Goal: Task Accomplishment & Management: Use online tool/utility

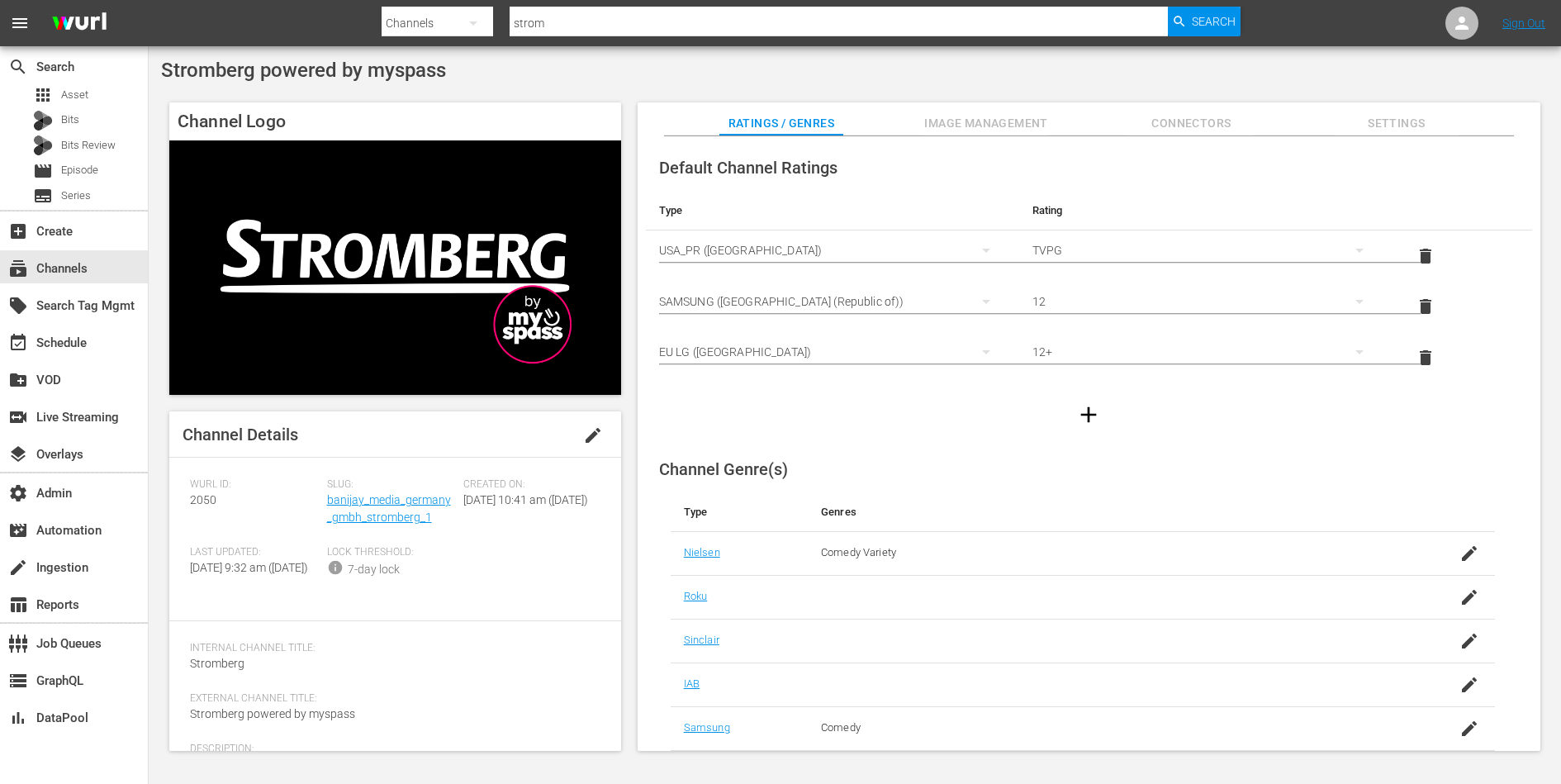
click at [367, 63] on span "Stromberg powered by myspass" at bounding box center [304, 69] width 285 height 23
copy div "Stromberg powered by myspass"
drag, startPoint x: 429, startPoint y: 513, endPoint x: 326, endPoint y: 506, distance: 103.2
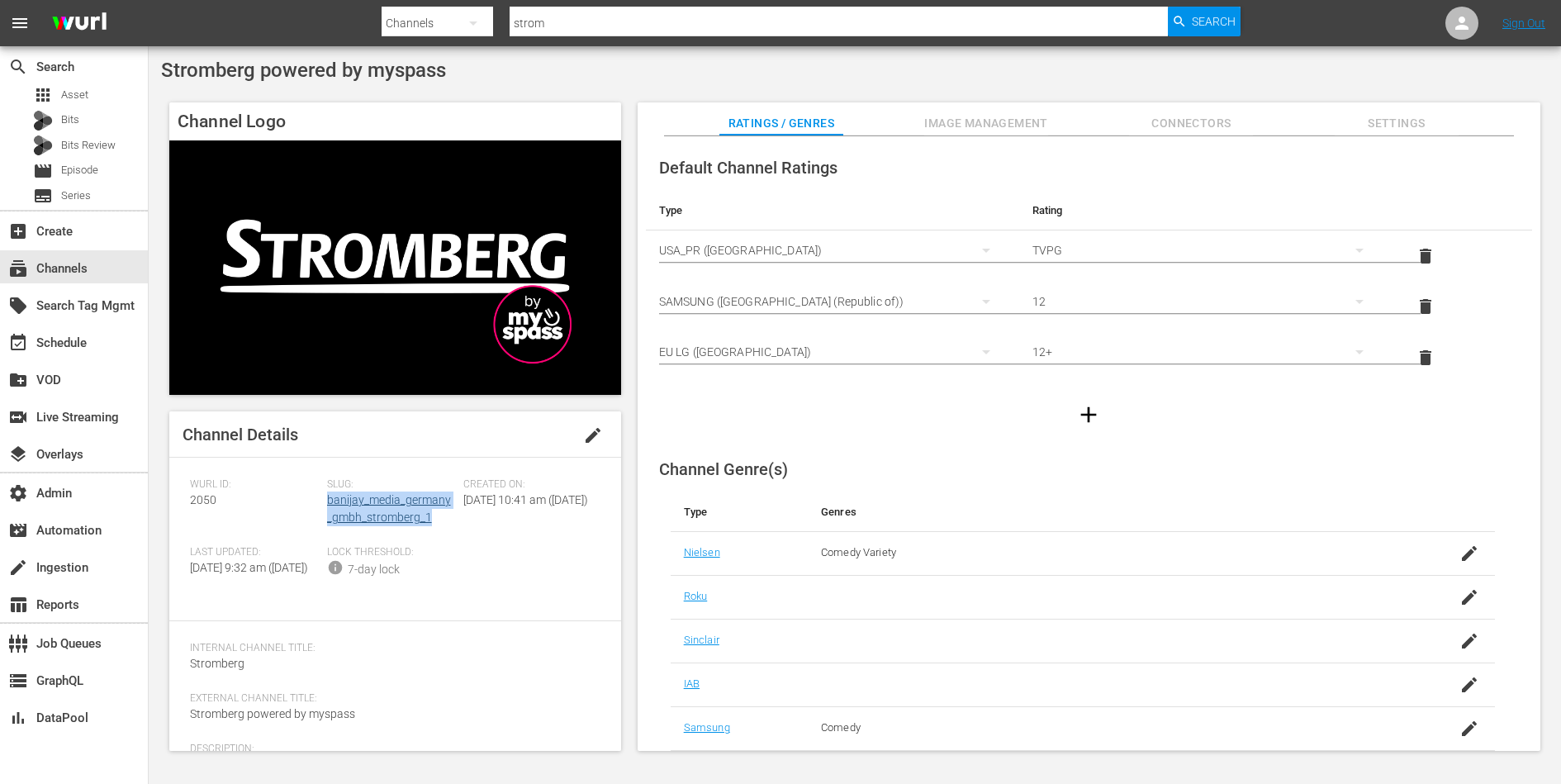
click at [327, 506] on div "Slug: banijay_media_germany_gmbh_stromberg_1" at bounding box center [395, 512] width 137 height 68
copy link "banijay_media_germany_gmbh_stromberg_1"
click at [366, 545] on div "Slug: banijay_media_germany_gmbh_stromberg_1" at bounding box center [395, 512] width 137 height 68
click at [85, 273] on div "subscriptions Channels" at bounding box center [46, 266] width 93 height 15
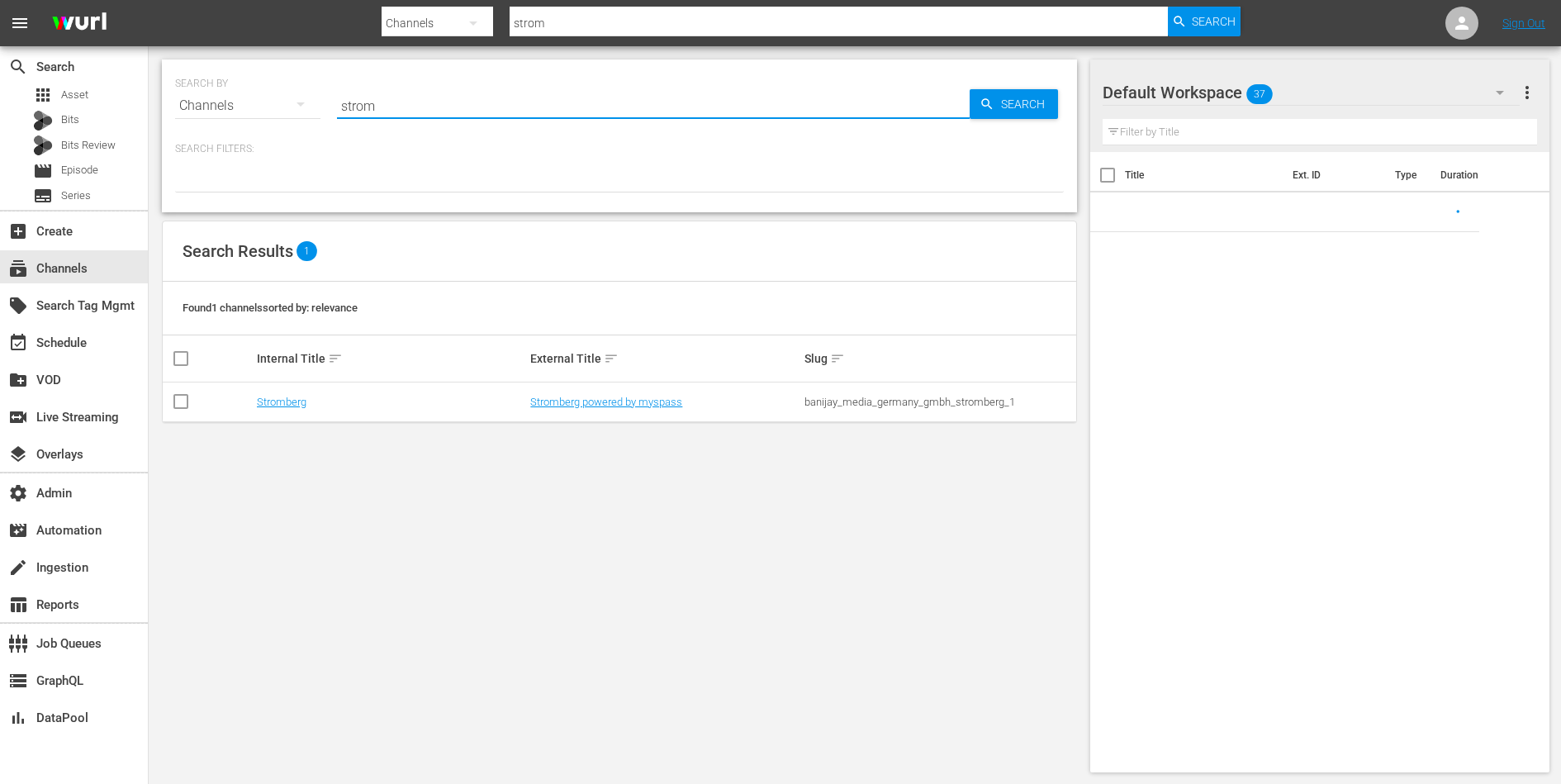
click at [423, 100] on input "strom" at bounding box center [653, 105] width 632 height 40
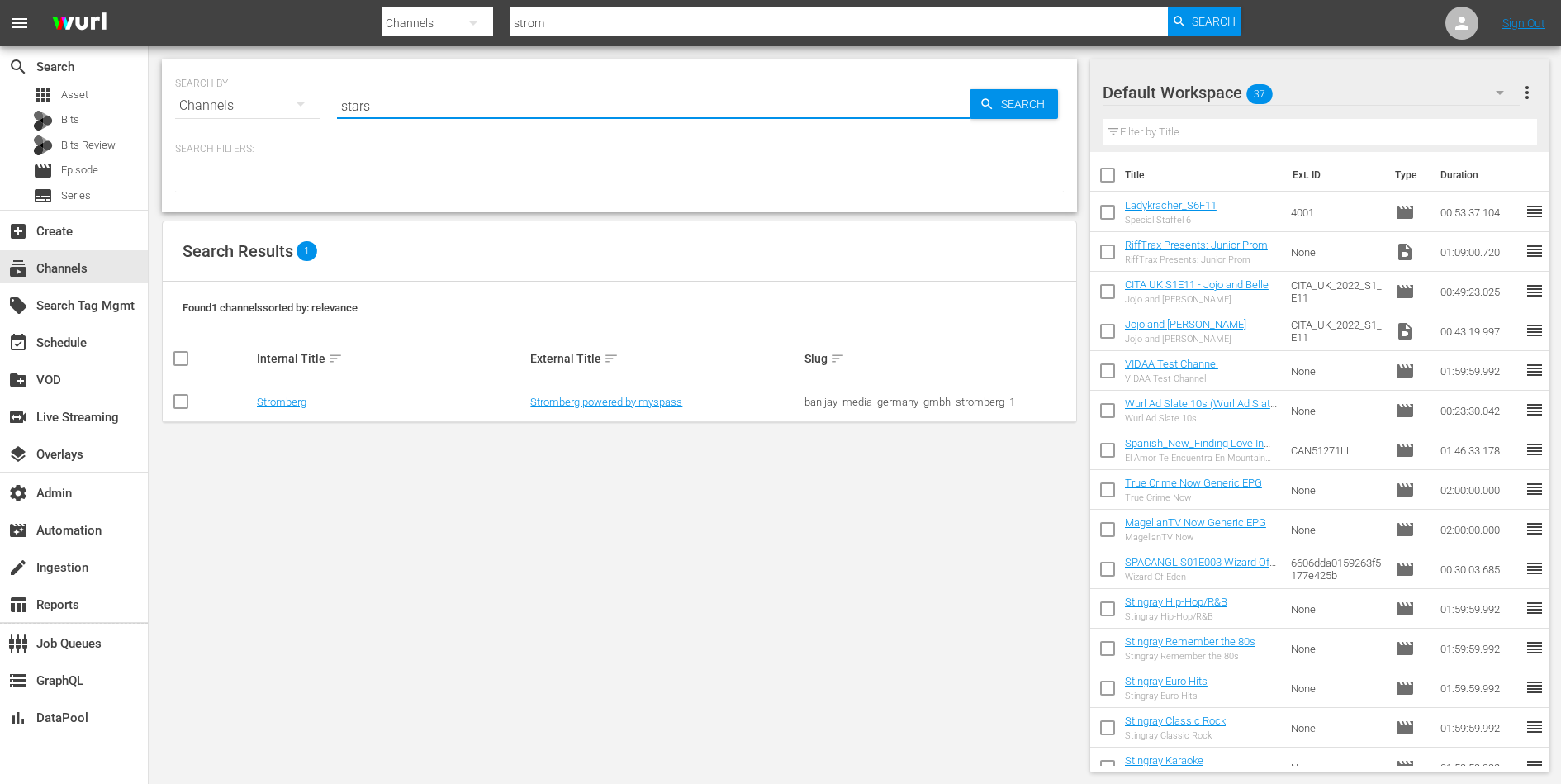
type input "stars"
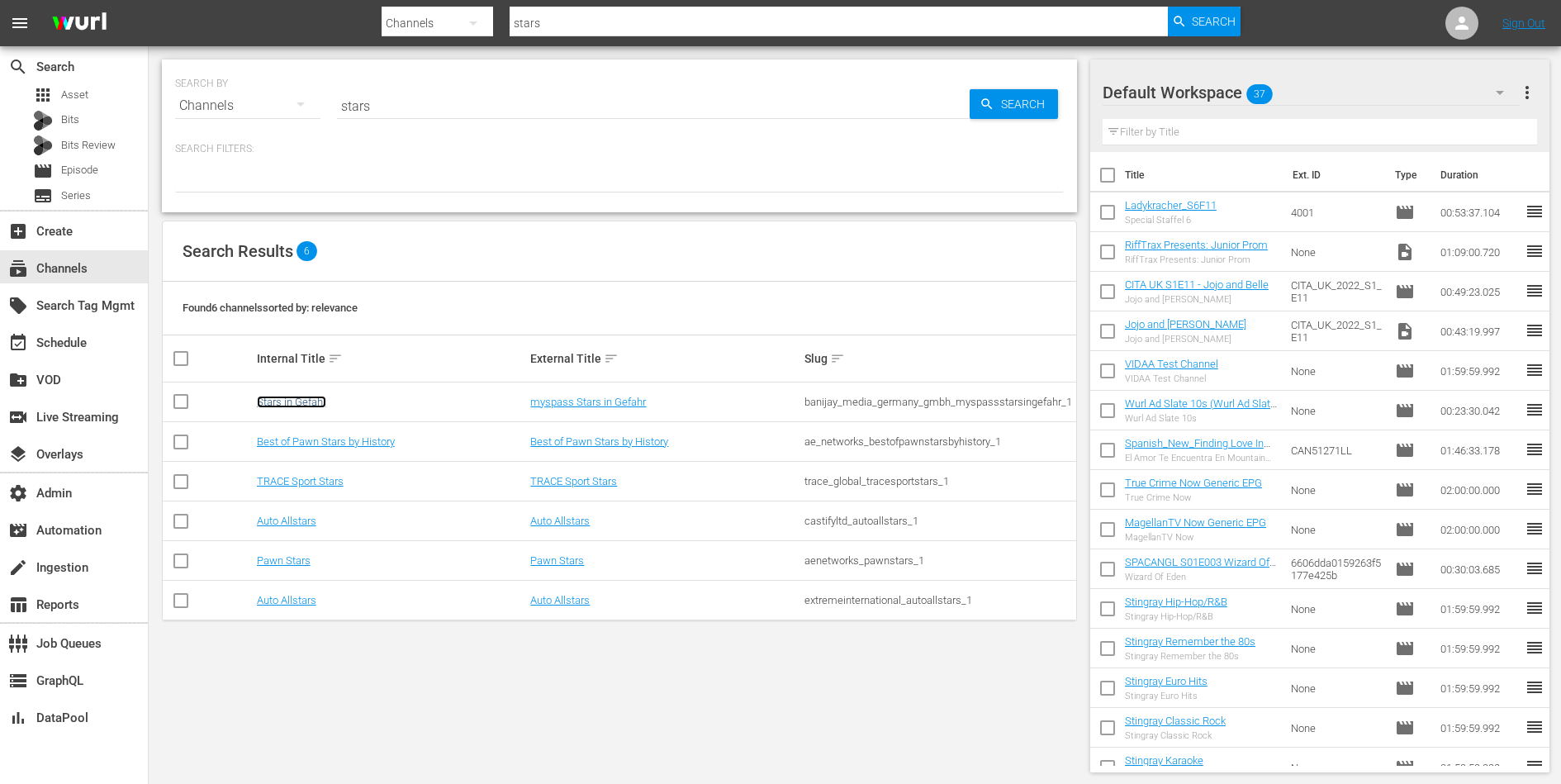
click at [292, 396] on link "Stars in Gefahr" at bounding box center [291, 402] width 69 height 13
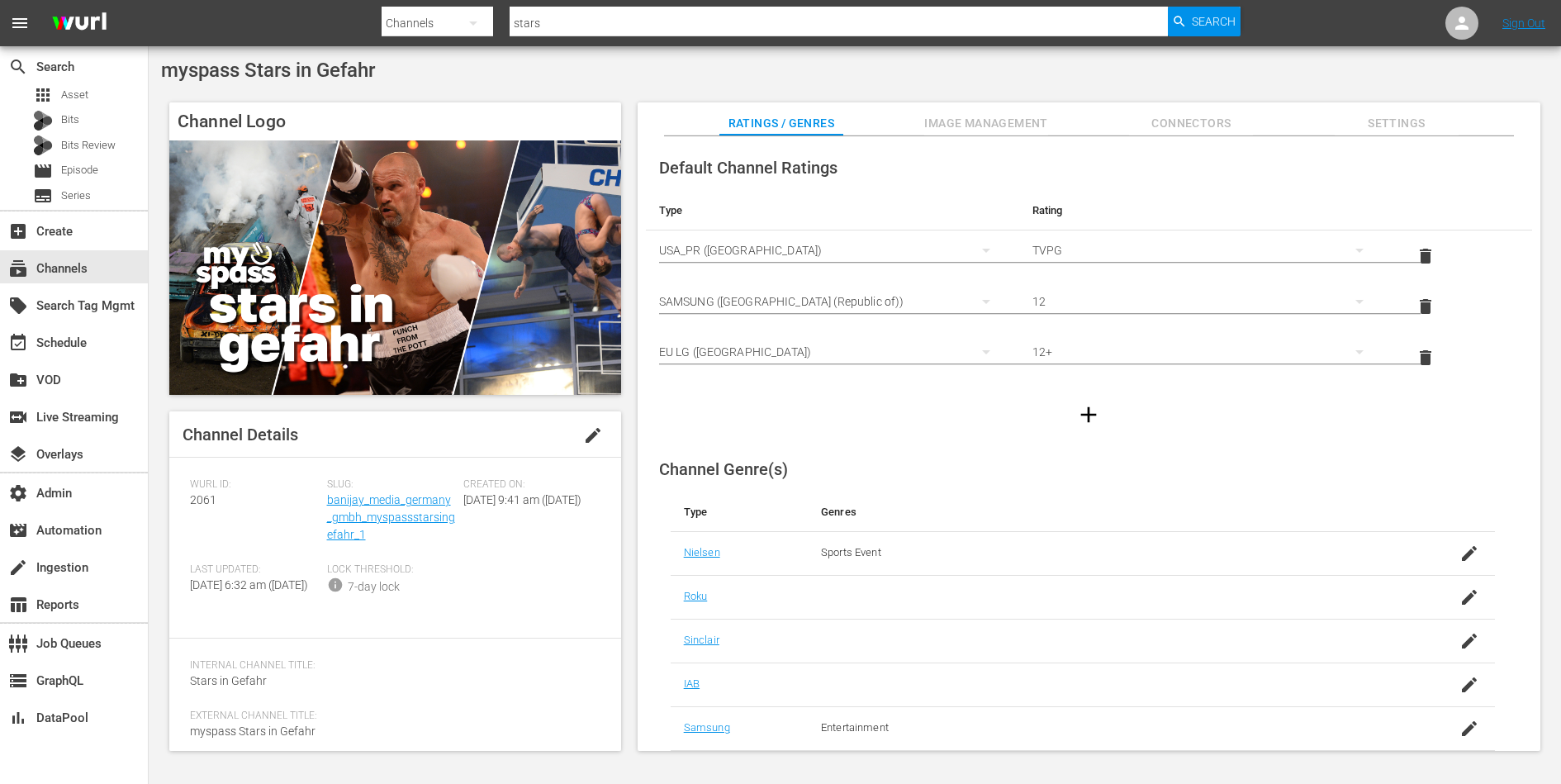
click at [330, 76] on span "myspass Stars in Gefahr" at bounding box center [268, 69] width 214 height 23
copy div "myspass Stars in Gefahr"
drag, startPoint x: 383, startPoint y: 536, endPoint x: 326, endPoint y: 504, distance: 65.4
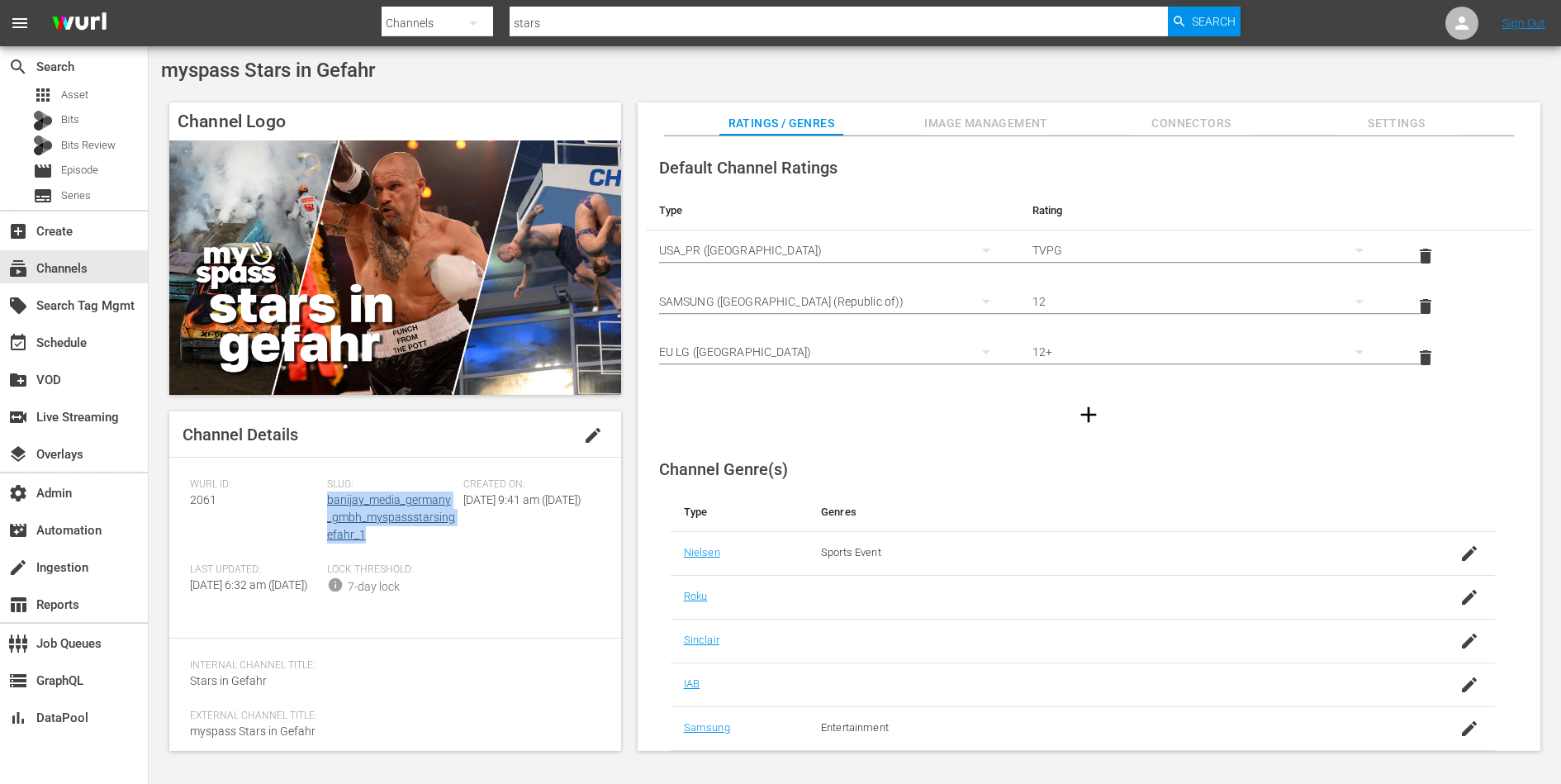
click at [327, 504] on div "Slug: banijay_media_germany_gmbh_myspassstarsingefahr_1" at bounding box center [395, 521] width 137 height 85
copy link "banijay_media_germany_gmbh_myspassstarsingefahr_1"
click at [86, 262] on div "subscriptions Channels" at bounding box center [46, 266] width 93 height 15
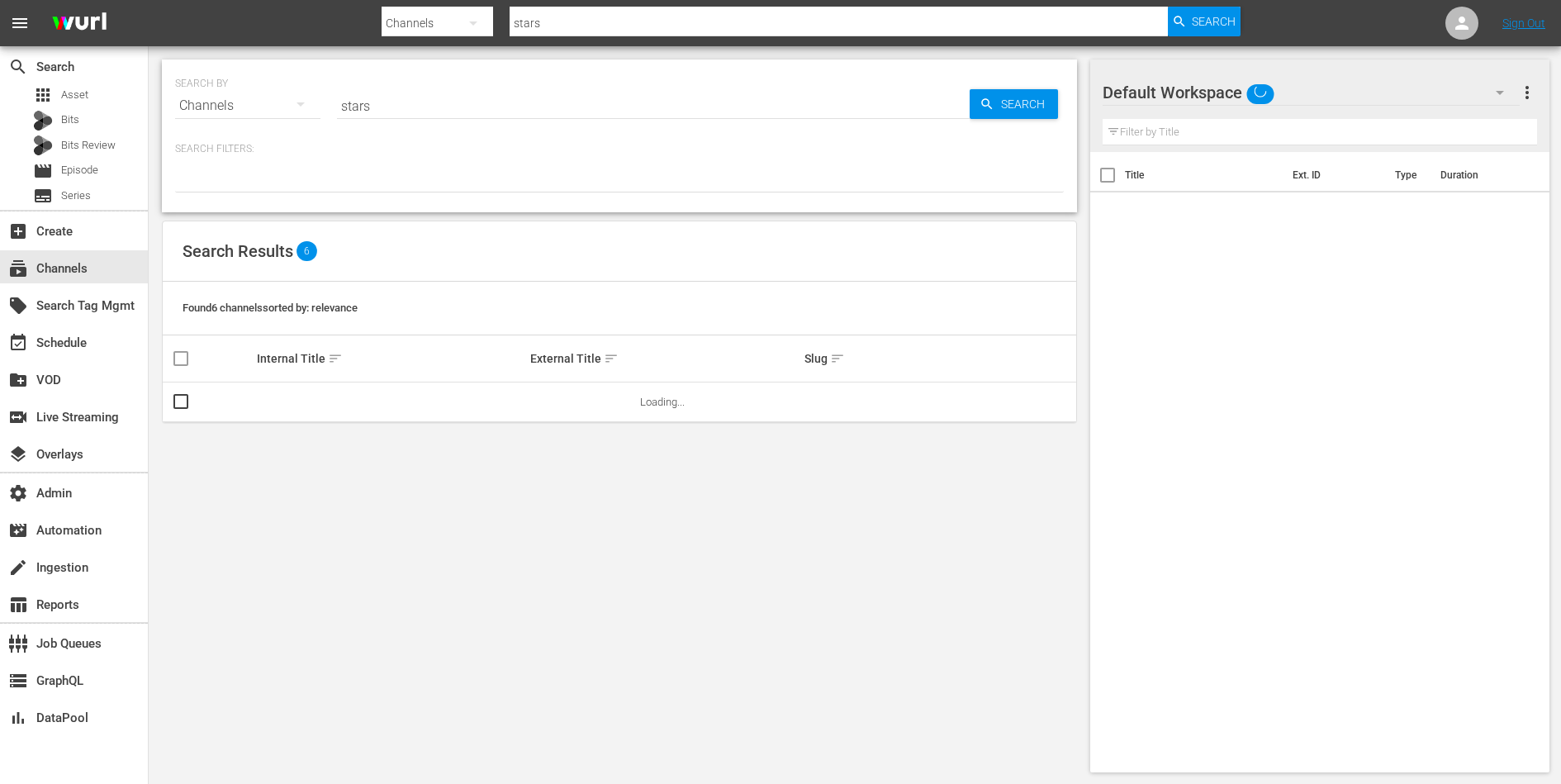
click at [401, 111] on input "stars" at bounding box center [653, 105] width 632 height 40
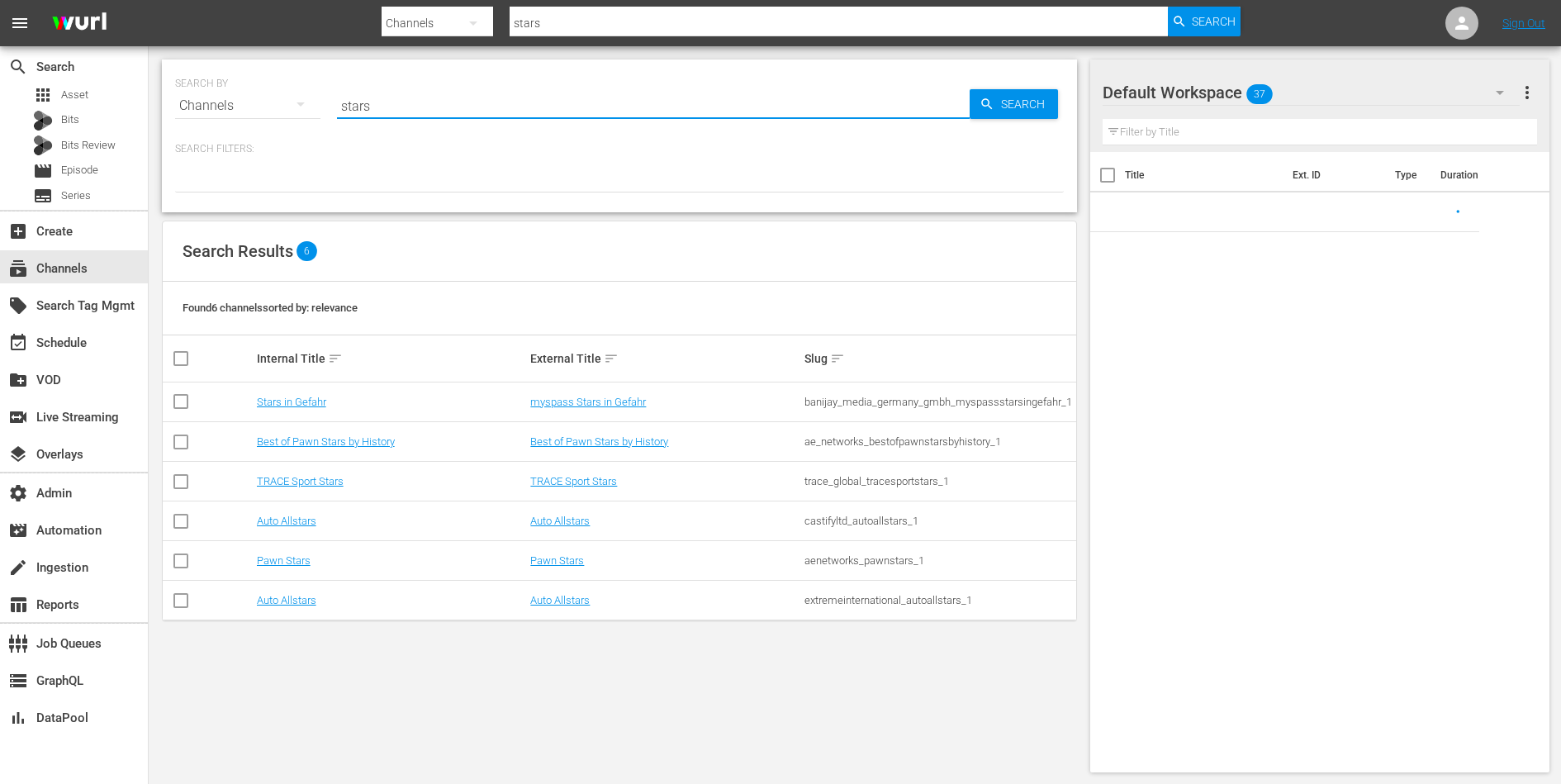
click at [401, 111] on input "stars" at bounding box center [653, 105] width 632 height 40
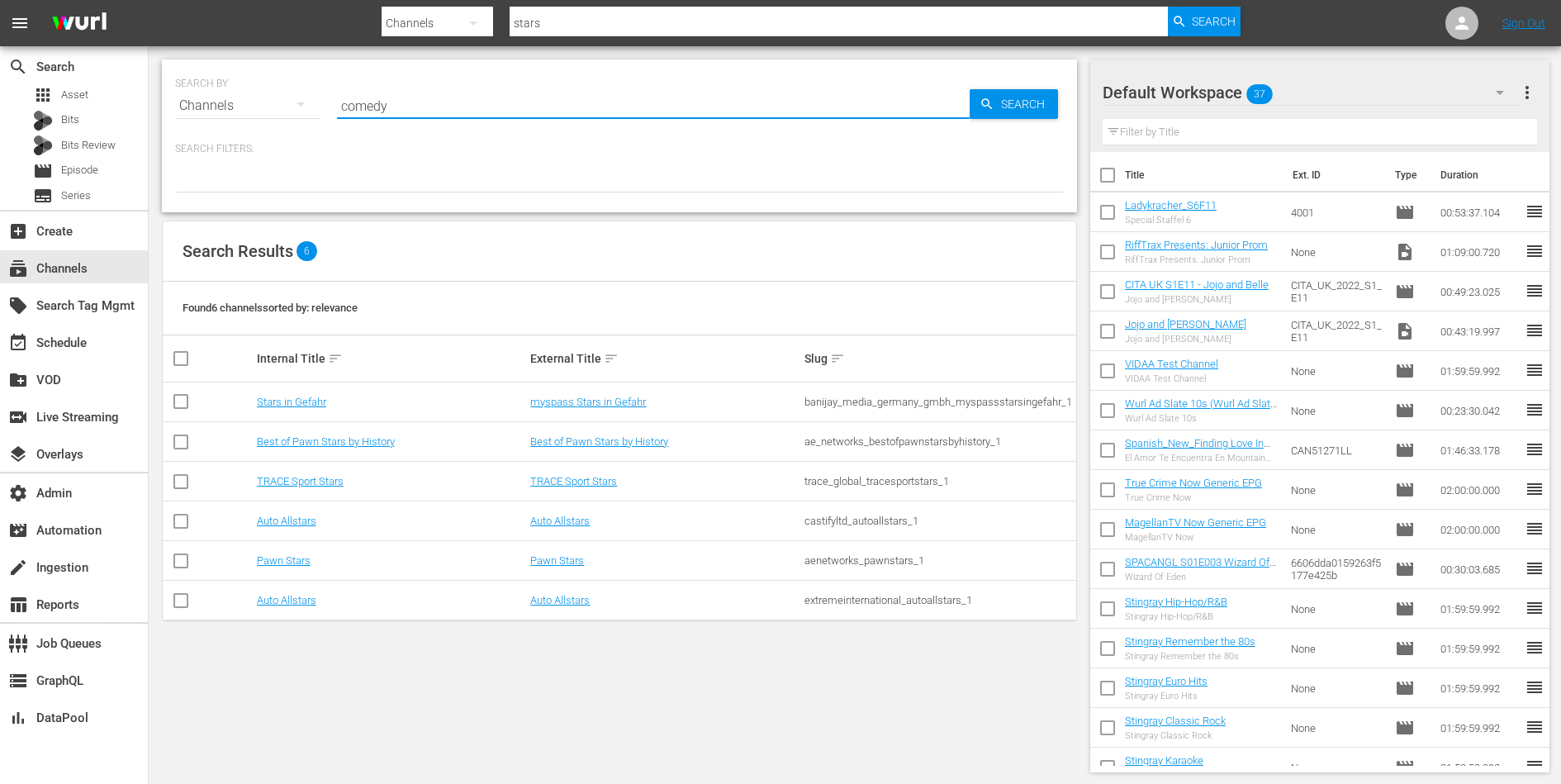
type input "comedy"
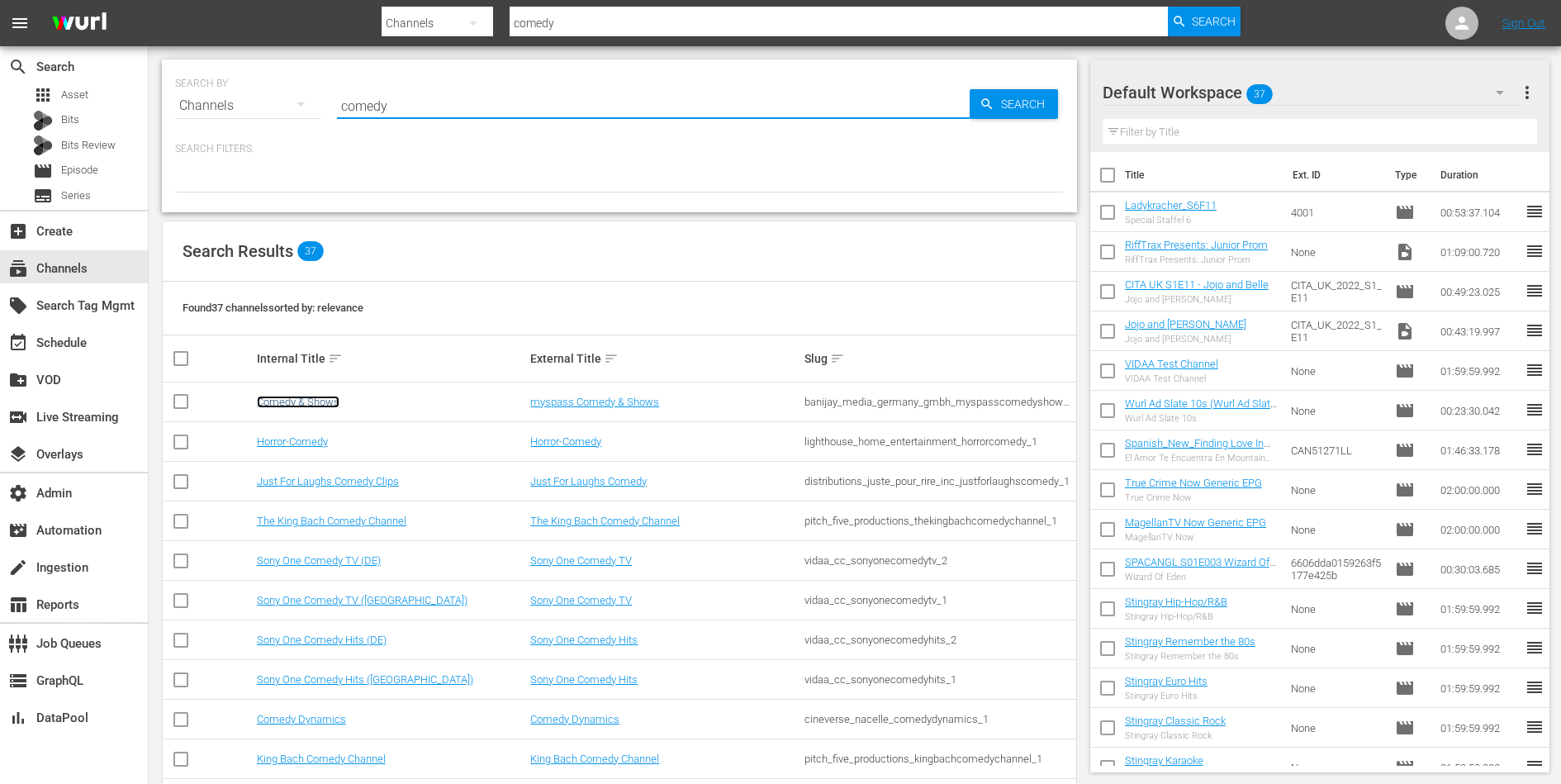
click at [316, 396] on link "Comedy & Shows" at bounding box center [298, 402] width 83 height 13
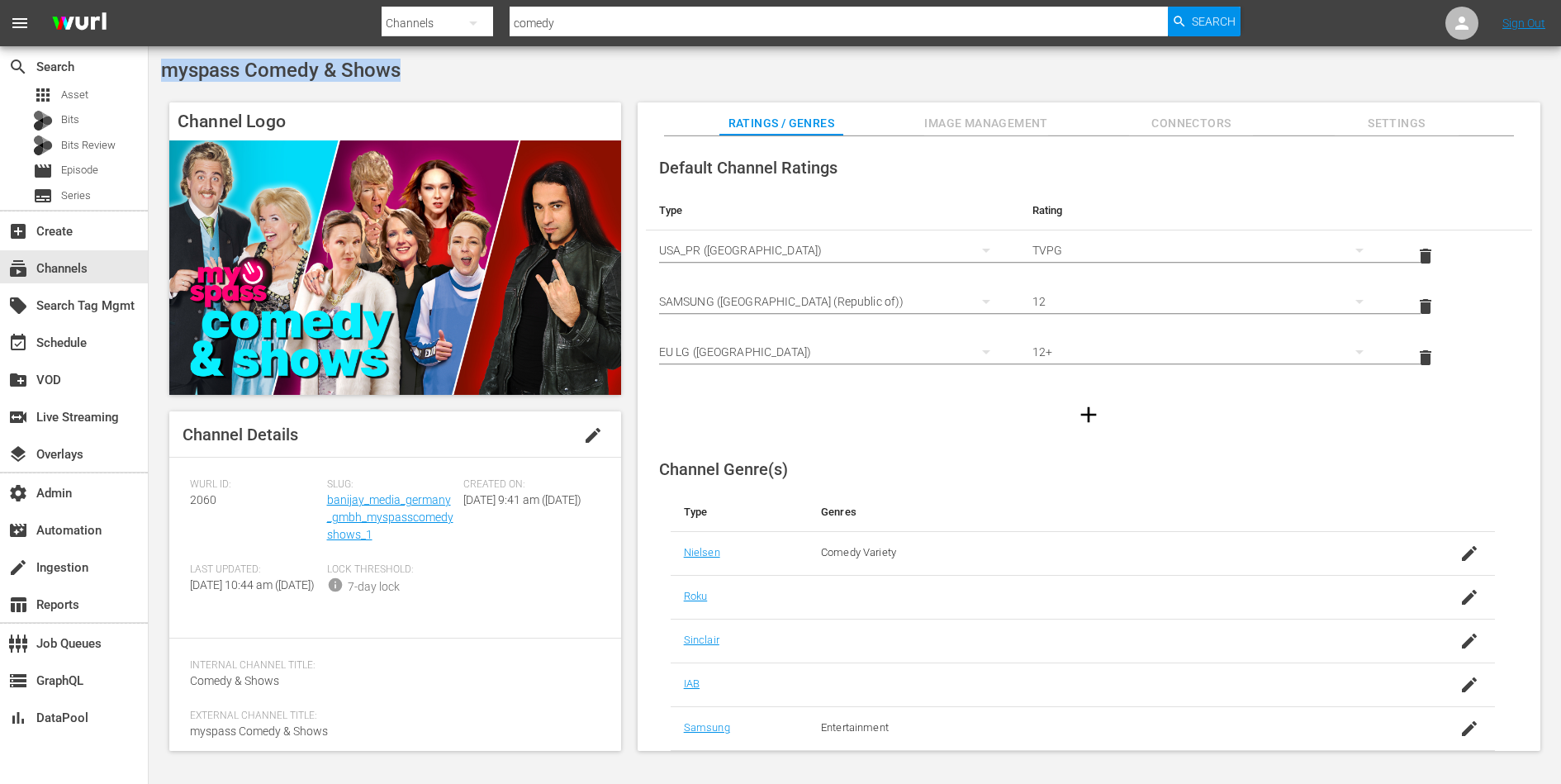
drag, startPoint x: 165, startPoint y: 73, endPoint x: 403, endPoint y: 68, distance: 238.1
click at [403, 68] on div "myspass Comedy & Shows" at bounding box center [855, 69] width 1388 height 23
copy span "myspass Comedy & Shows"
drag, startPoint x: 372, startPoint y: 534, endPoint x: 326, endPoint y: 506, distance: 53.9
click at [327, 506] on div "Slug: banijay_media_germany_gmbh_myspasscomedyshows_1" at bounding box center [395, 521] width 137 height 85
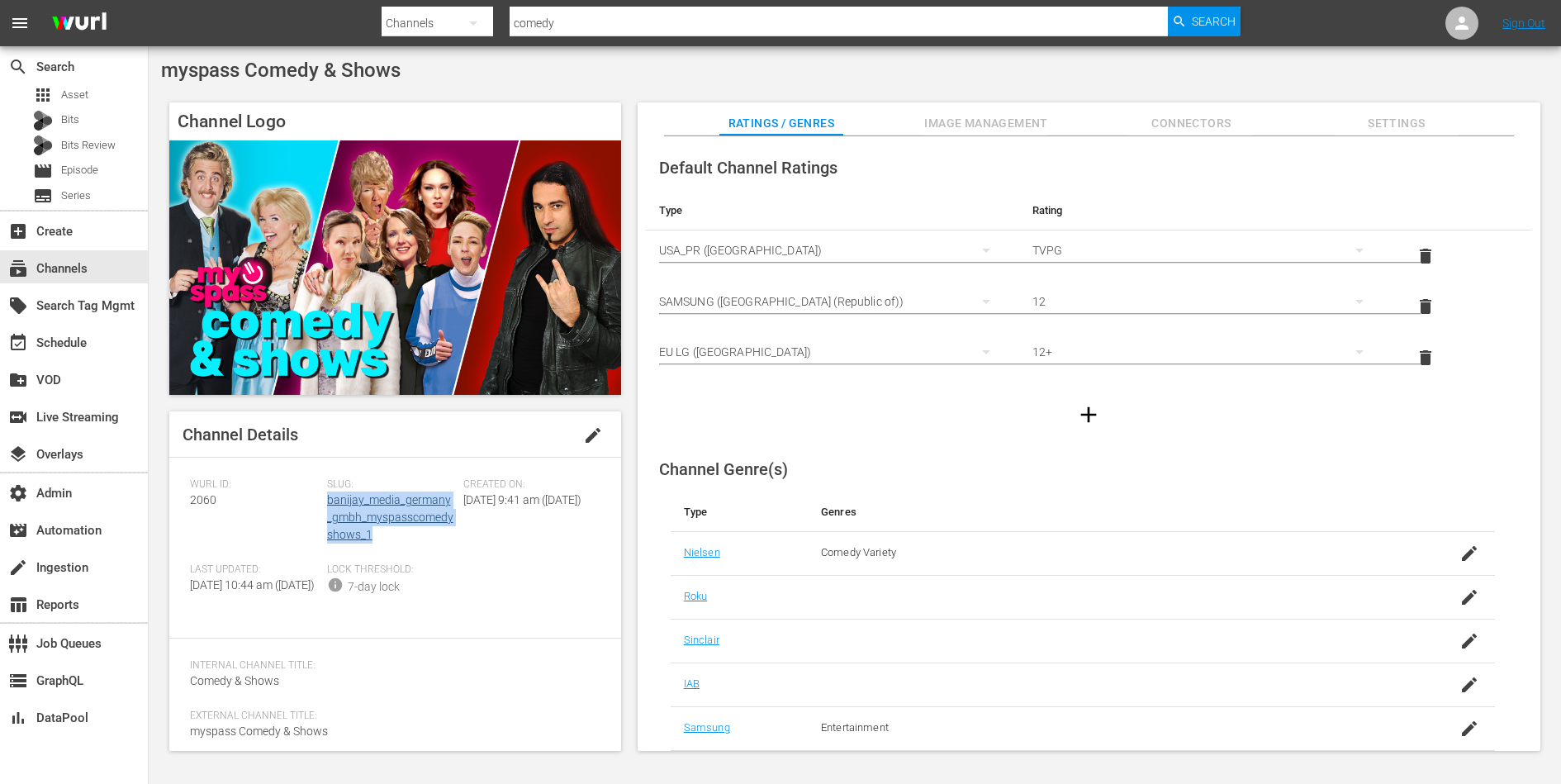
copy link "banijay_media_germany_gmbh_myspasscomedyshows_1"
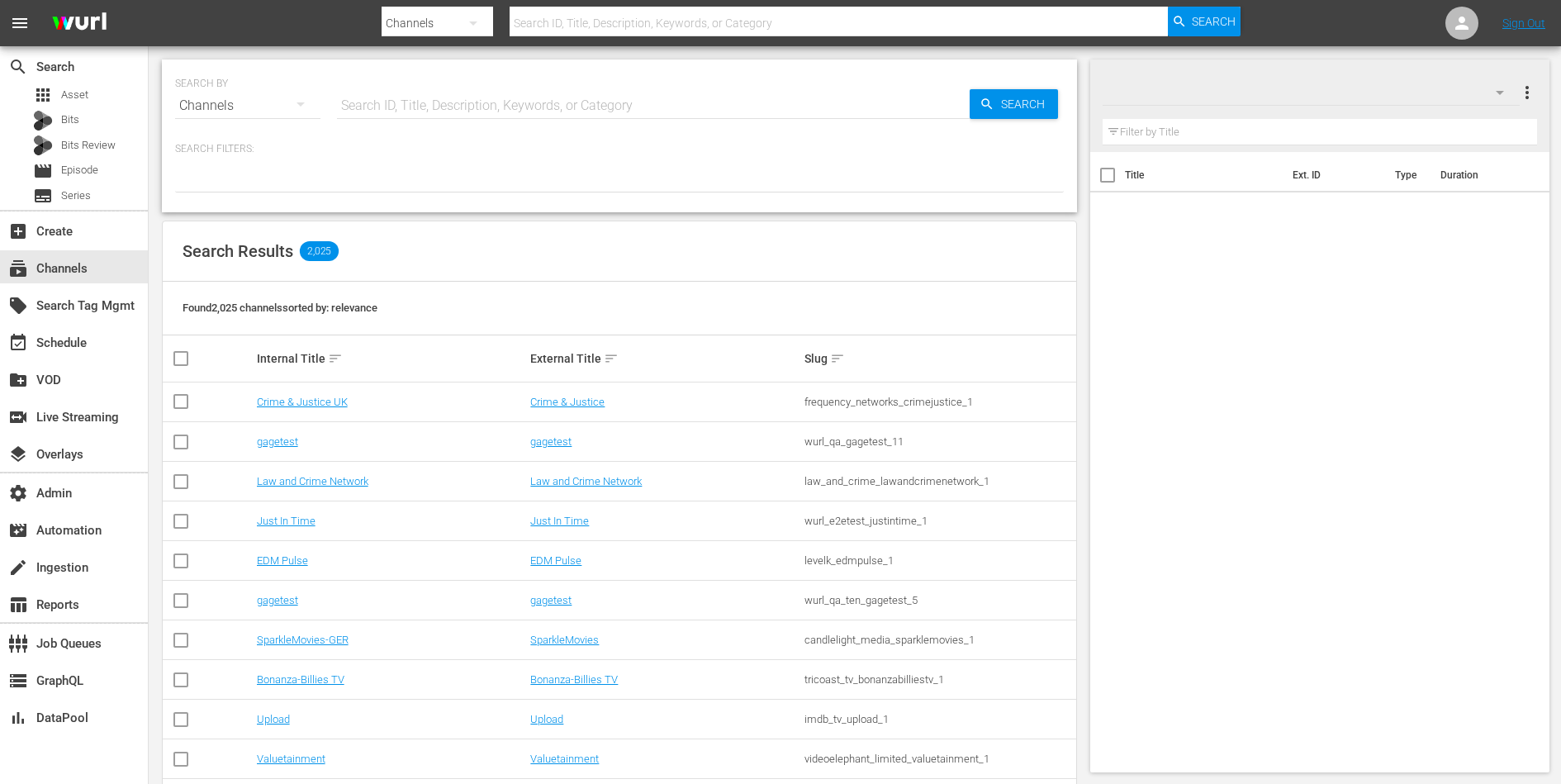
click at [480, 116] on div "Search ID, Title, Description, Keywords, or Category" at bounding box center [653, 105] width 632 height 40
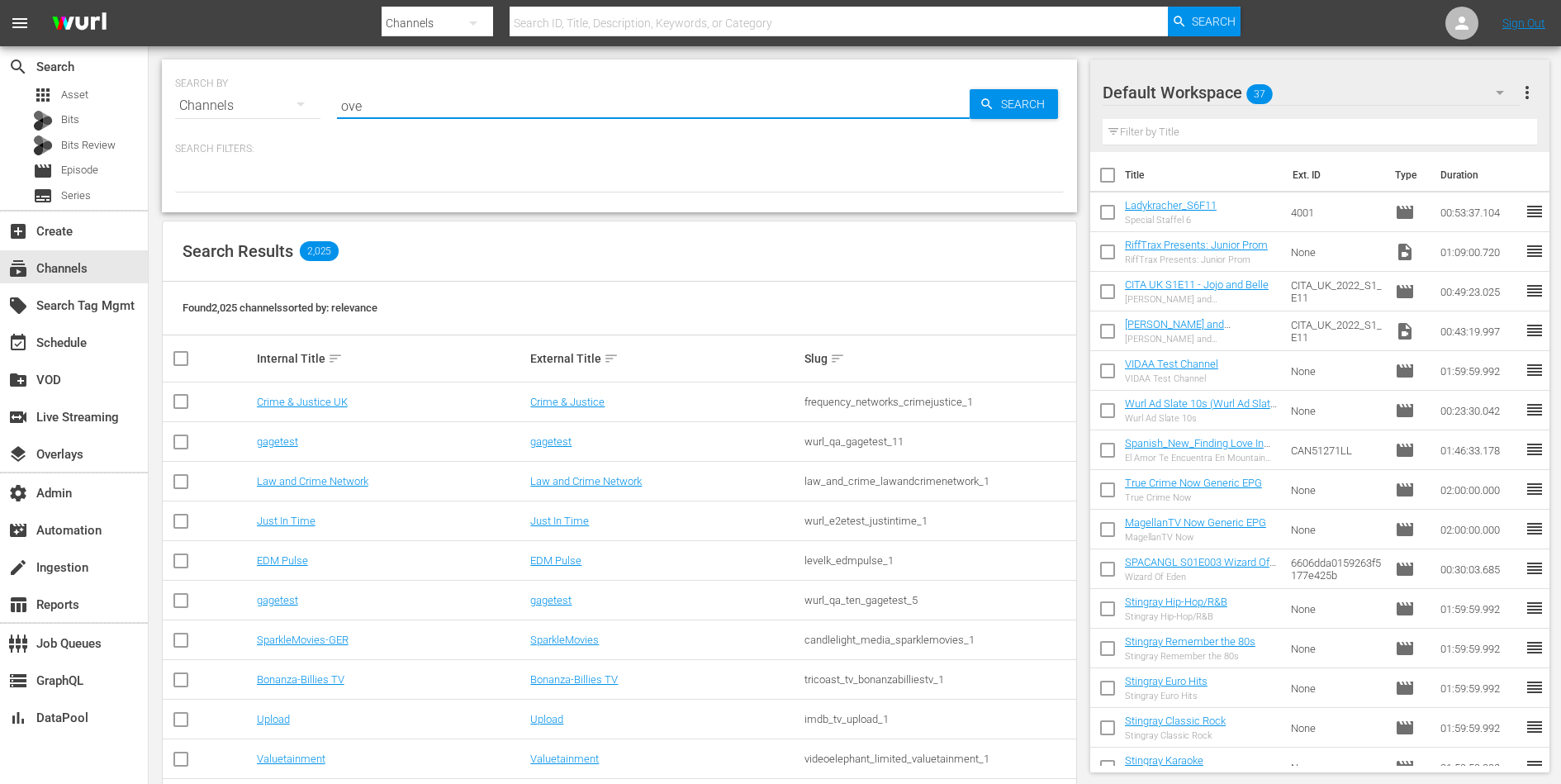
type input "over"
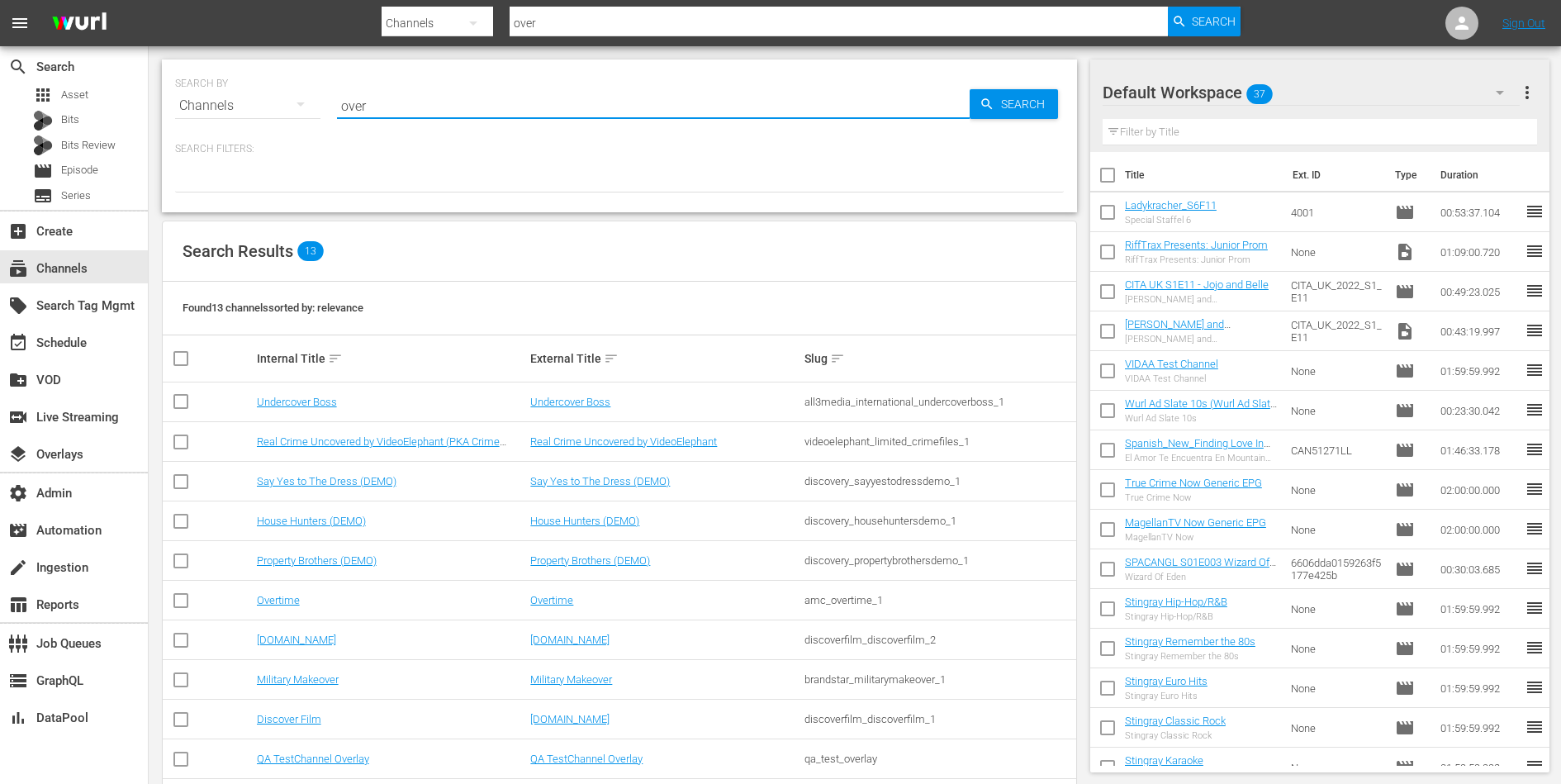
type input "overtime"
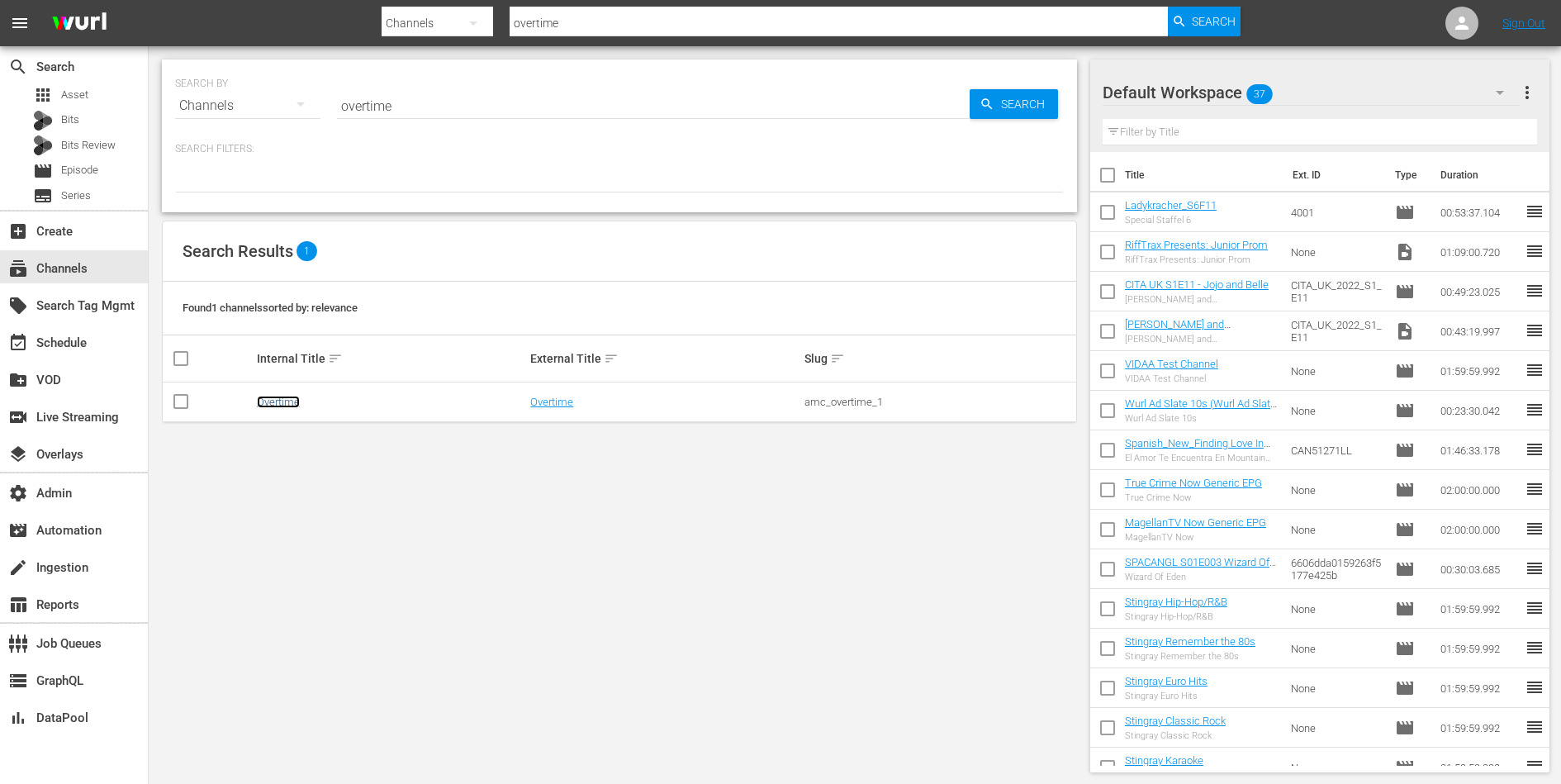
click at [279, 397] on link "Overtime" at bounding box center [278, 402] width 43 height 13
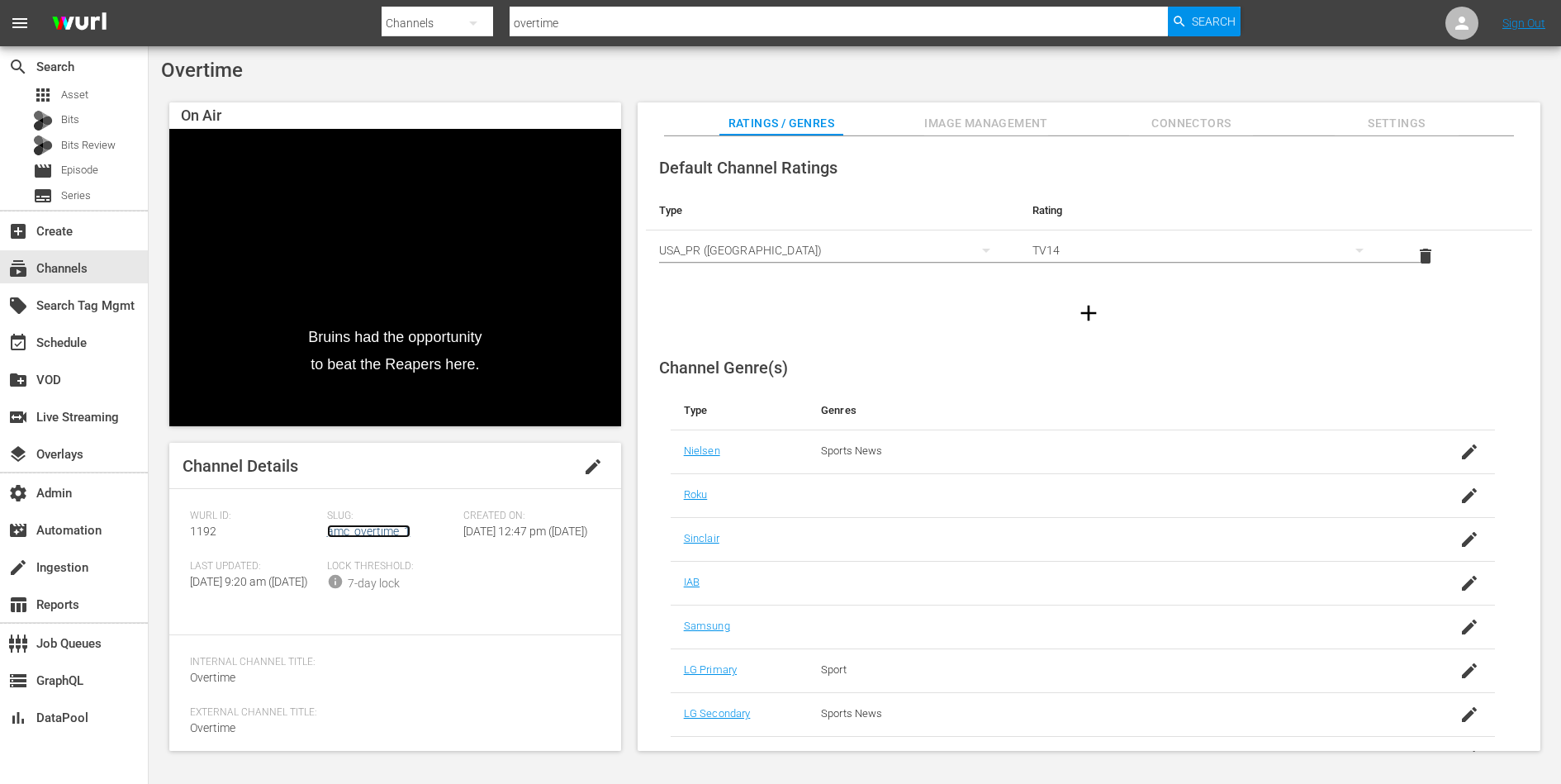
click at [388, 526] on link "amc_overtime_1" at bounding box center [368, 531] width 84 height 14
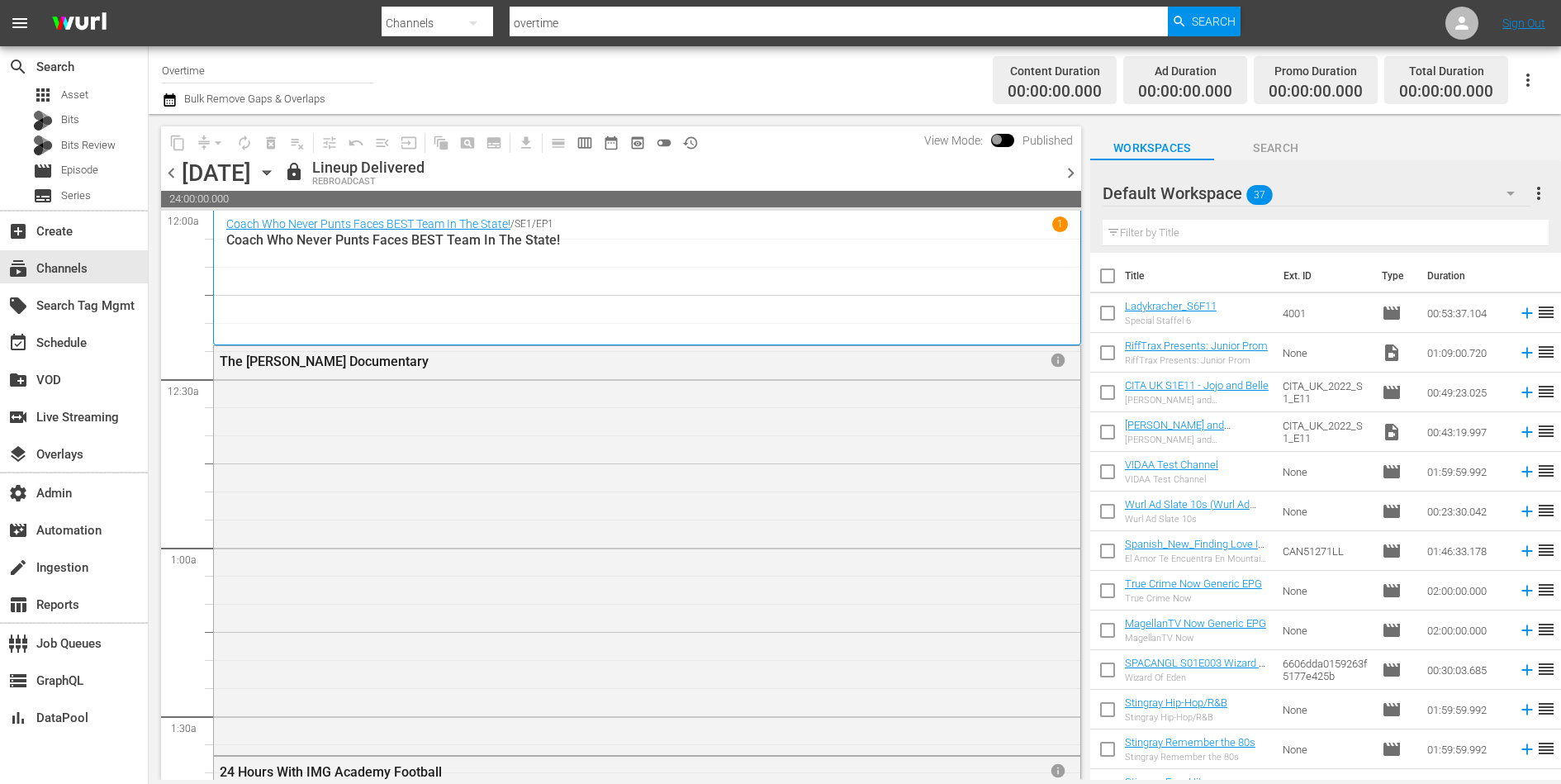
click at [651, 268] on div "Coach Who Never Punts Faces BEST Team In The State! / SE1 / EP1 1 Coach Who Nev…" at bounding box center [647, 277] width 842 height 122
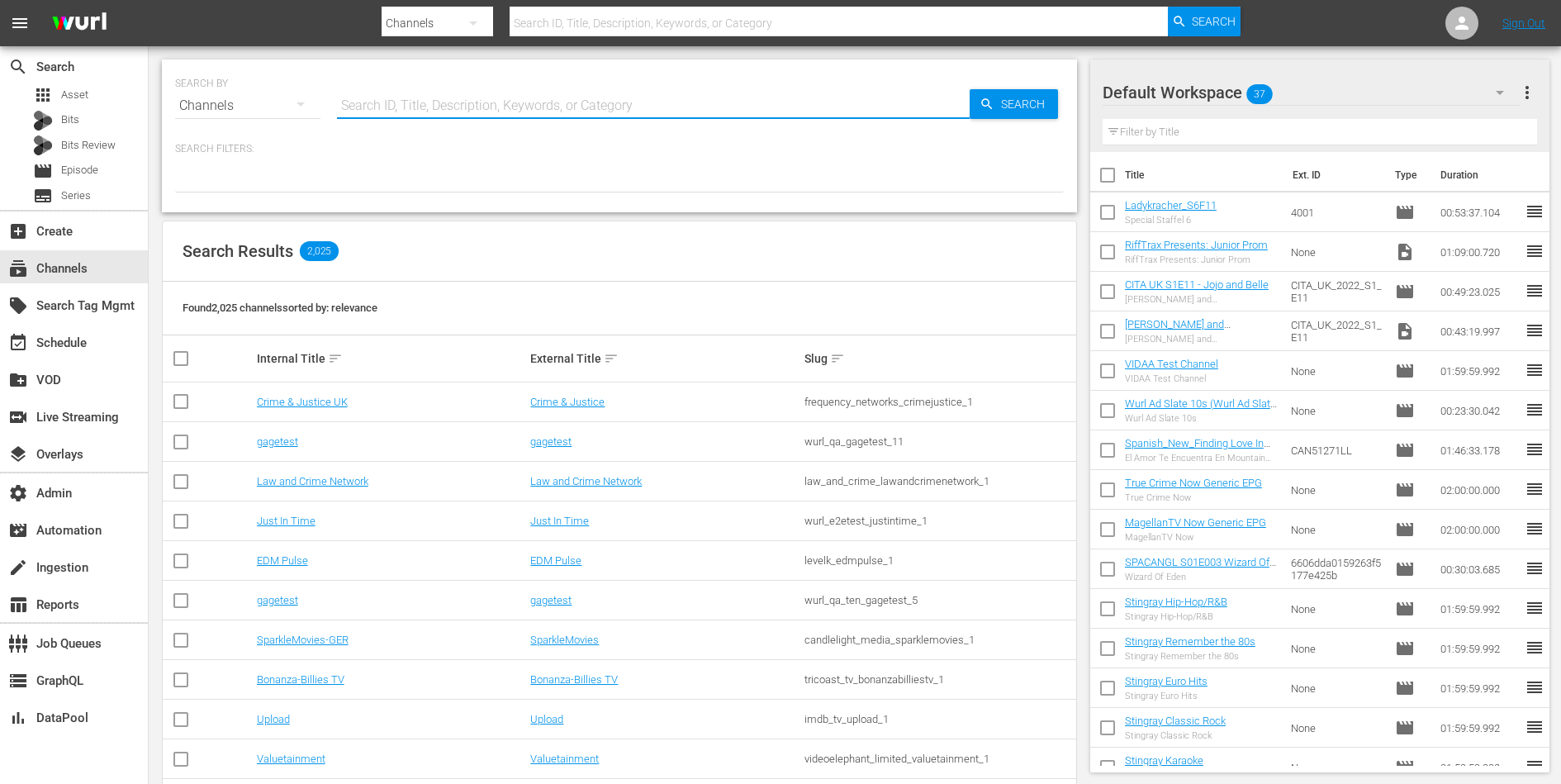
click at [398, 107] on input "text" at bounding box center [653, 105] width 632 height 40
paste input "bloomberg_bloombergtv_9"
type input "bloomberg_bloombergtv_9"
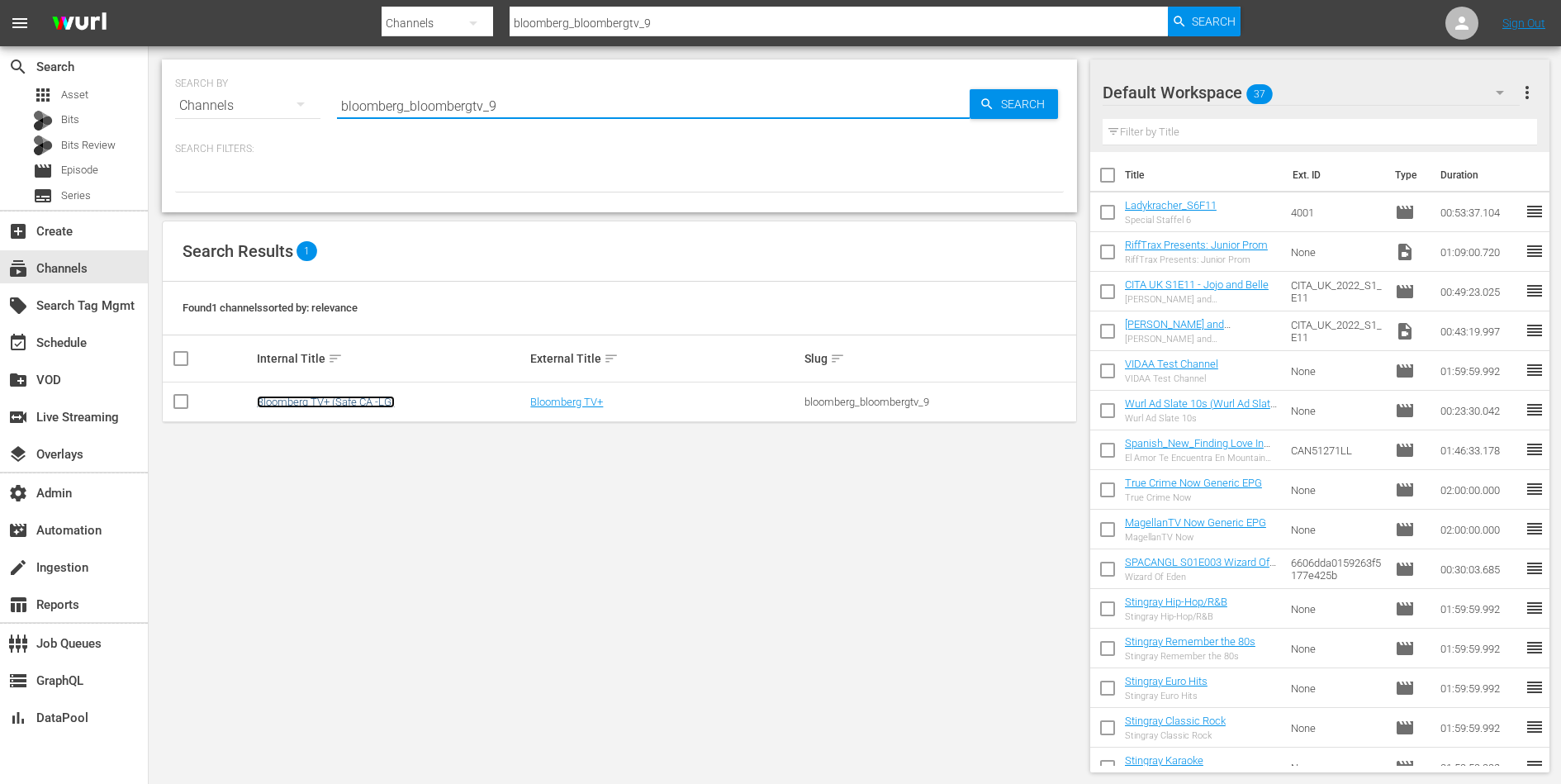
click at [315, 400] on link "Bloomberg TV+ (Safe CA -LG)" at bounding box center [325, 402] width 138 height 13
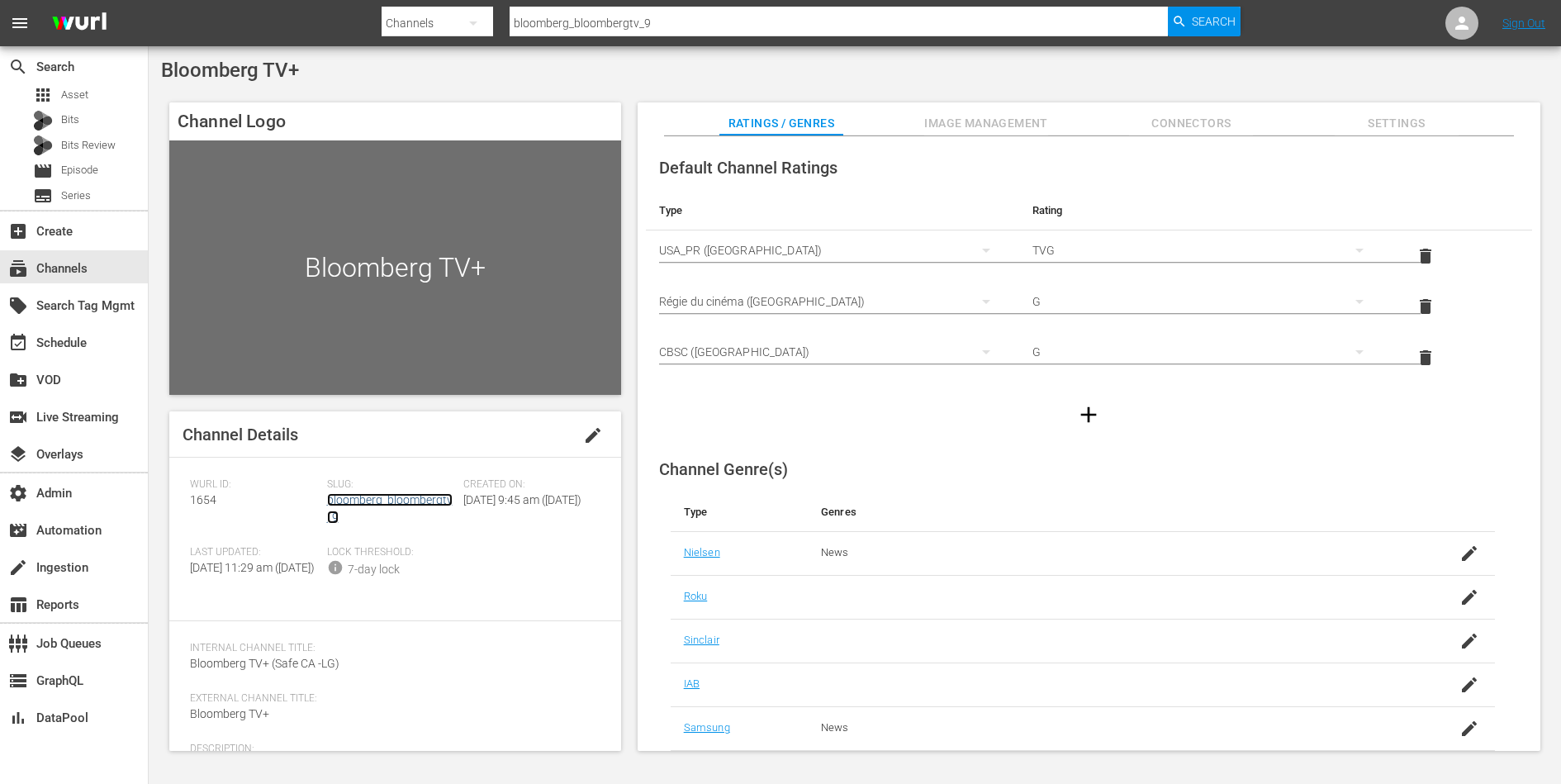
click at [403, 502] on link "bloomberg_bloombergtv_9" at bounding box center [389, 508] width 126 height 30
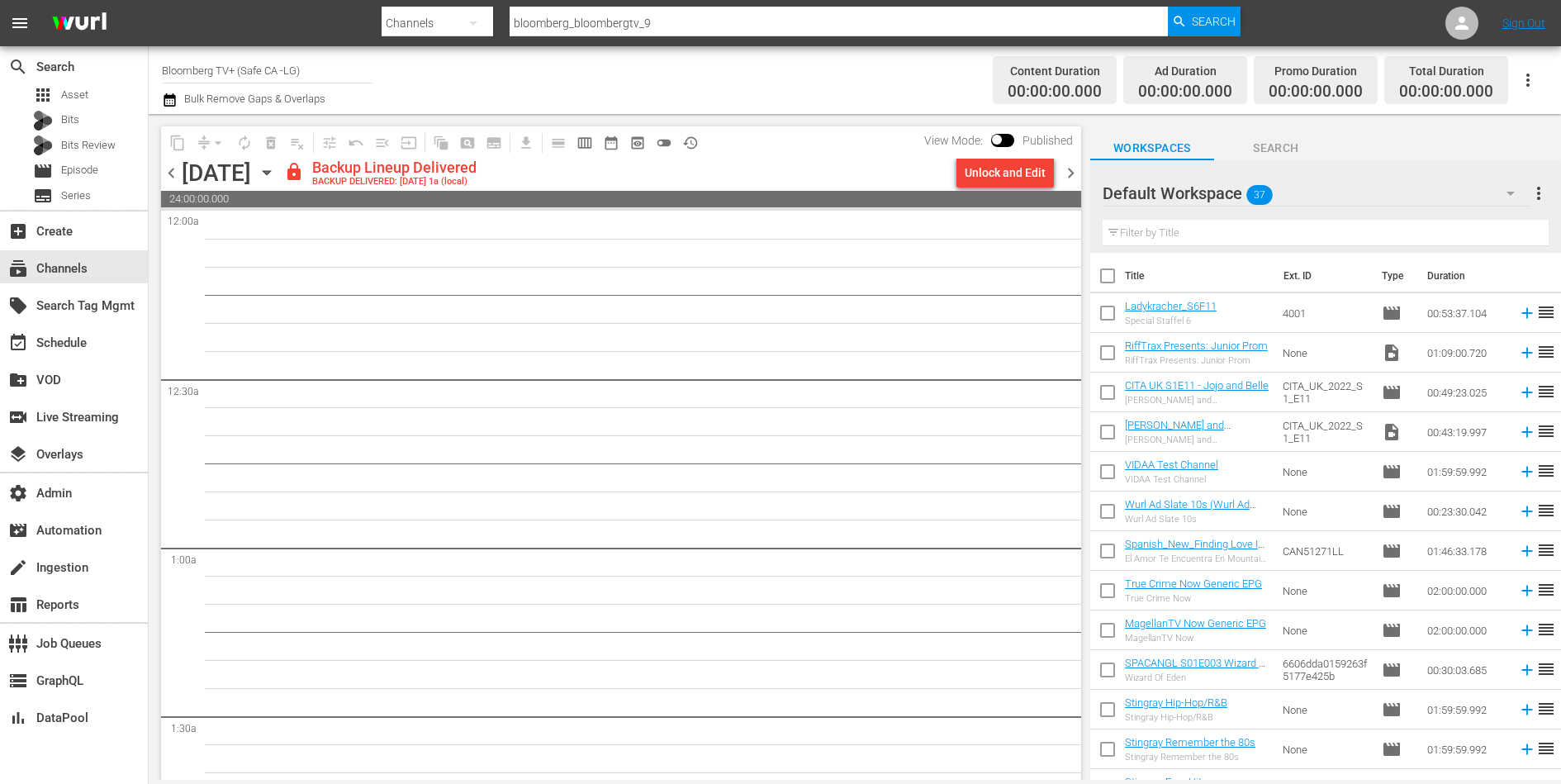
click at [1070, 170] on span "chevron_right" at bounding box center [1070, 173] width 20 height 20
click at [642, 27] on input "bloomberg_bloombergtv_9" at bounding box center [839, 23] width 659 height 40
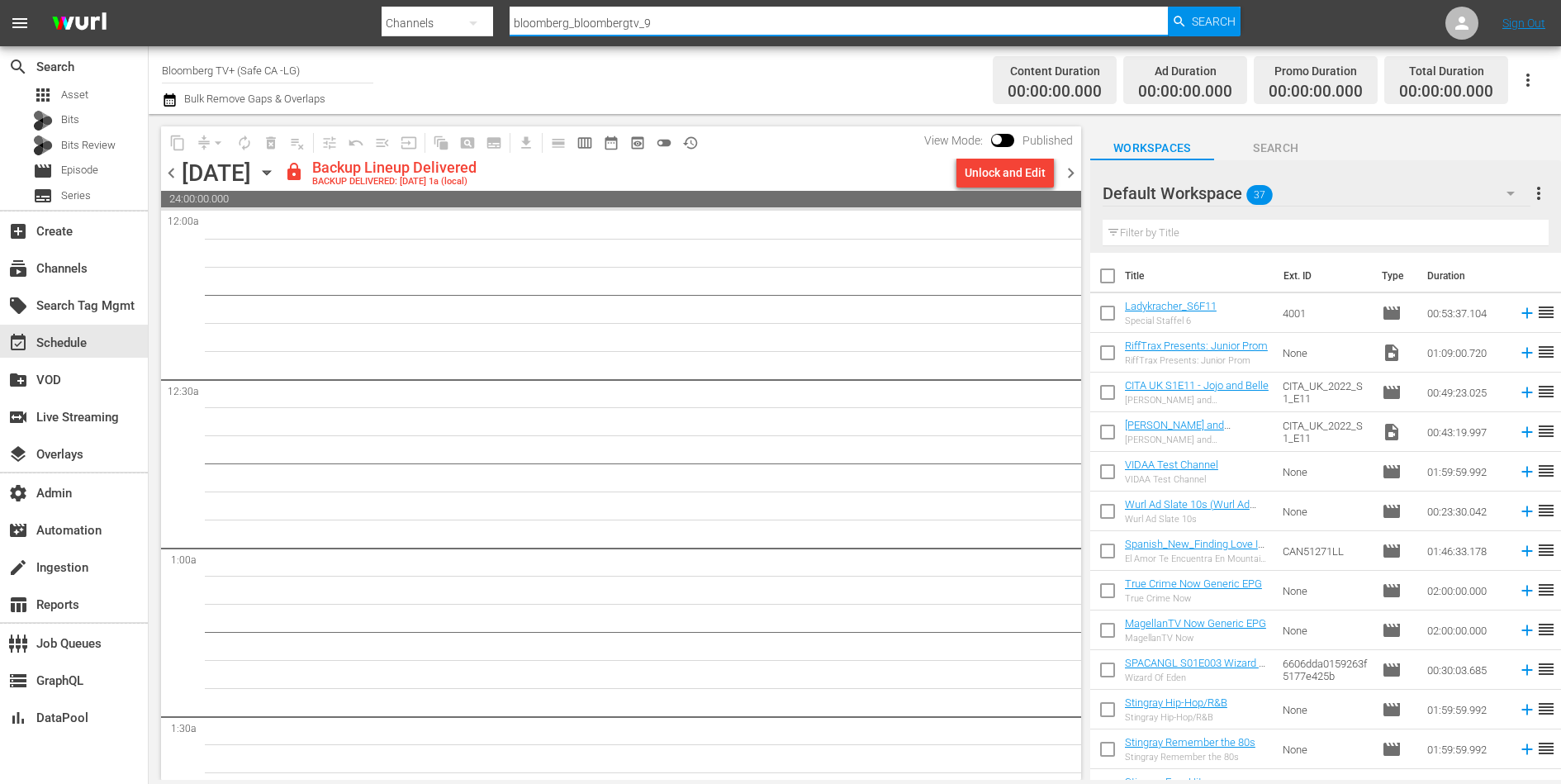
click at [642, 27] on input "bloomberg_bloombergtv_9" at bounding box center [839, 23] width 659 height 40
paste input "originals_5"
type input "bloomberg_bloombergoriginals_5"
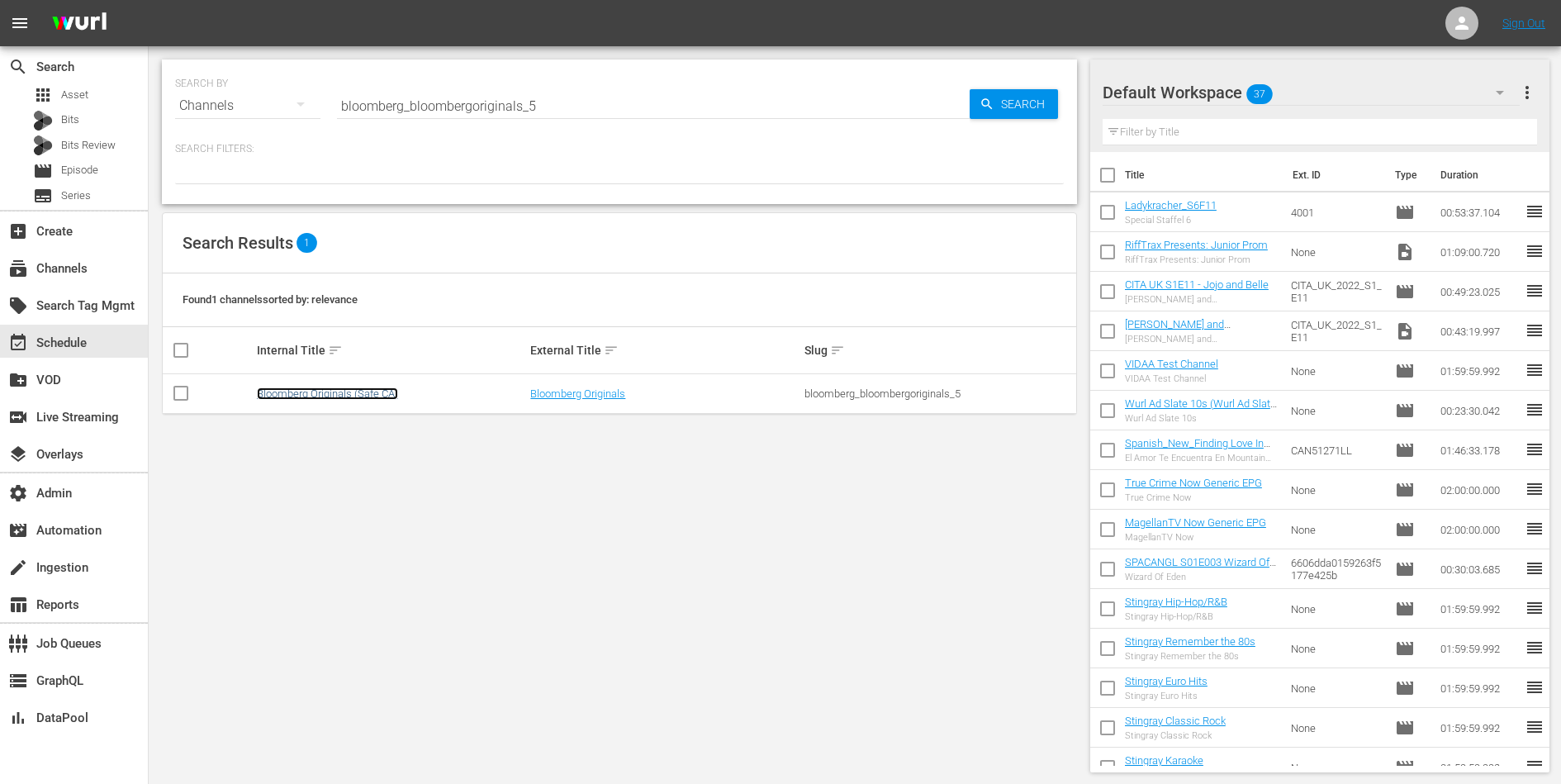
click at [328, 394] on link "Bloomberg Originals (Safe CA)" at bounding box center [327, 393] width 141 height 13
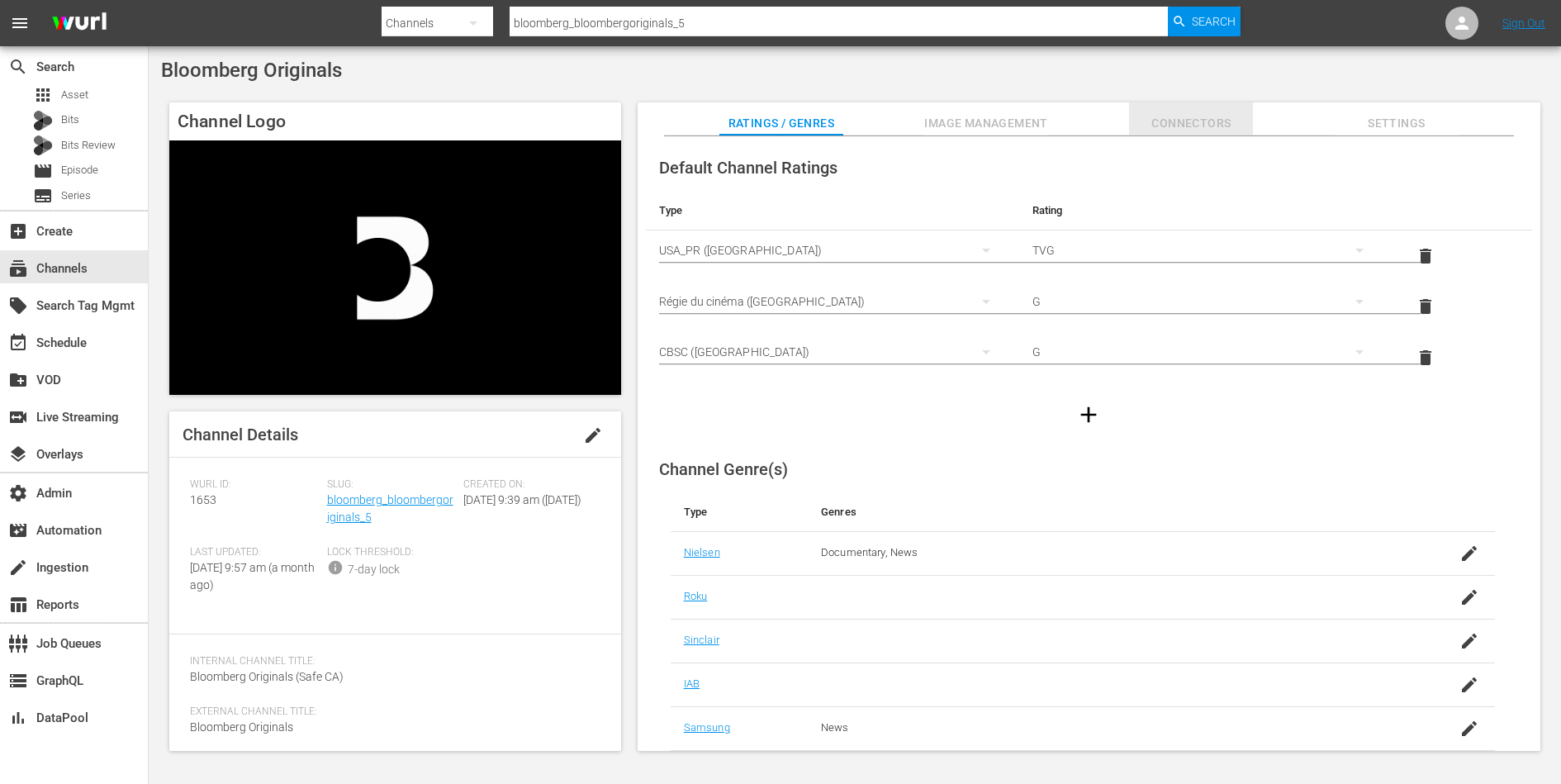
click at [1171, 122] on span "Connectors" at bounding box center [1191, 123] width 124 height 20
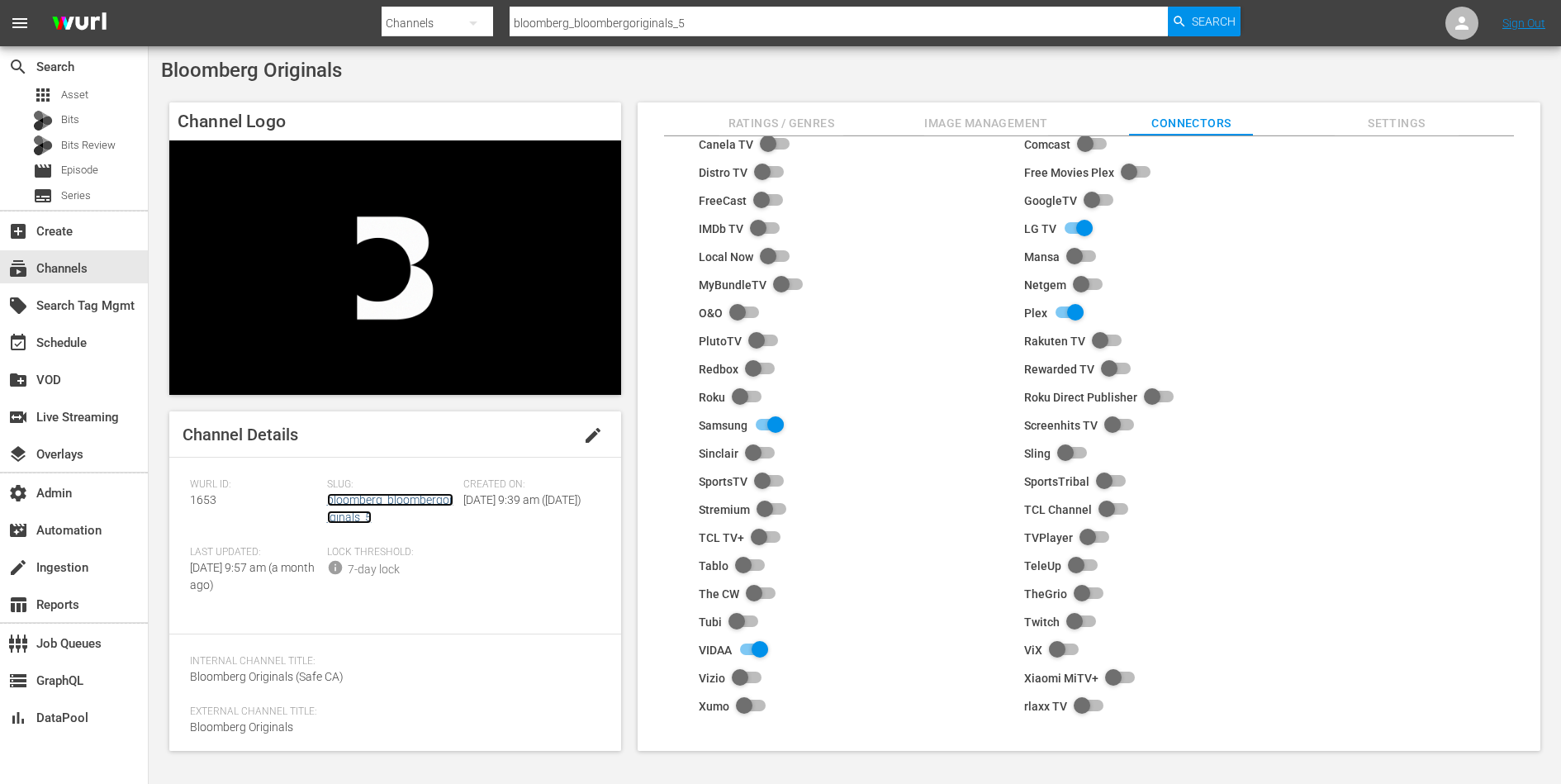
click at [416, 500] on link "bloomberg_bloombergoriginals_5" at bounding box center [390, 508] width 127 height 30
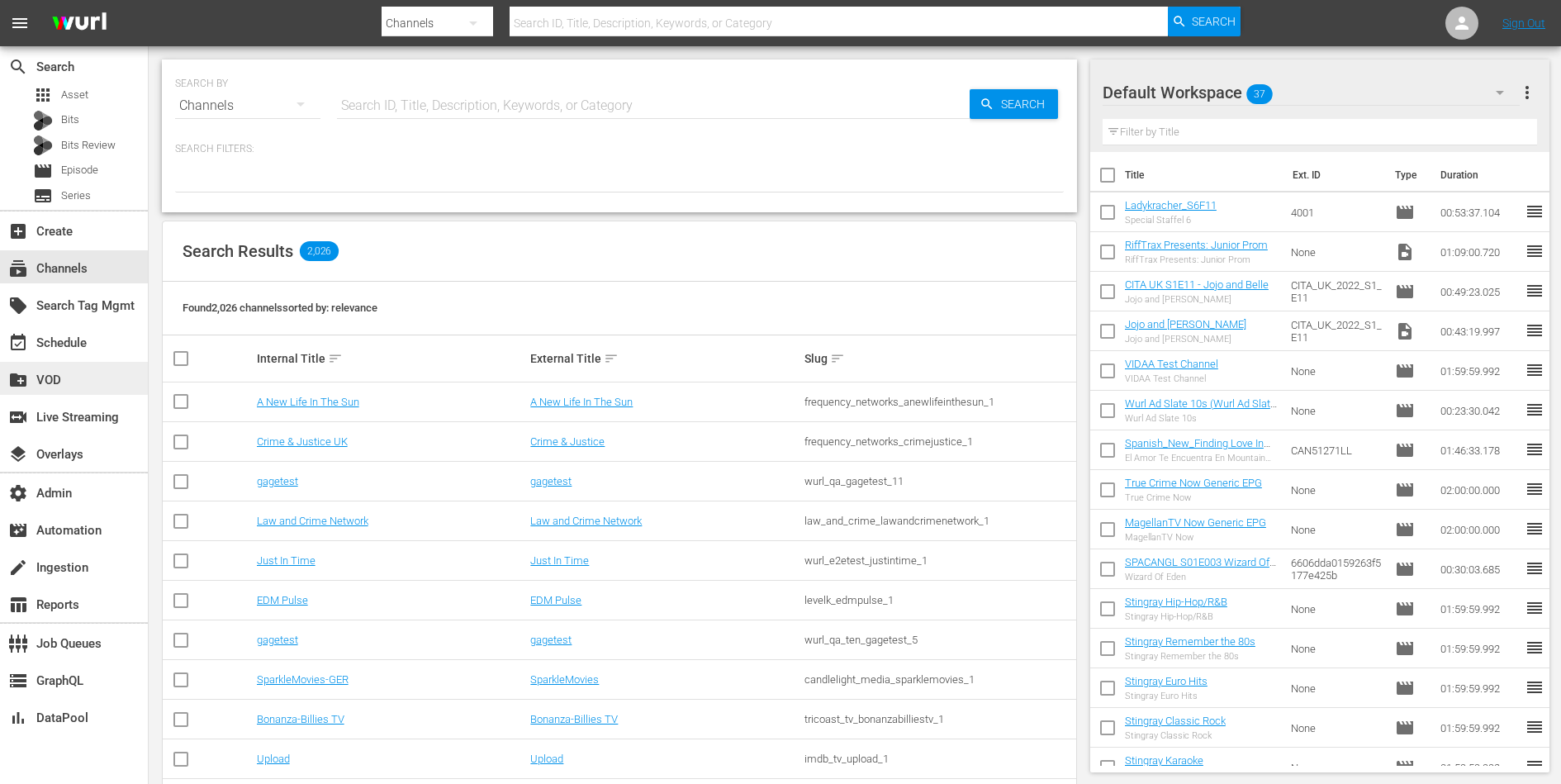
click at [45, 371] on div "create_new_folder VOD" at bounding box center [46, 377] width 93 height 15
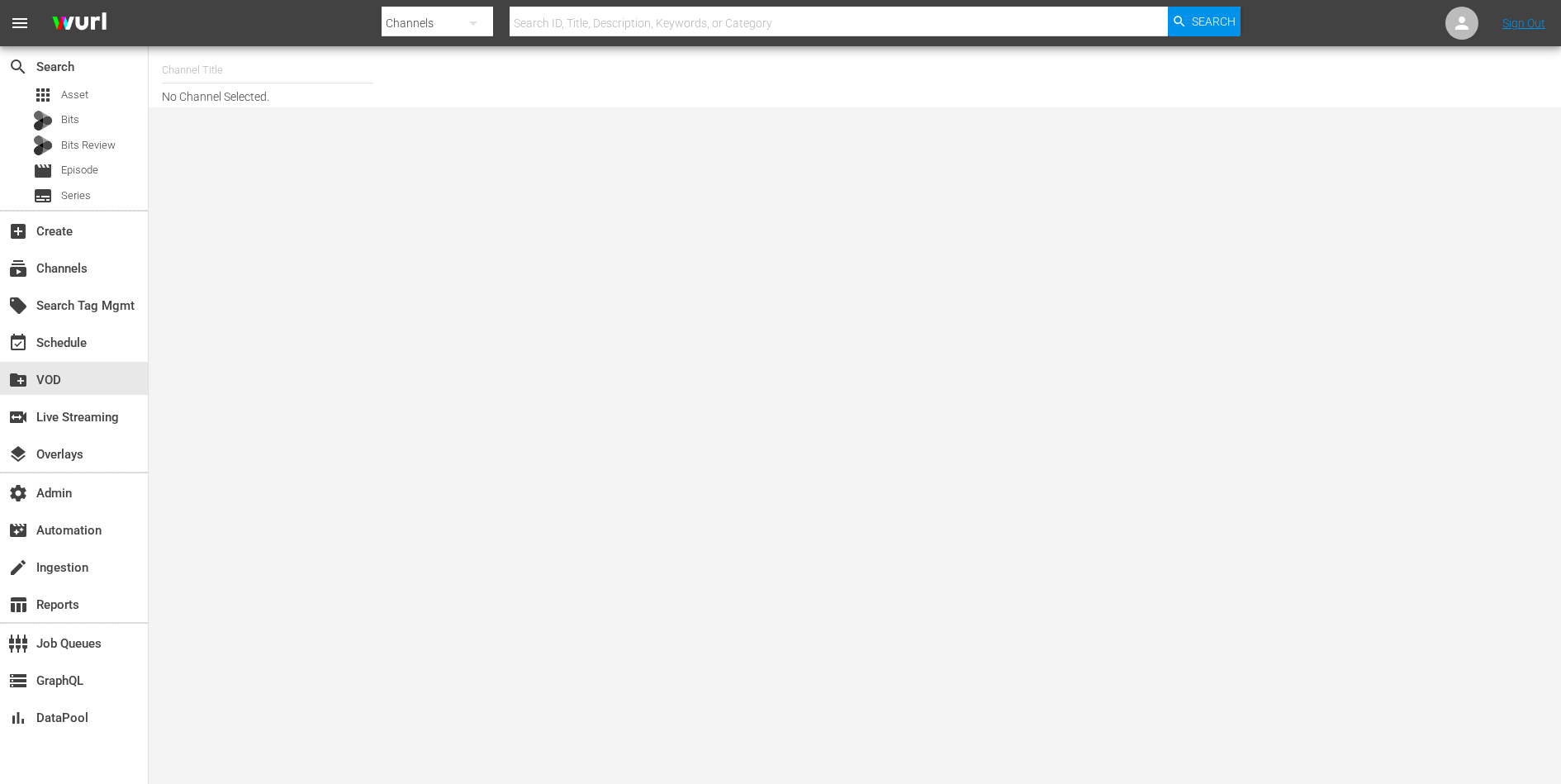
click at [258, 76] on input "text" at bounding box center [268, 70] width 211 height 40
click at [268, 102] on div "Pastewka (2049 - banijay_media_germany_gmbh_pastewka_1)" at bounding box center [388, 116] width 428 height 40
type input "Pastewka (2049 - banijay_media_germany_gmbh_pastewka_1)"
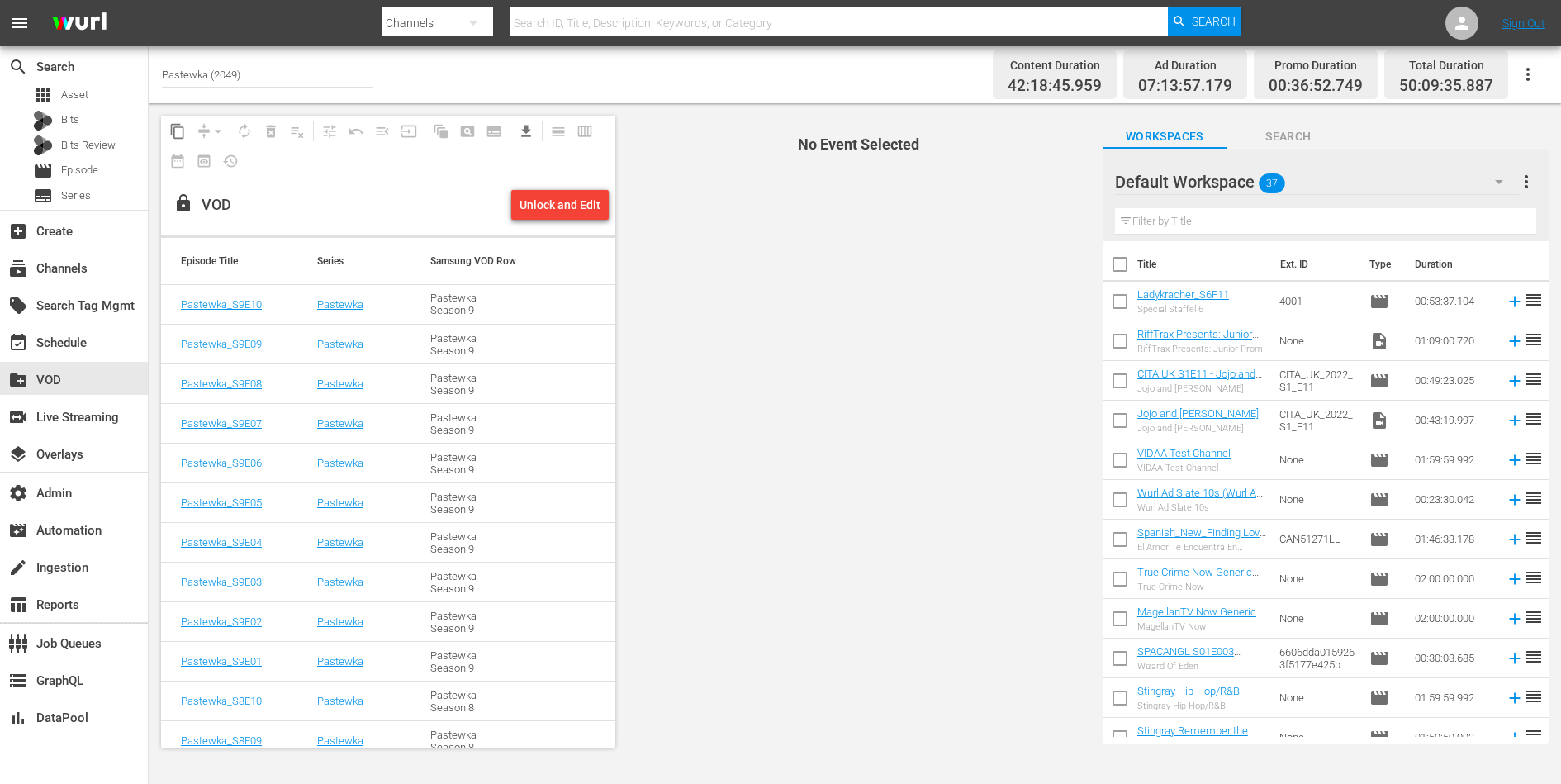
click at [288, 72] on input "Pastewka (2049)" at bounding box center [268, 74] width 211 height 40
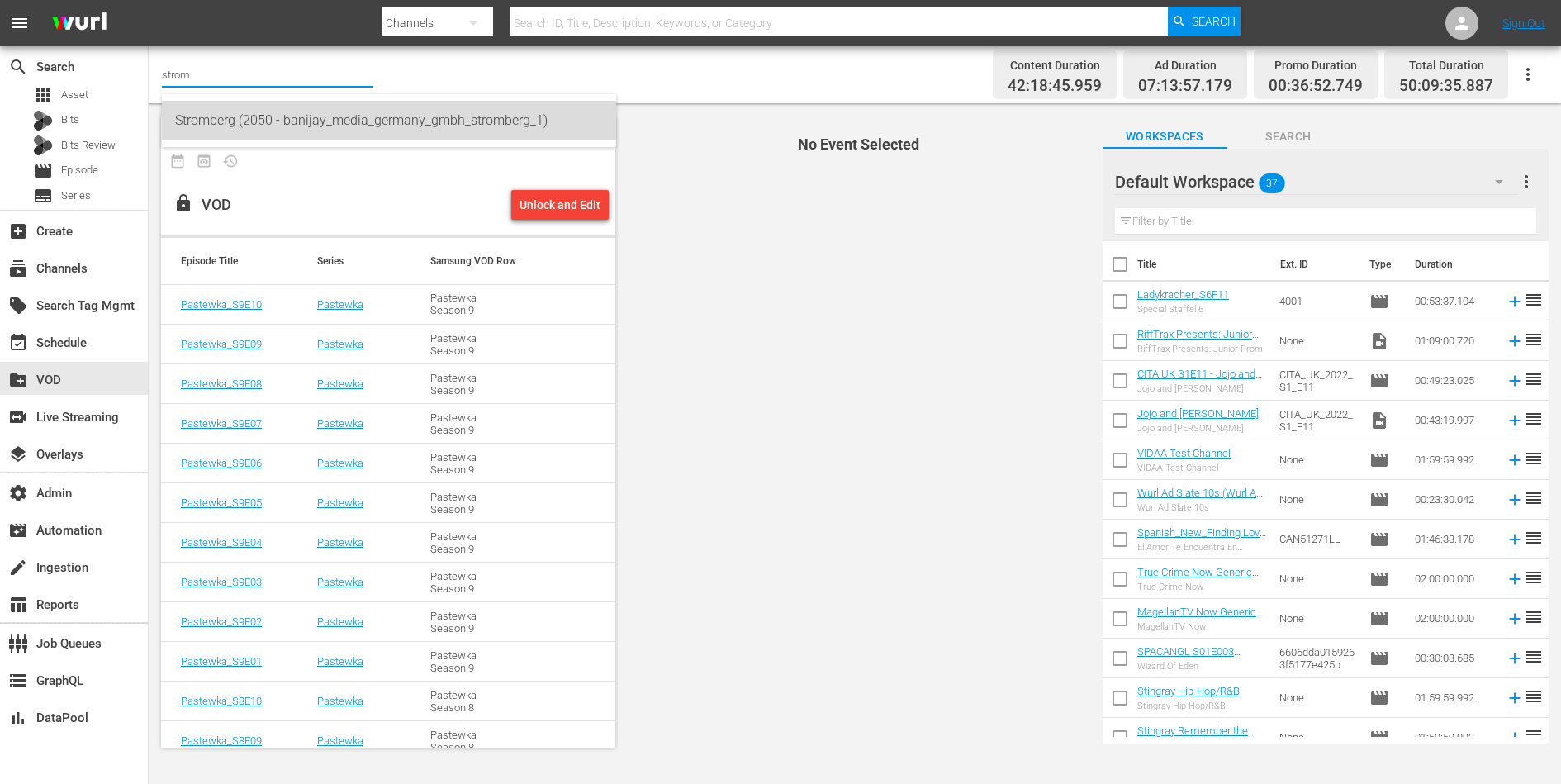
click at [285, 111] on div "Stromberg (2050 - banijay_media_germany_gmbh_stromberg_1)" at bounding box center [388, 120] width 428 height 40
type input "Stromberg (2050 - banijay_media_germany_gmbh_stromberg_1)"
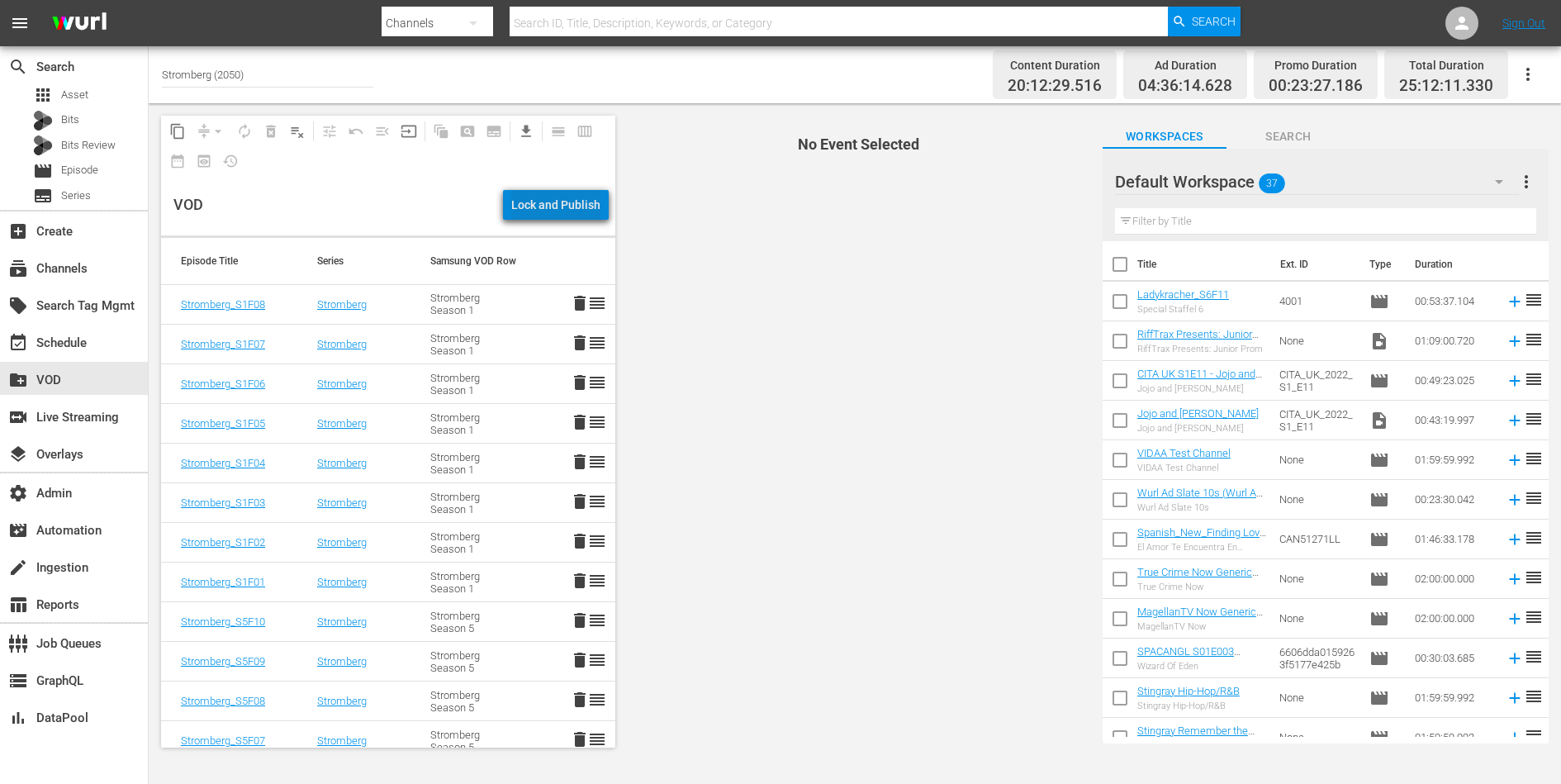
click at [565, 203] on div "Lock and Publish" at bounding box center [556, 204] width 89 height 30
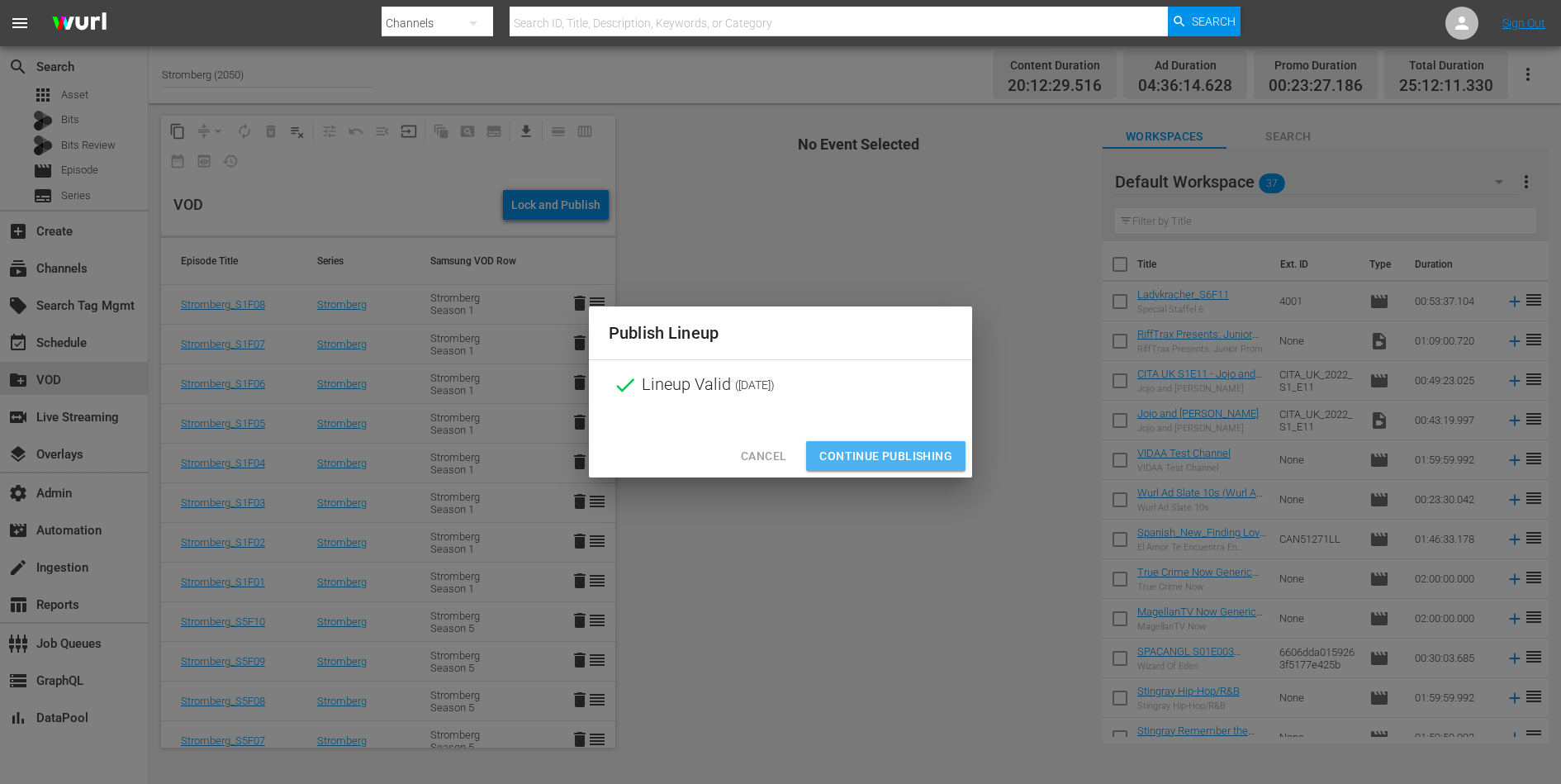
click at [865, 447] on span "Continue Publishing" at bounding box center [886, 456] width 133 height 20
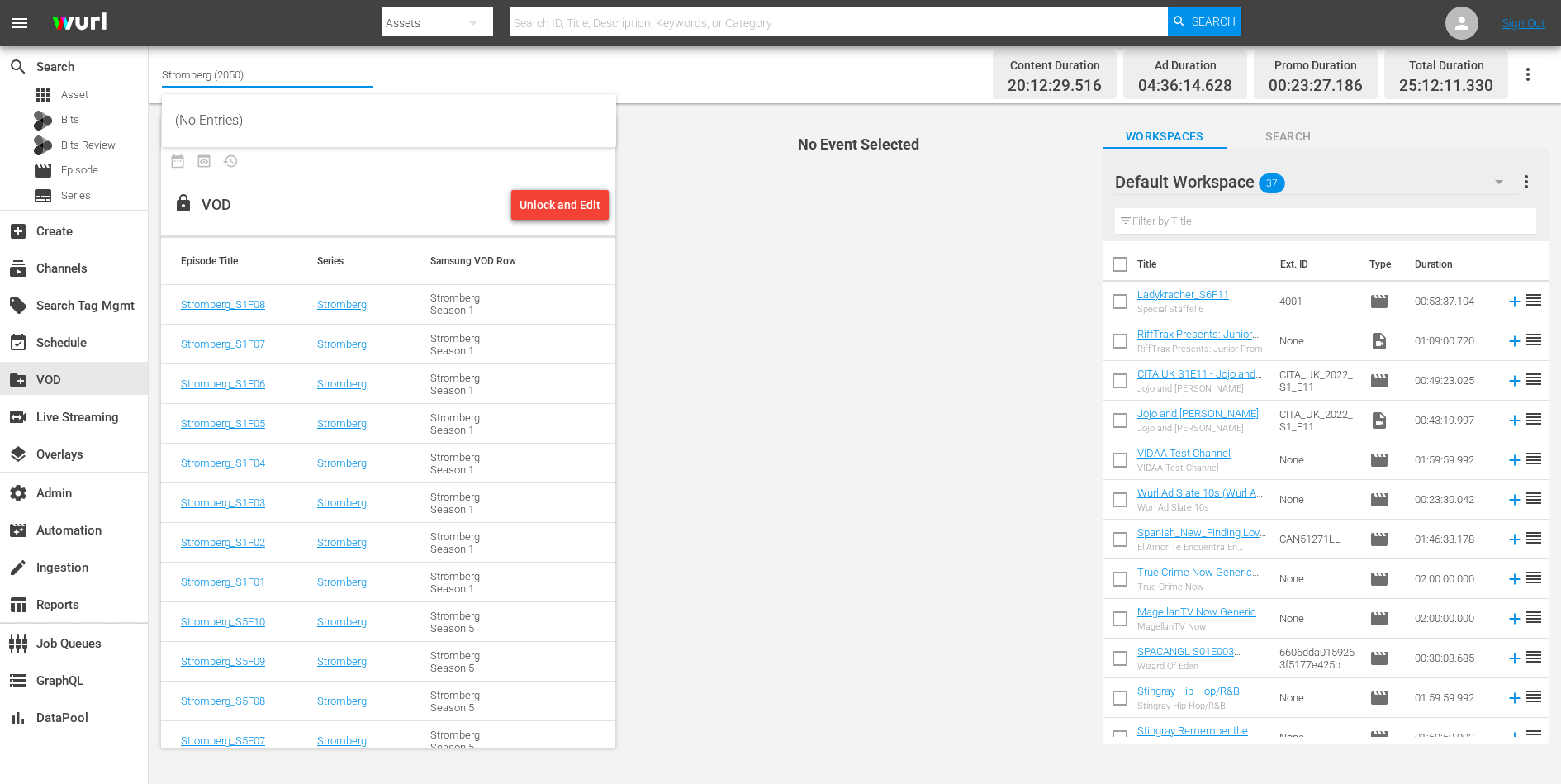
click at [321, 81] on input "Stromberg (2050)" at bounding box center [268, 74] width 211 height 40
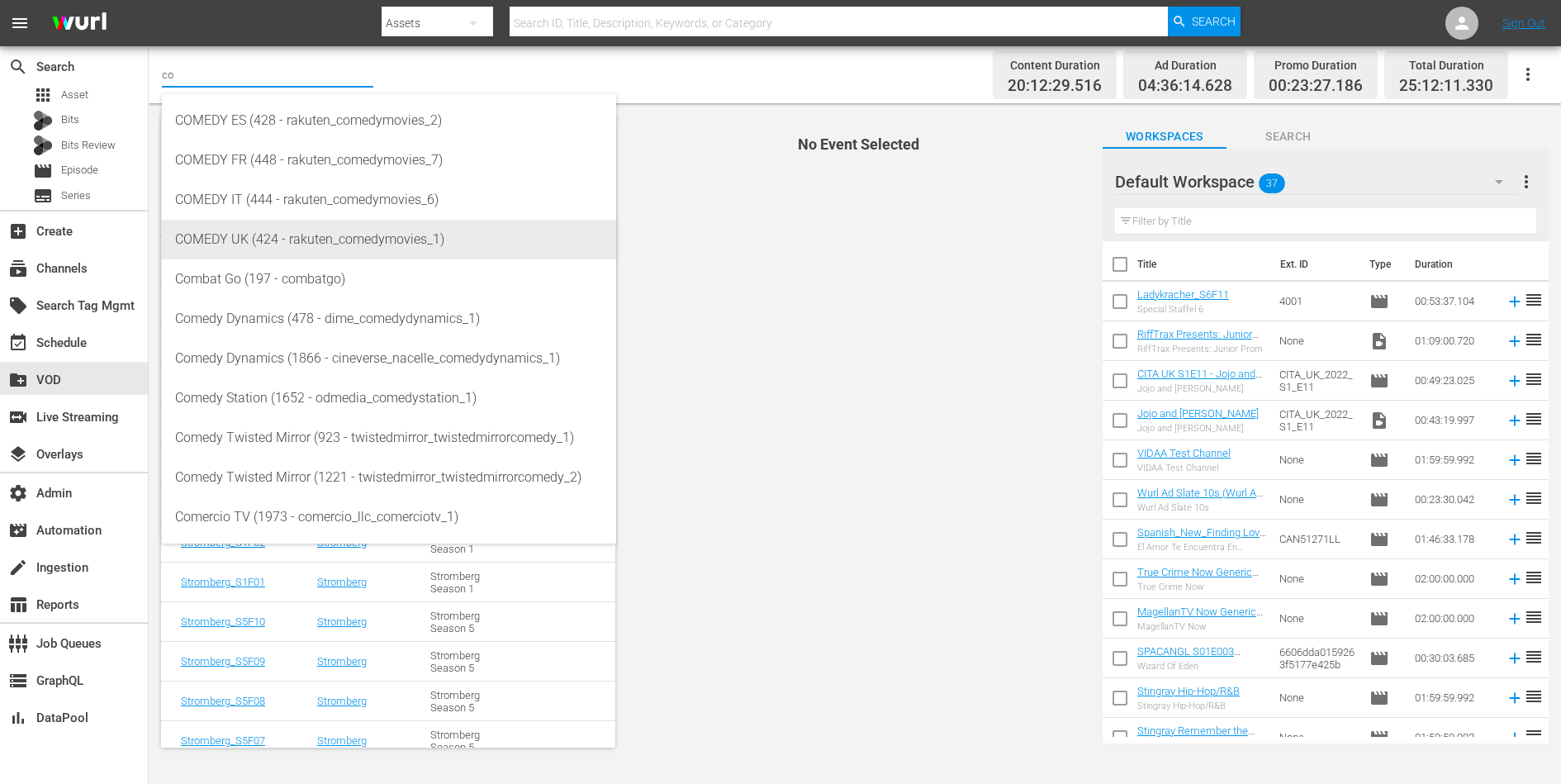
type input "c"
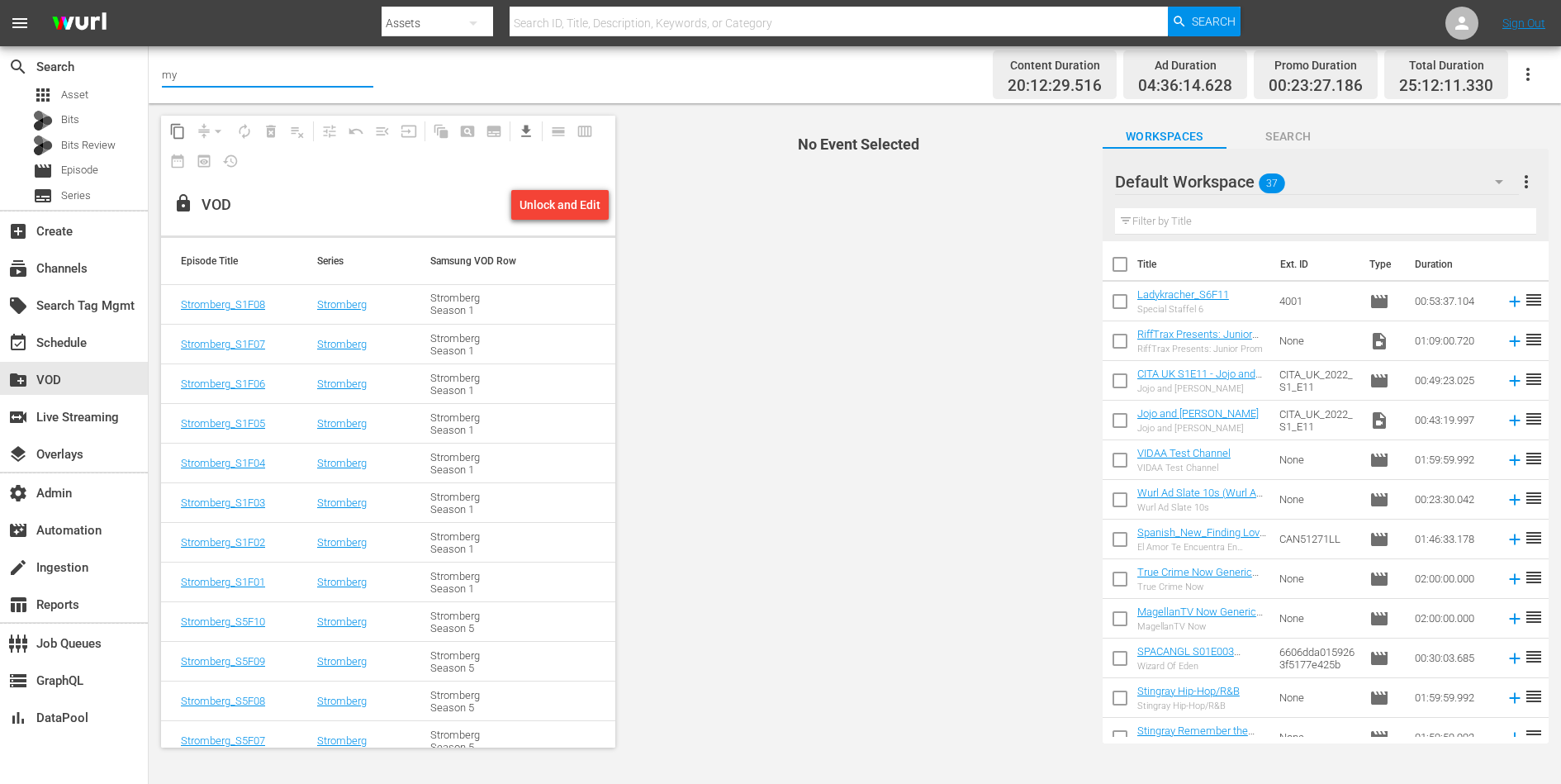
type input "m"
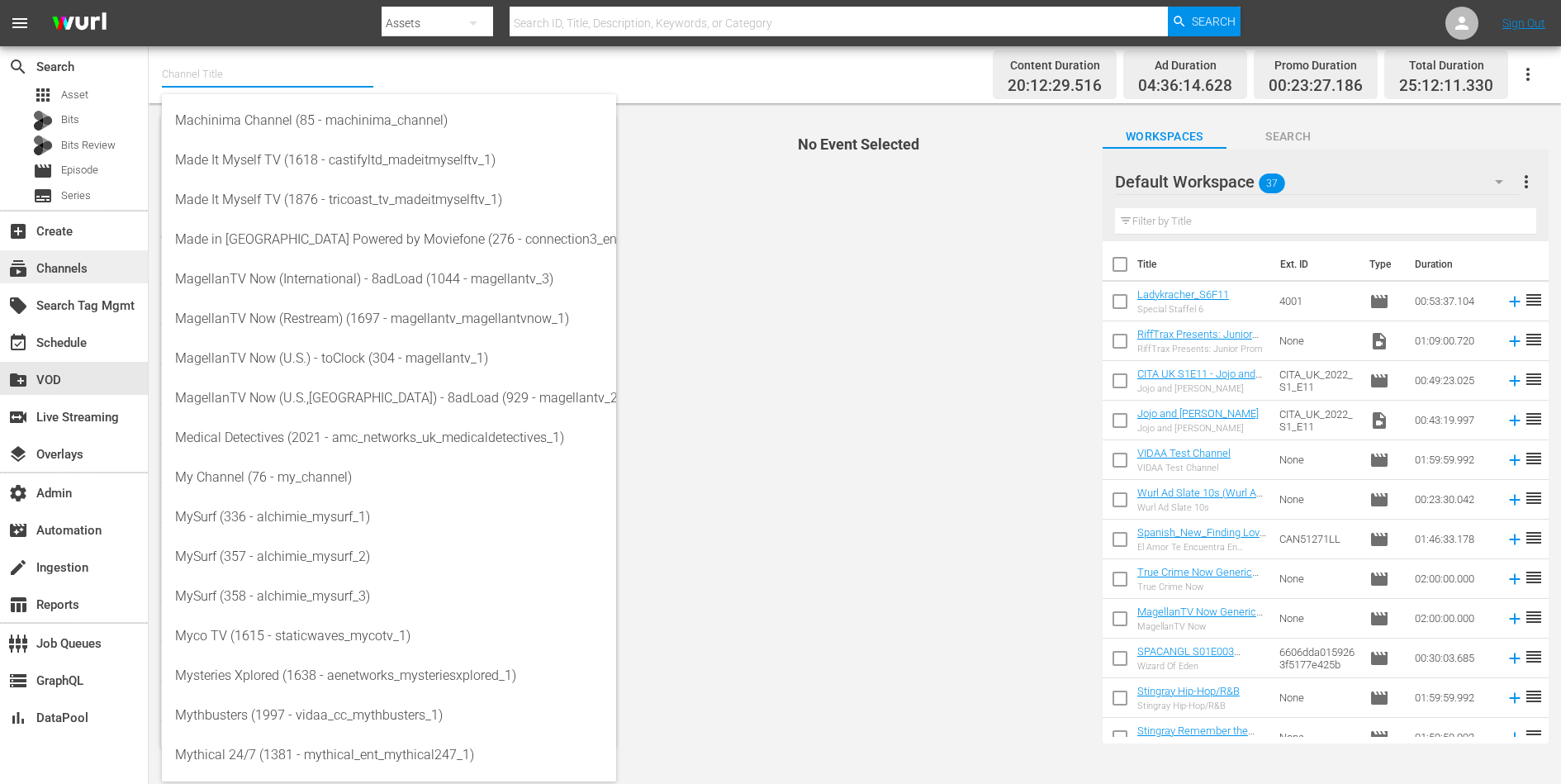
click at [69, 278] on div "subscriptions Channels" at bounding box center [73, 266] width 148 height 33
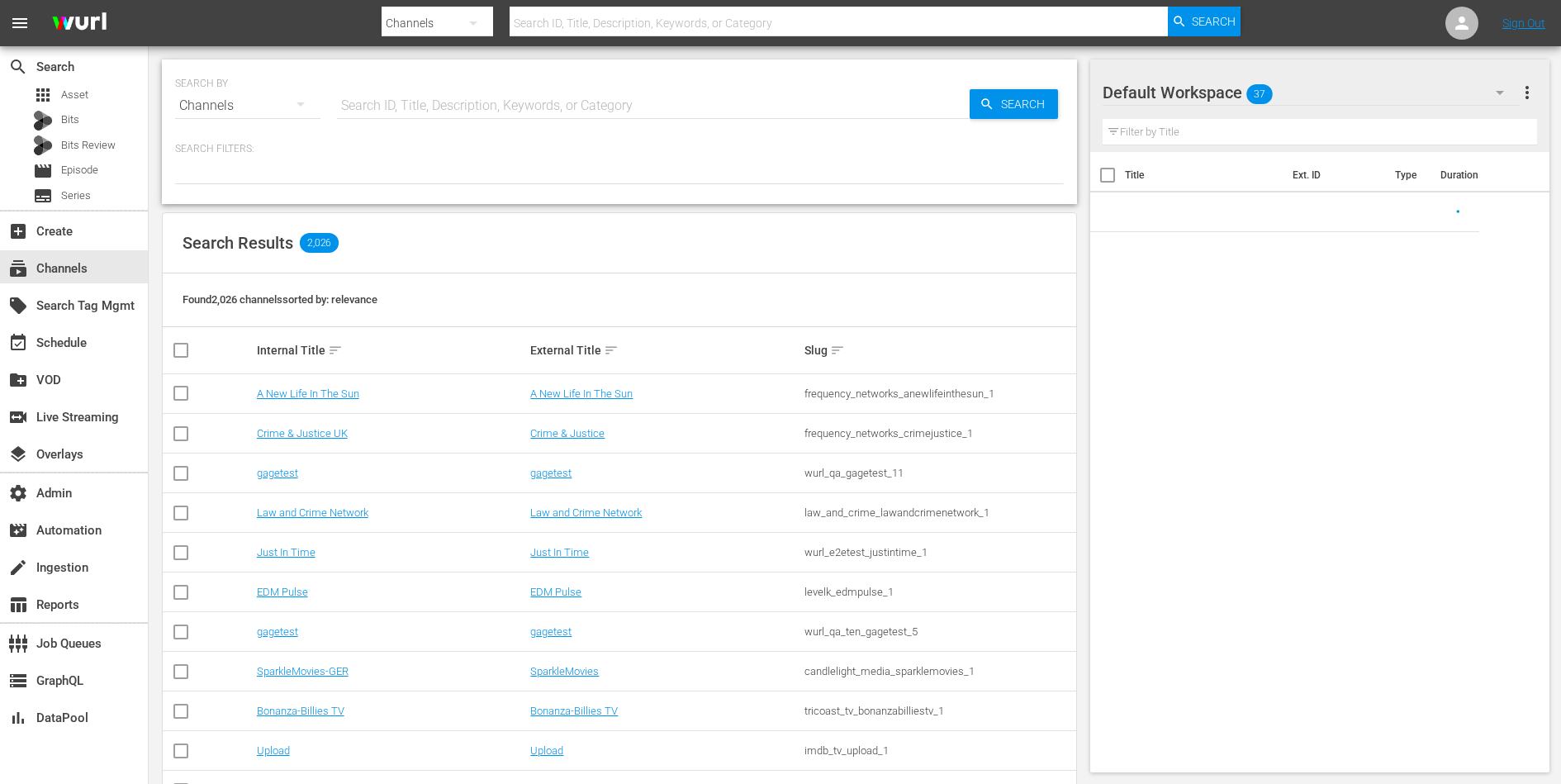
click at [380, 106] on input "text" at bounding box center [653, 105] width 632 height 40
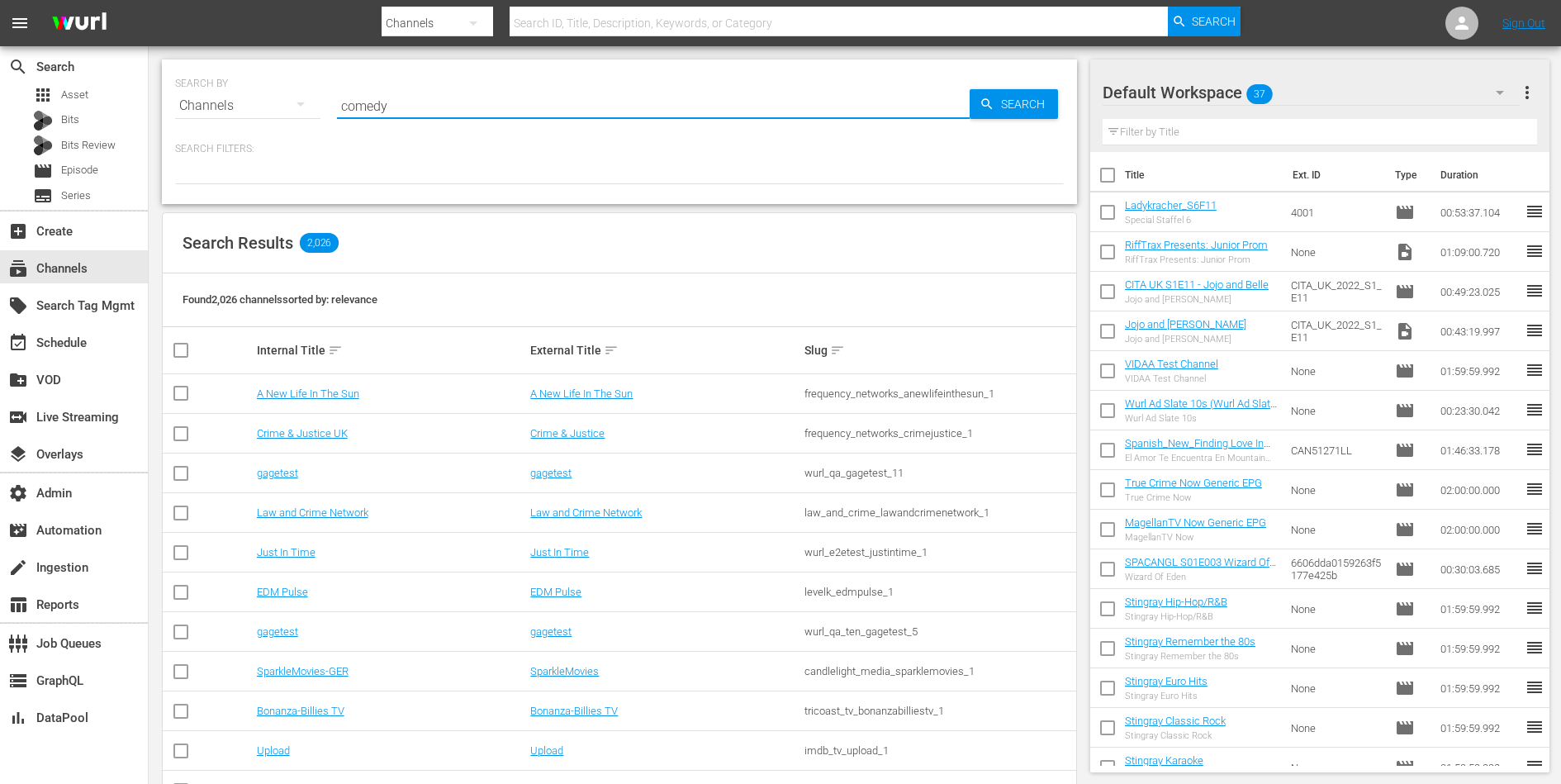
type input "comedy"
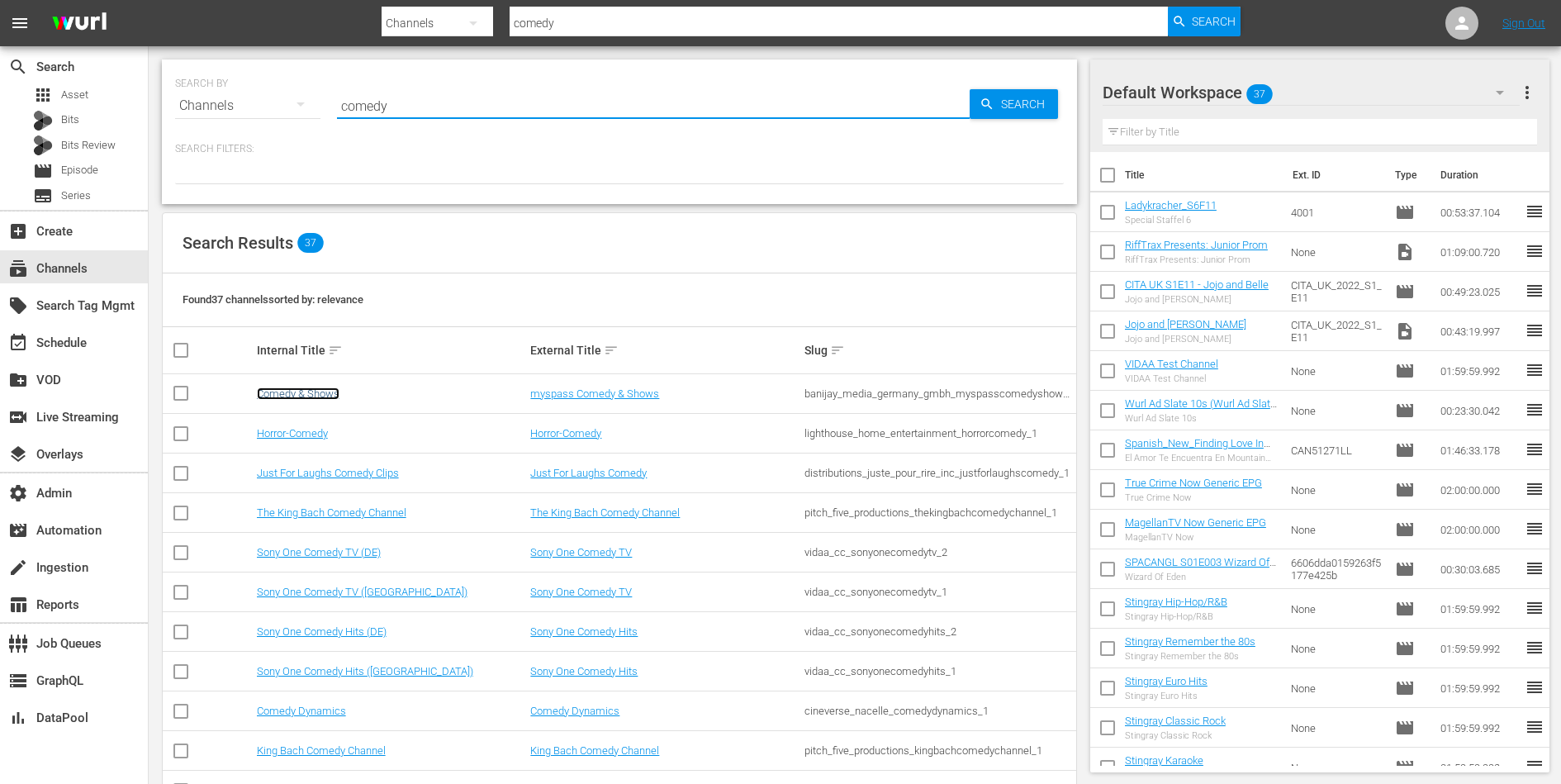
click at [322, 389] on link "Comedy & Shows" at bounding box center [298, 393] width 83 height 13
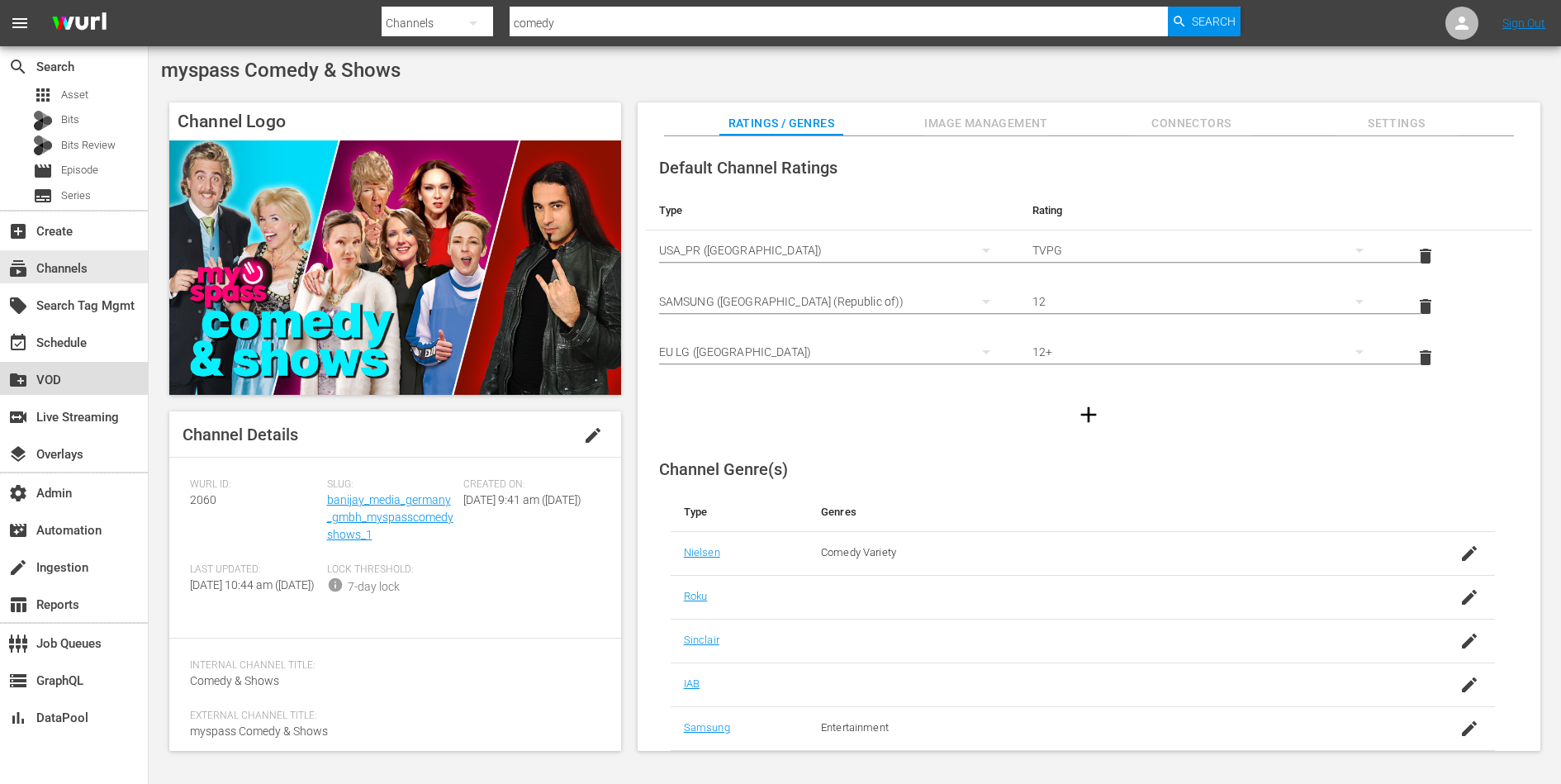
click at [78, 381] on div "create_new_folder VOD" at bounding box center [46, 377] width 93 height 15
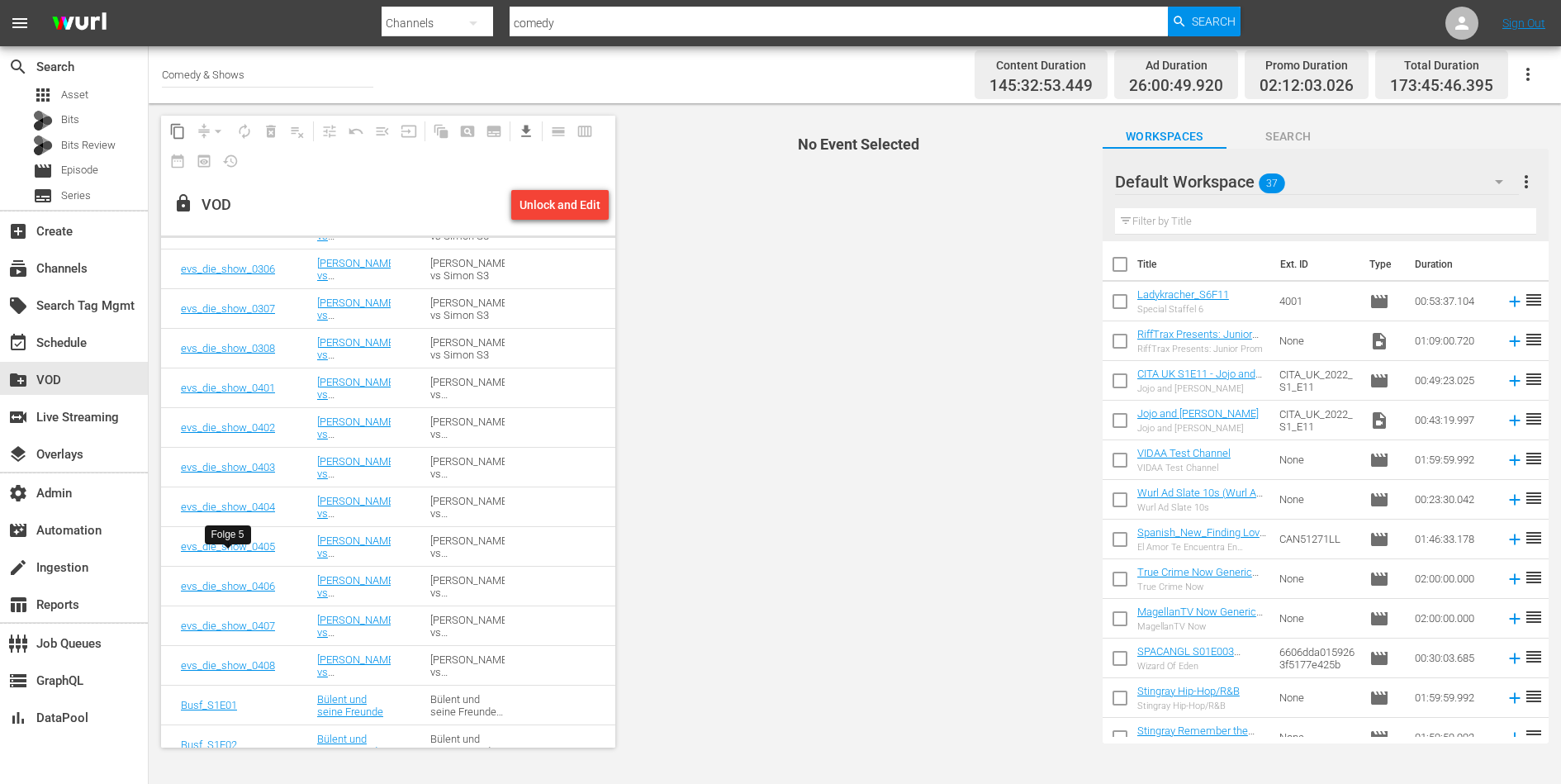
scroll to position [1371, 0]
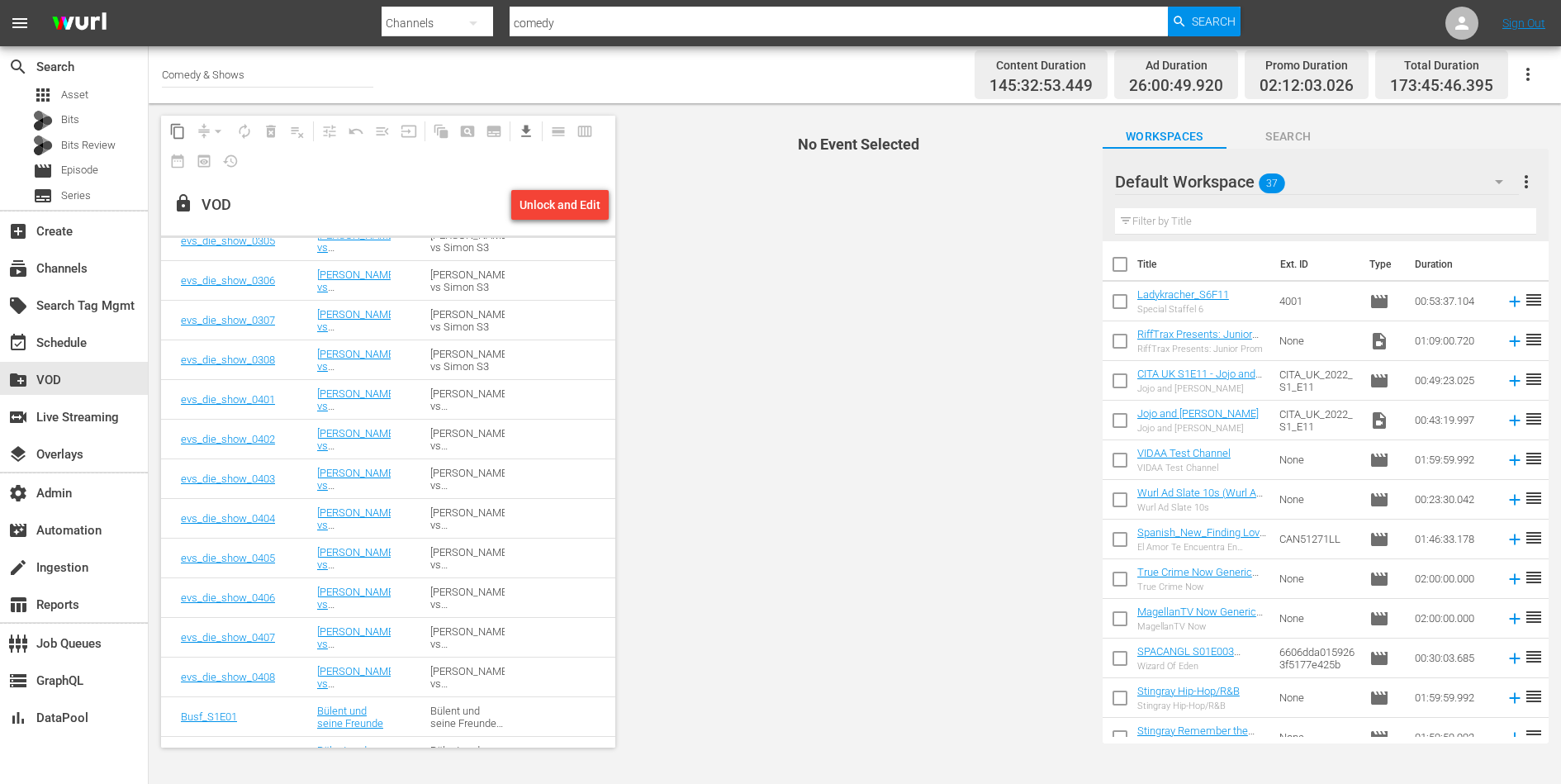
click at [253, 78] on input "Comedy & Shows" at bounding box center [268, 74] width 211 height 40
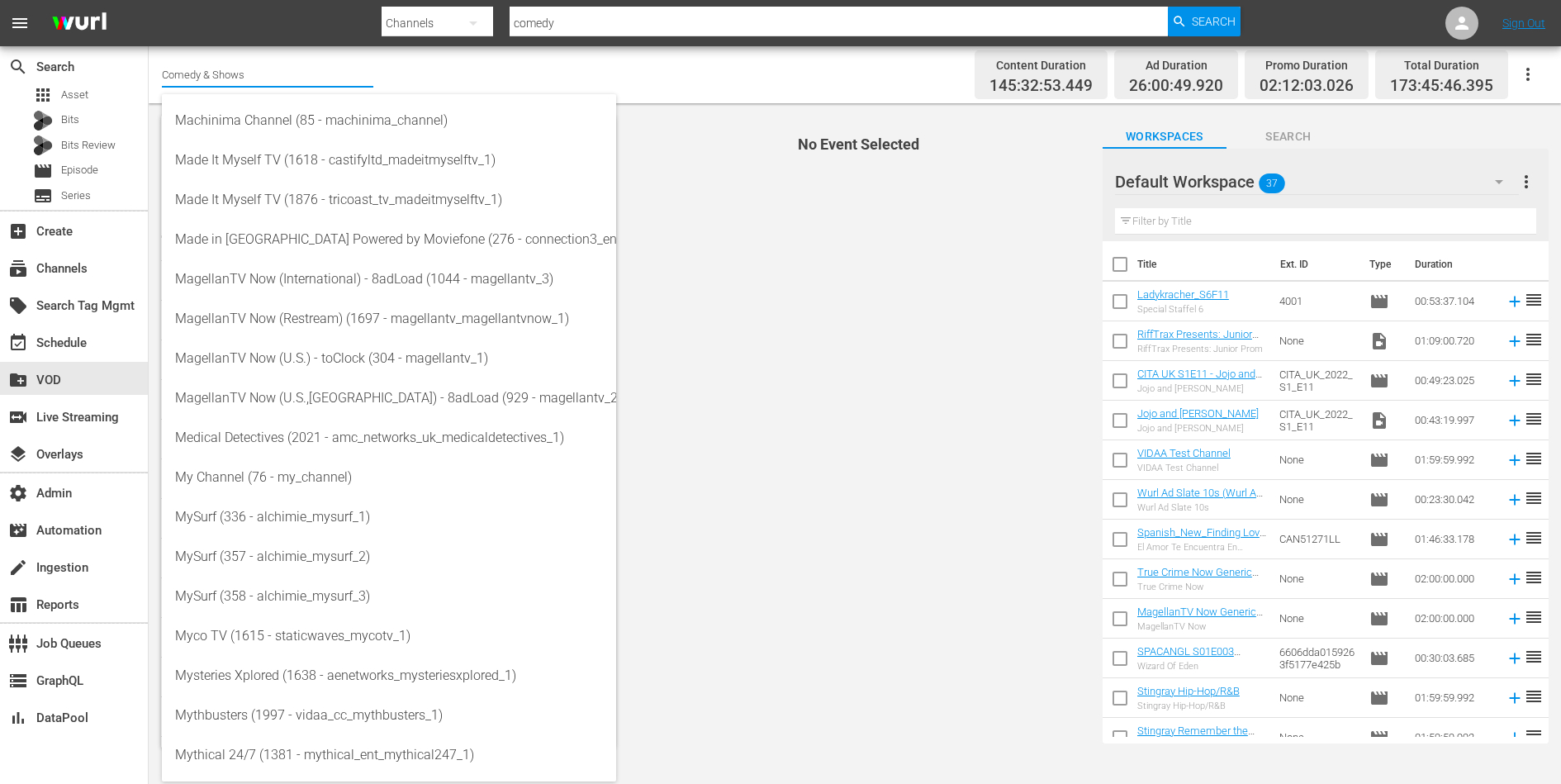
click at [253, 78] on input "Comedy & Shows" at bounding box center [268, 74] width 211 height 40
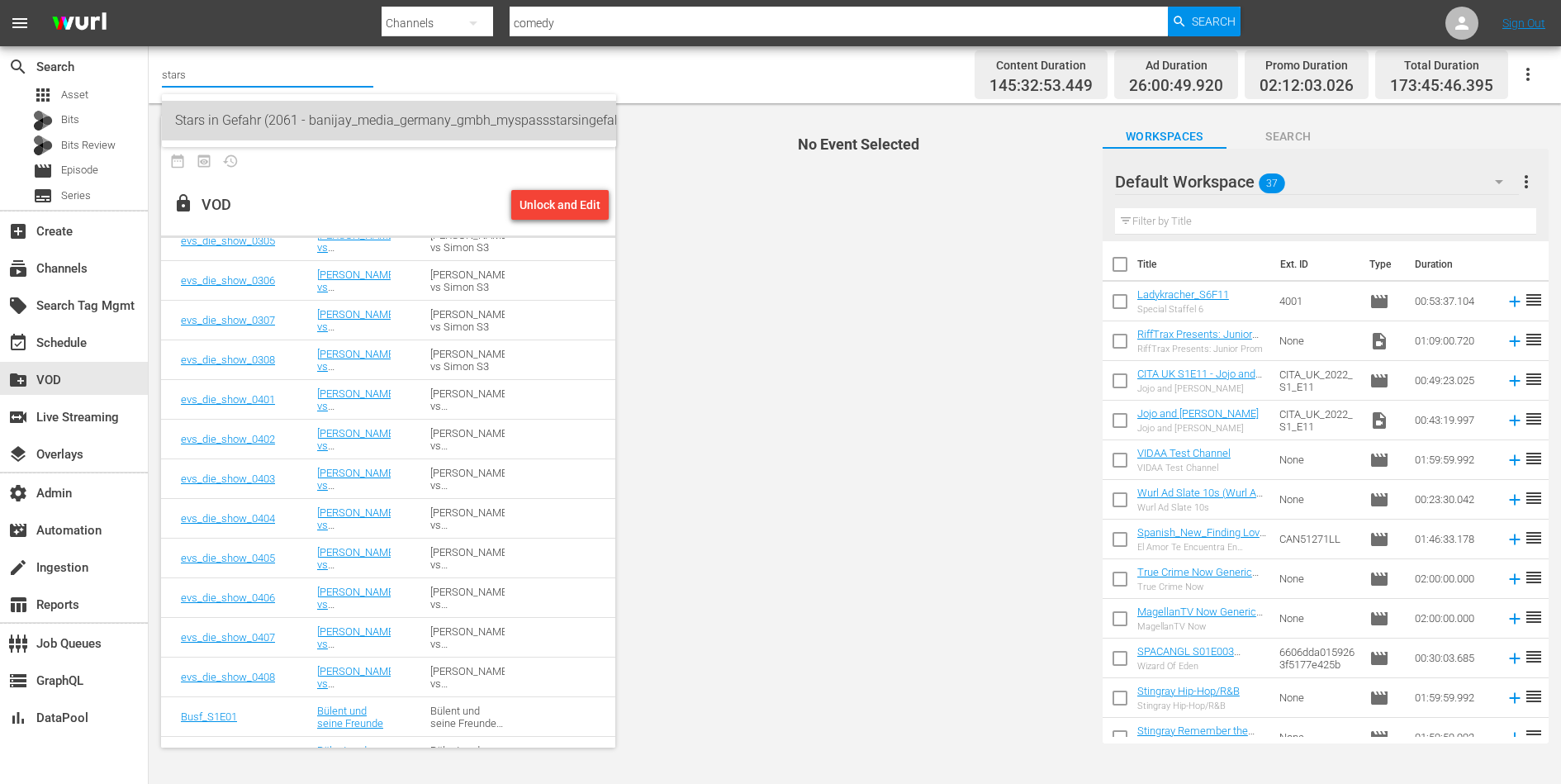
click at [279, 111] on div "Stars in Gefahr (2061 - banijay_media_germany_gmbh_myspassstarsingefahr_1)" at bounding box center [388, 120] width 428 height 40
type input "Stars in Gefahr (2061 - banijay_media_germany_gmbh_myspassstarsingefahr_1)"
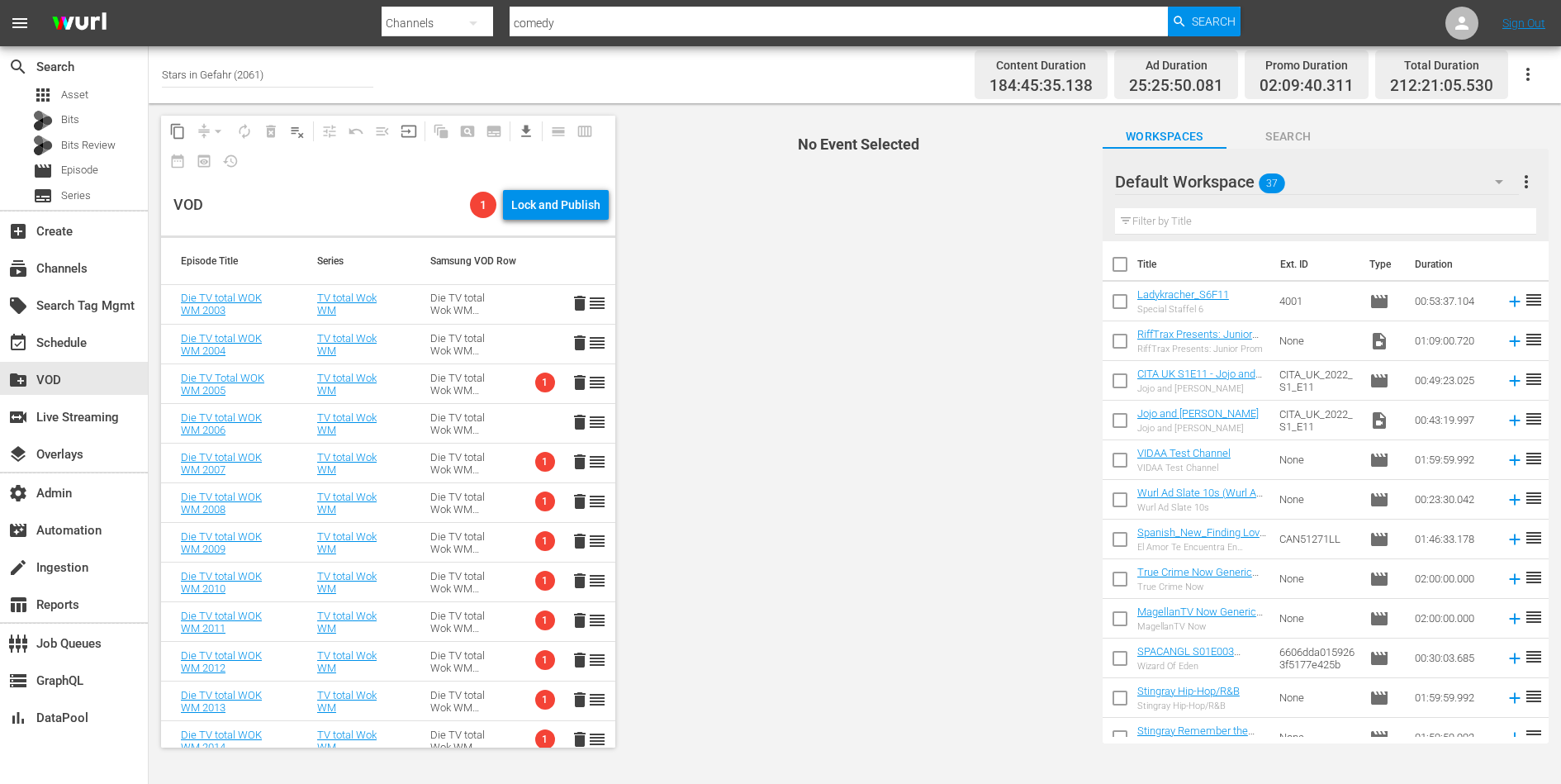
click at [491, 376] on div "Die TV total Wok WM 2003 - 2015" at bounding box center [467, 383] width 73 height 24
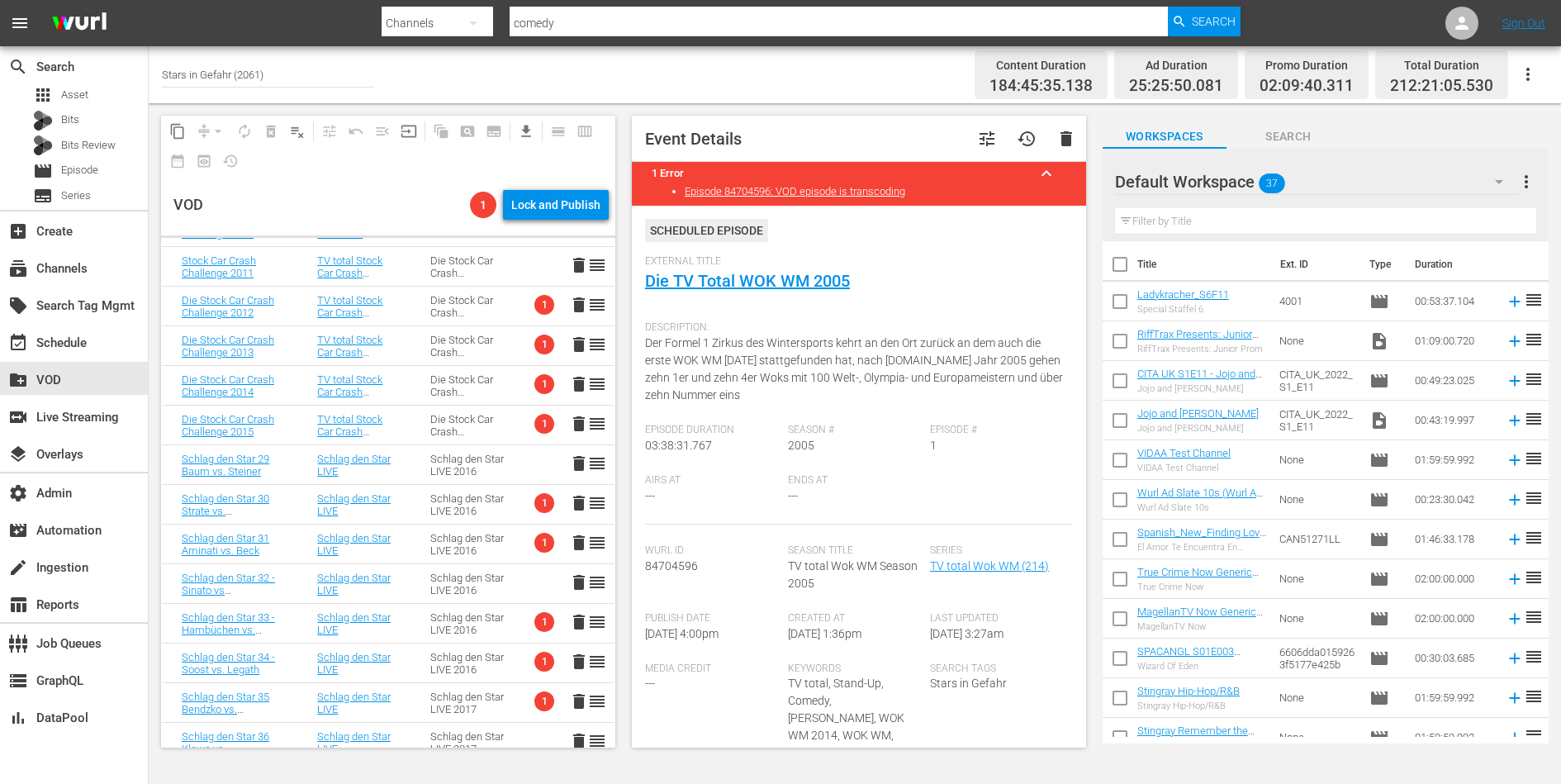
scroll to position [1638, 0]
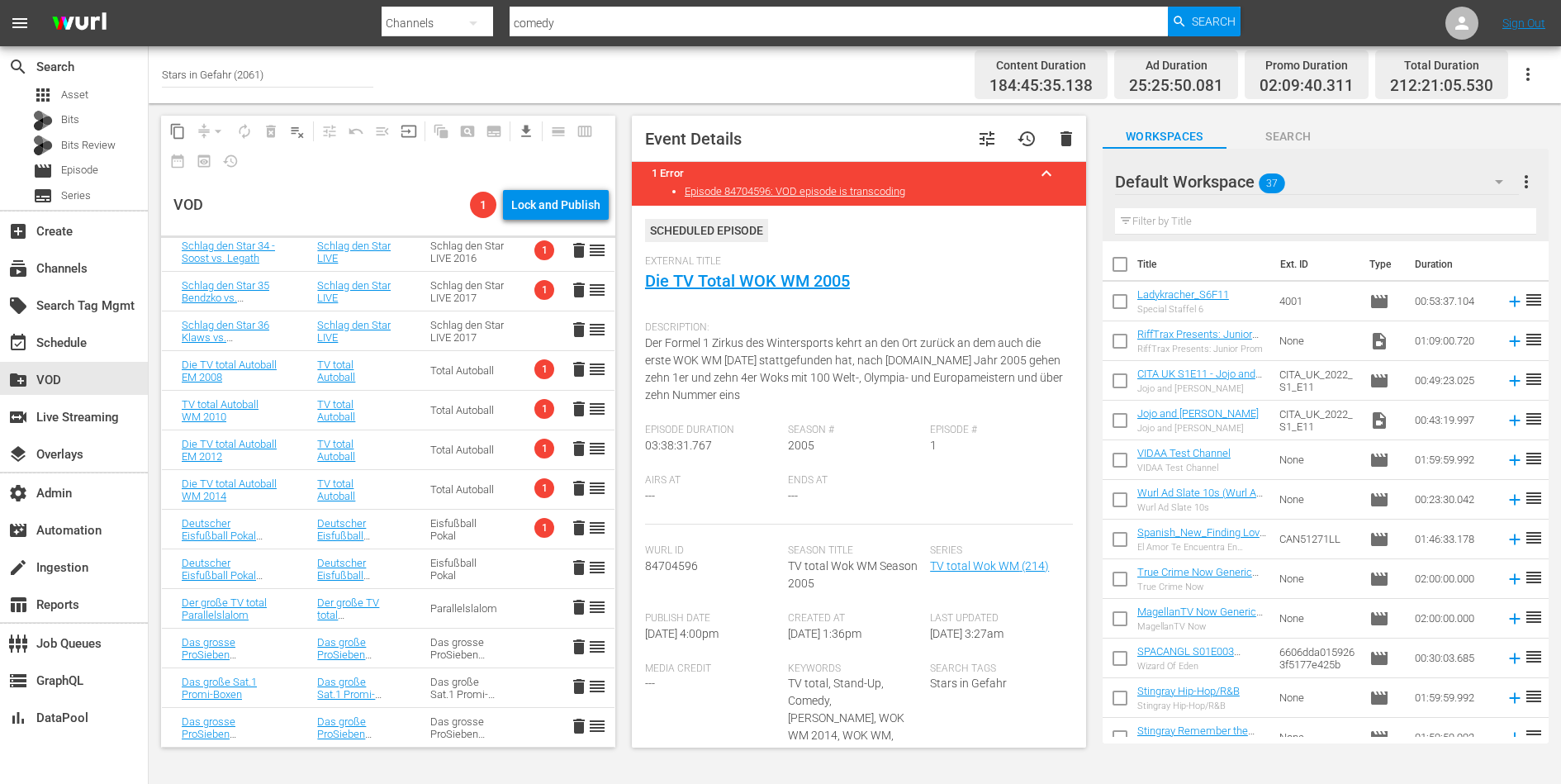
click at [473, 373] on div "Total Autoball" at bounding box center [467, 370] width 73 height 13
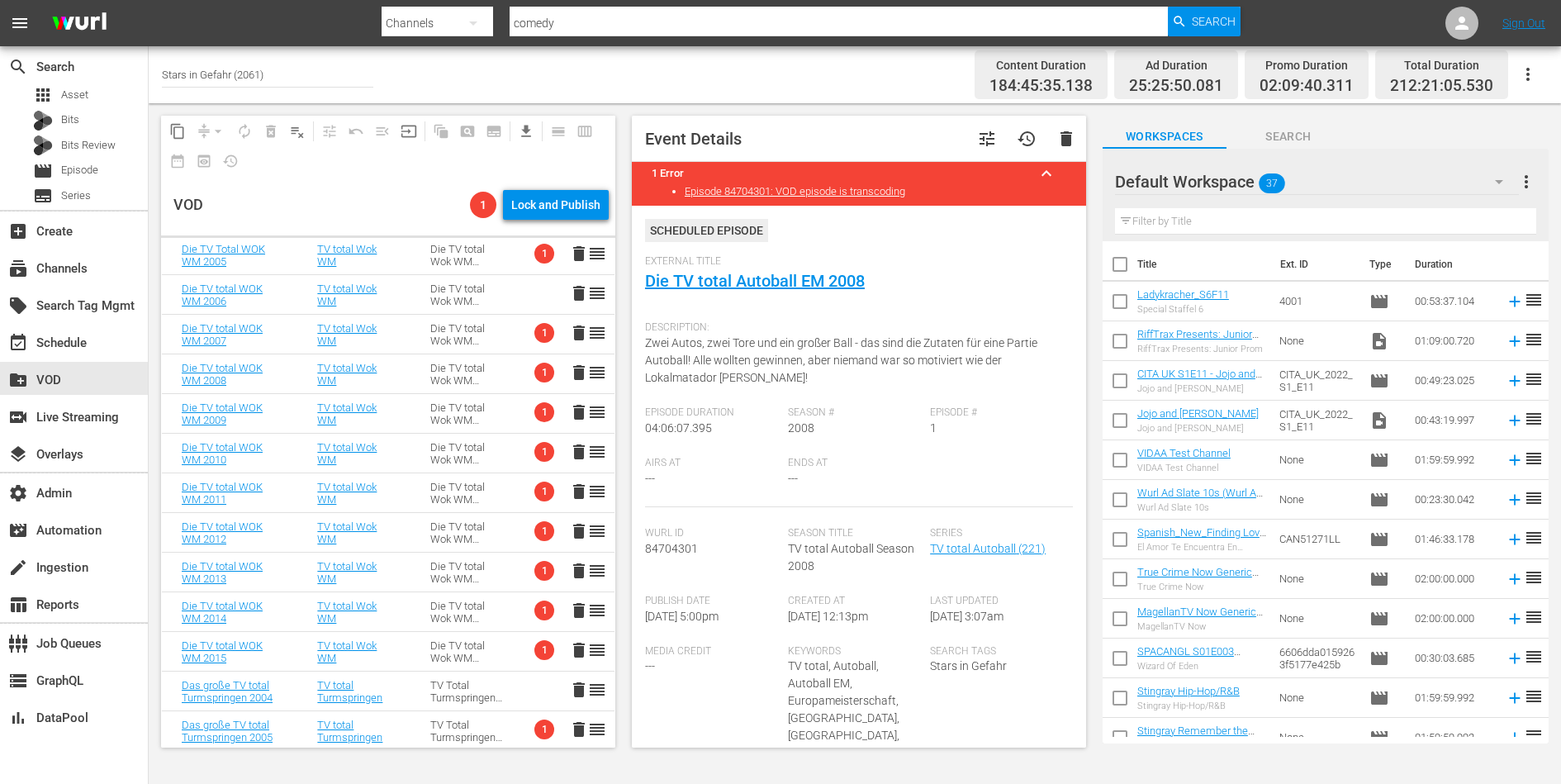
scroll to position [0, 0]
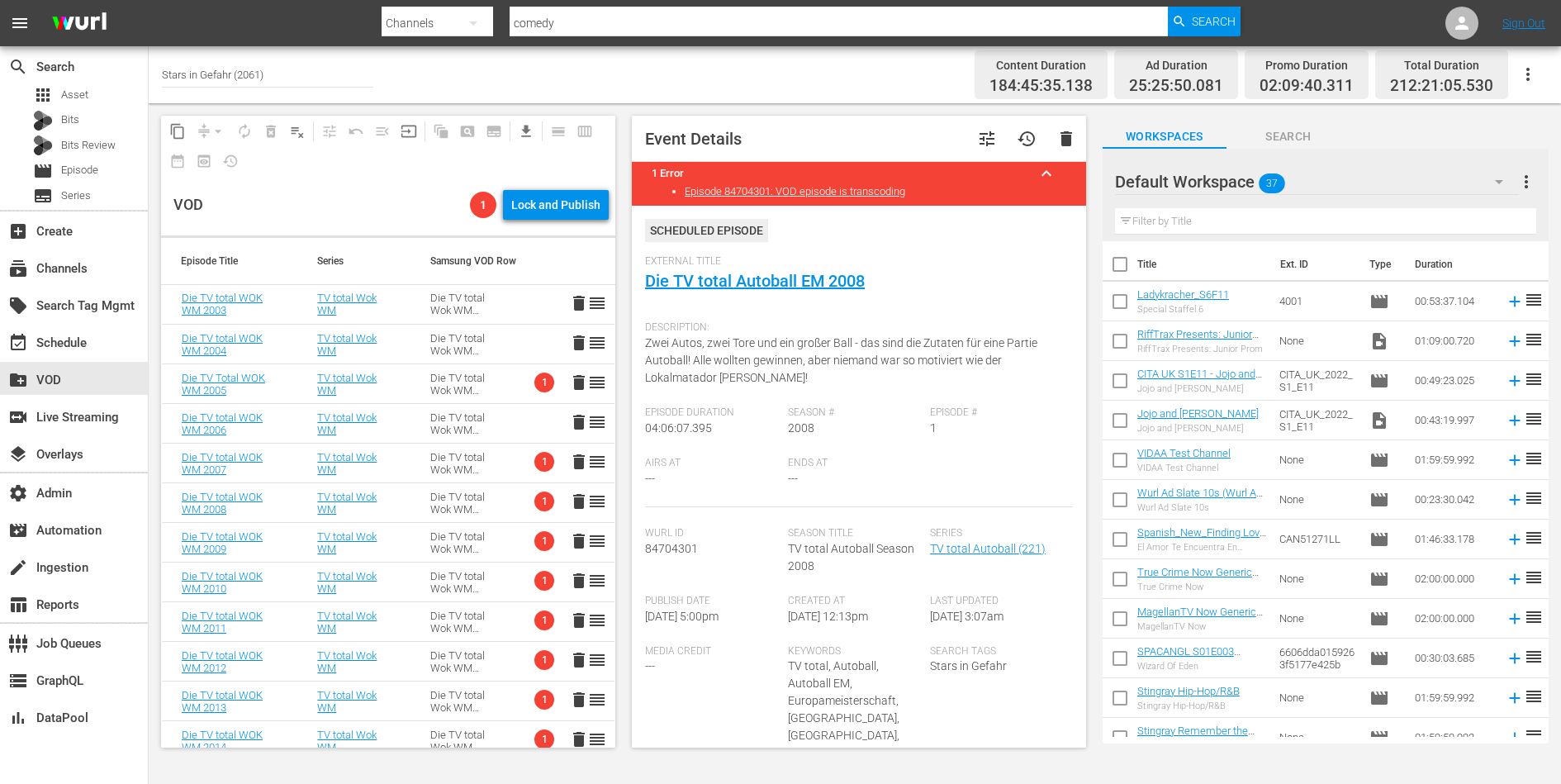
click at [490, 385] on div "Die TV total Wok WM 2003 - 2015" at bounding box center [467, 383] width 73 height 24
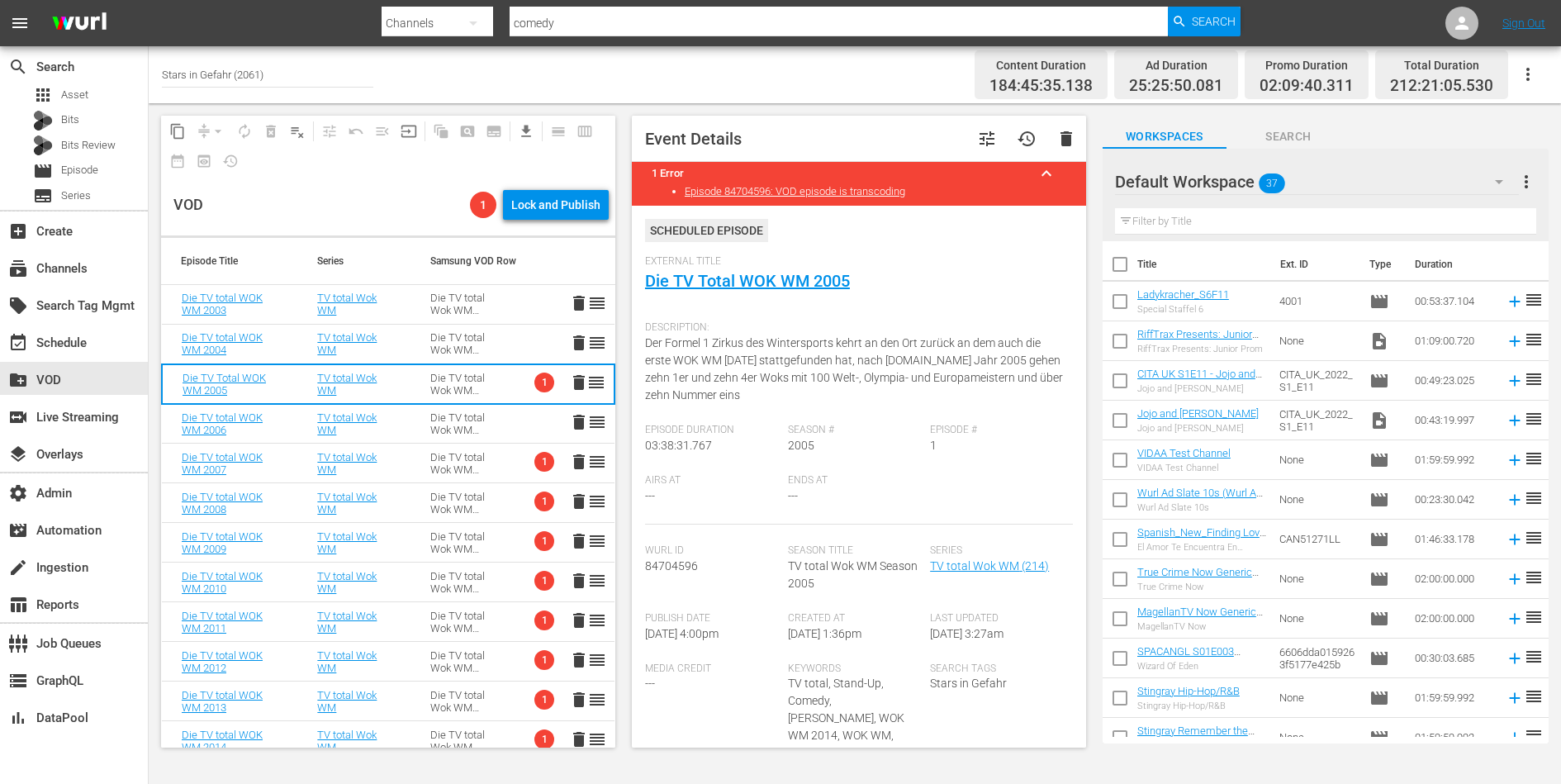
click at [490, 449] on td "Die TV total Wok WM 2003 - 2015" at bounding box center [467, 462] width 113 height 40
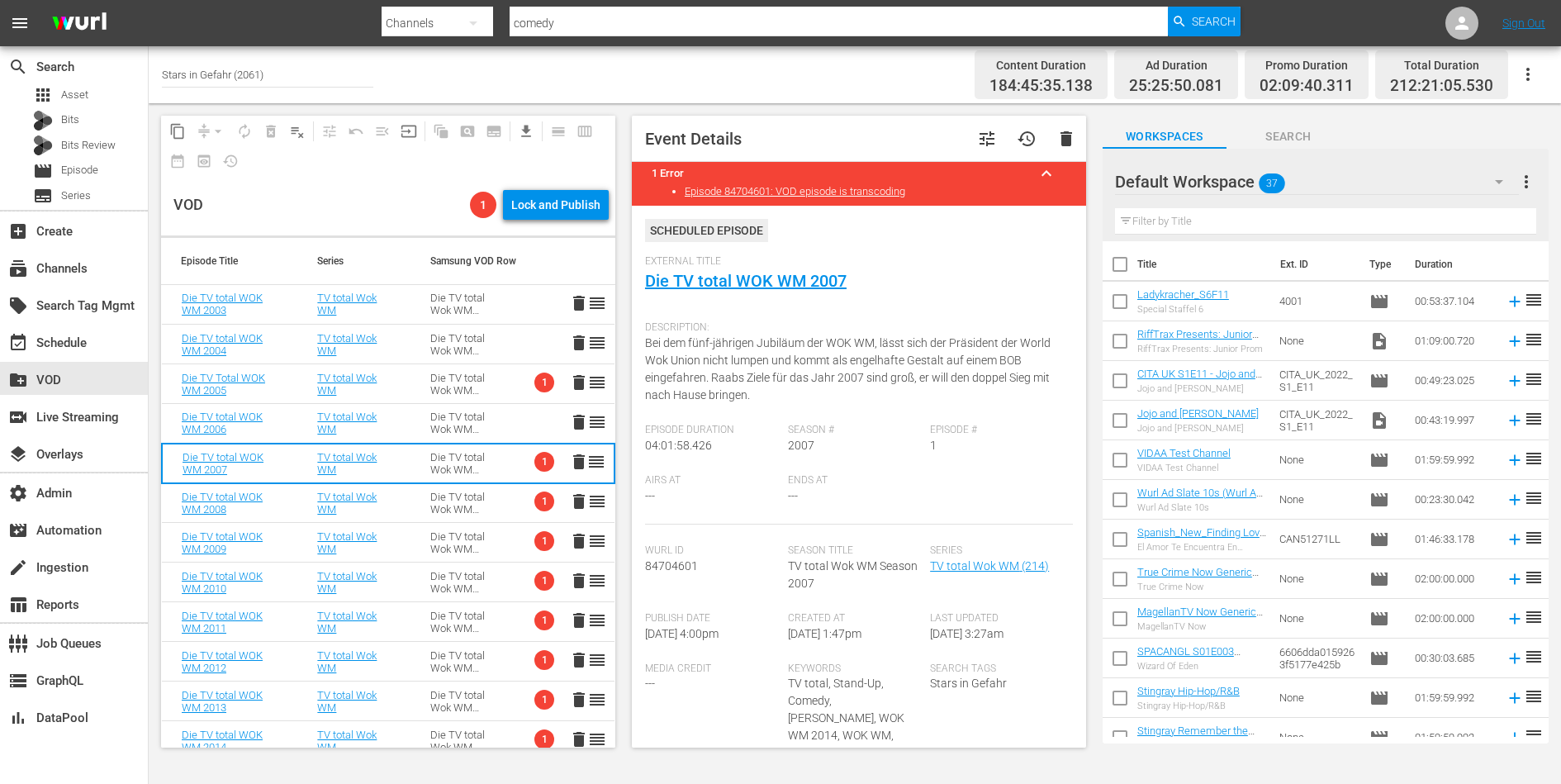
scroll to position [321, 0]
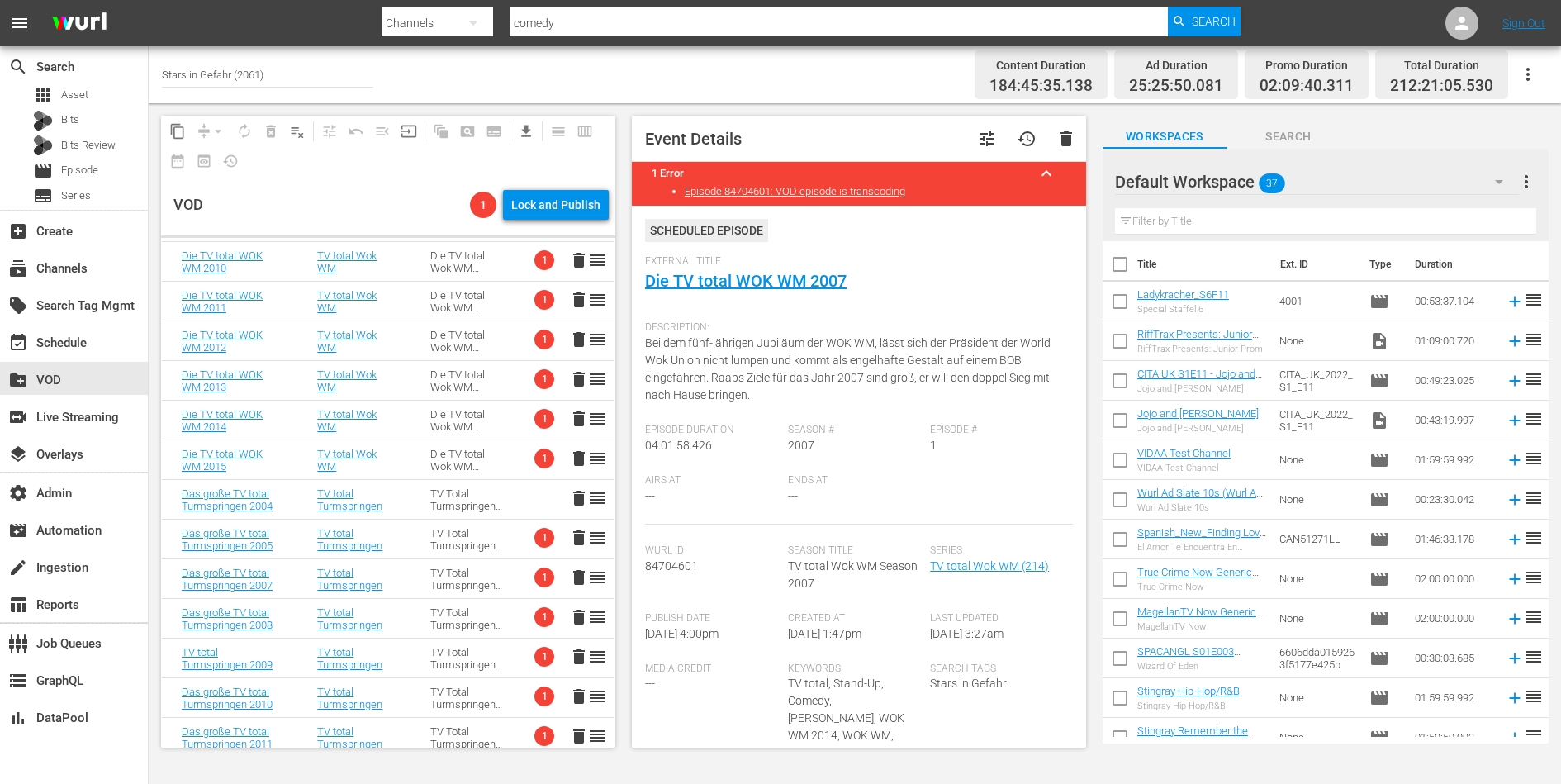
click at [489, 441] on td "Die TV total Wok WM 2003 - 2015" at bounding box center [467, 460] width 113 height 40
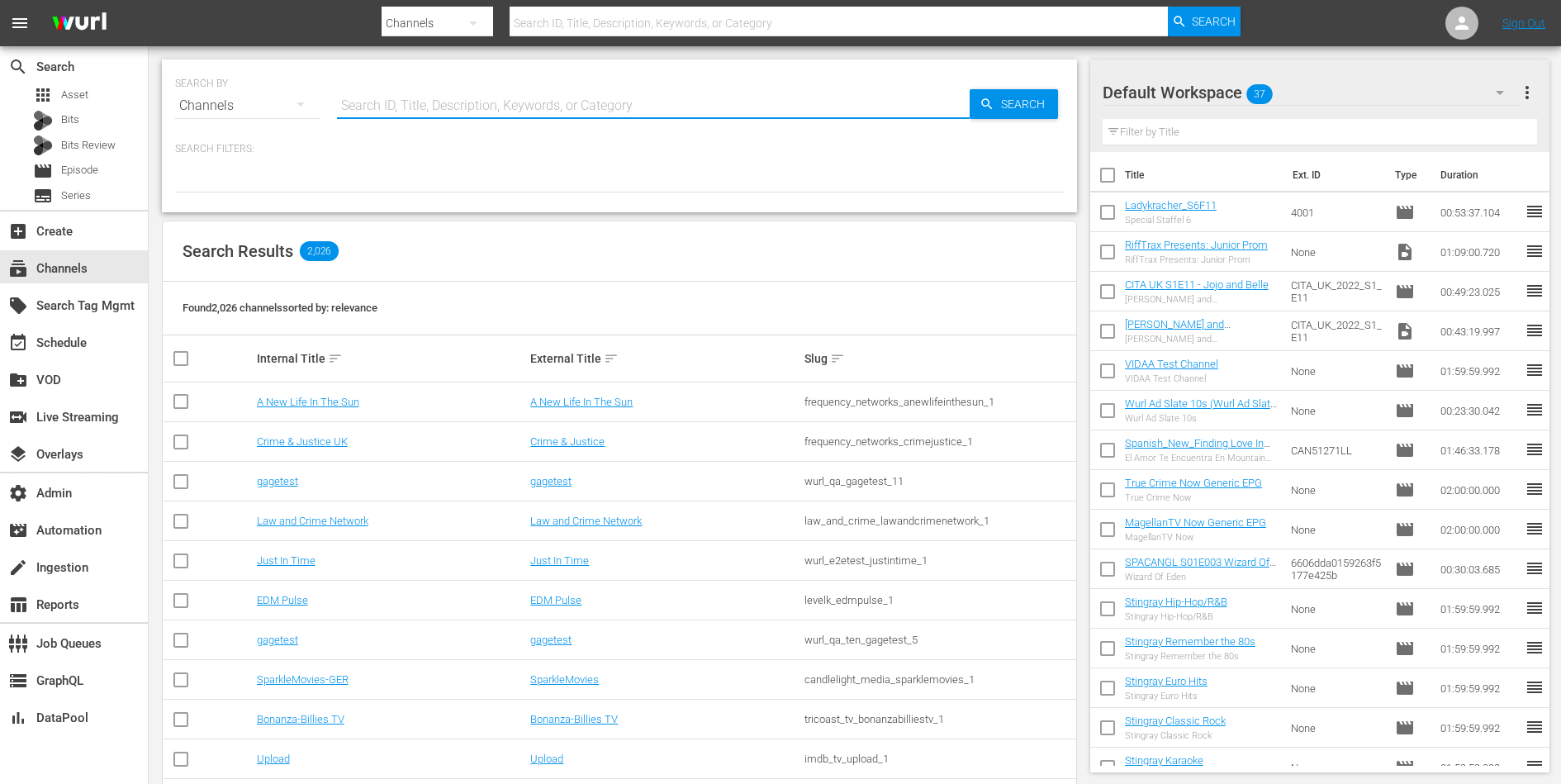
click at [415, 105] on input "text" at bounding box center [653, 105] width 632 height 40
type input "stars"
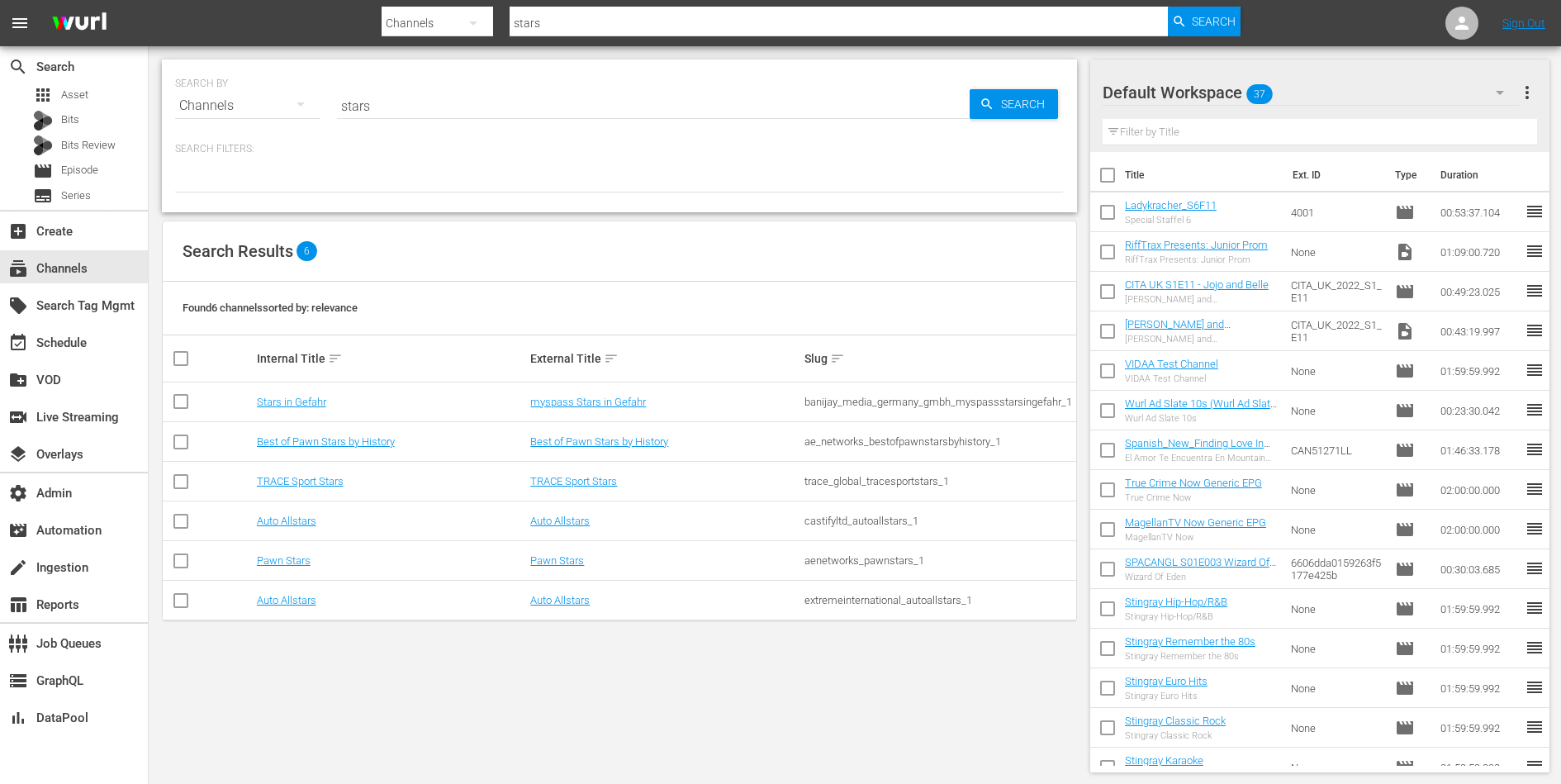
click at [837, 402] on div "banijay_media_germany_gmbh_myspassstarsingefahr_1" at bounding box center [939, 402] width 269 height 13
copy tbody "banijay_media_germany_gmbh_myspassstarsingefahr_1"
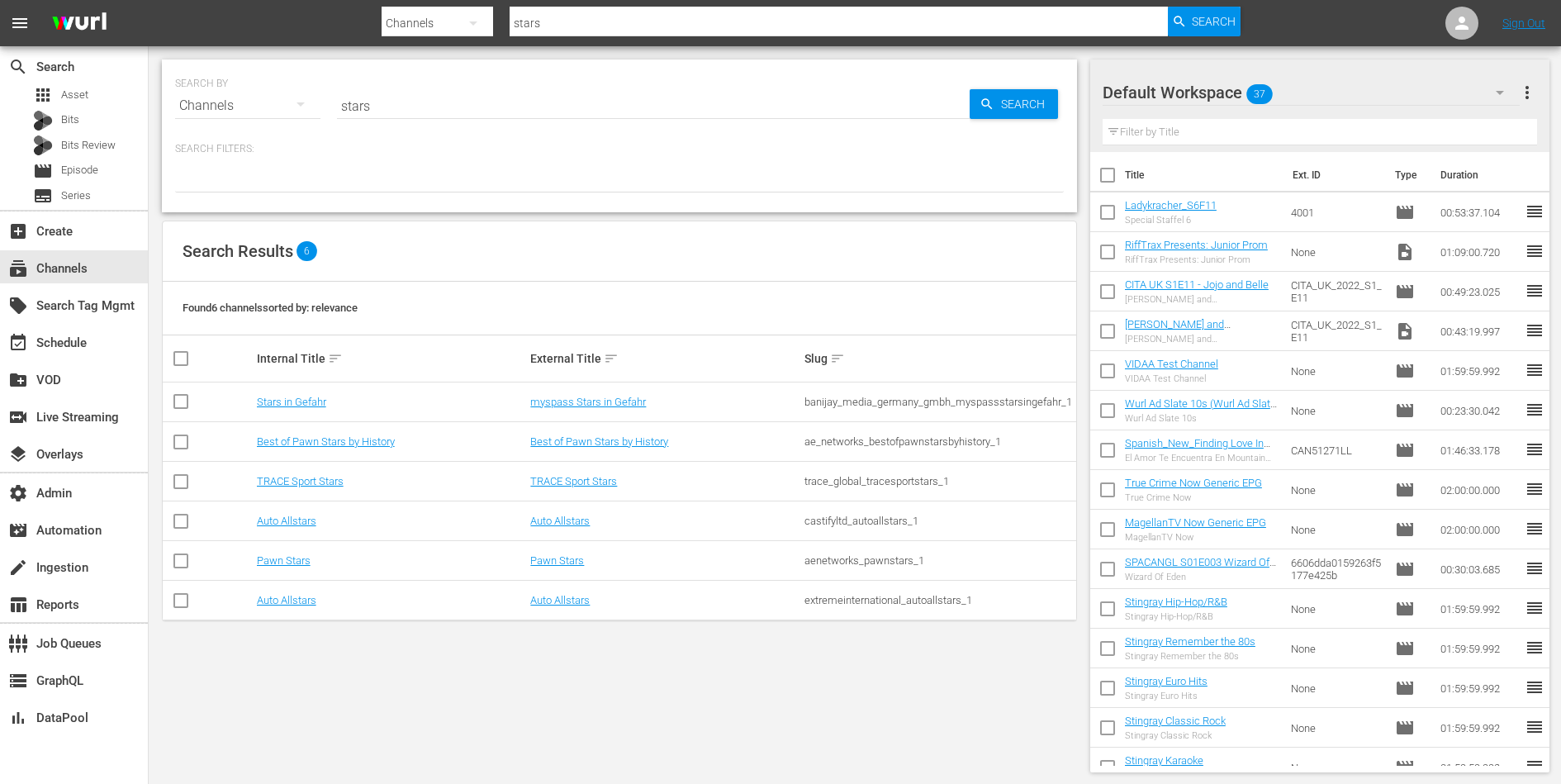
click at [412, 97] on input "stars" at bounding box center [653, 105] width 632 height 40
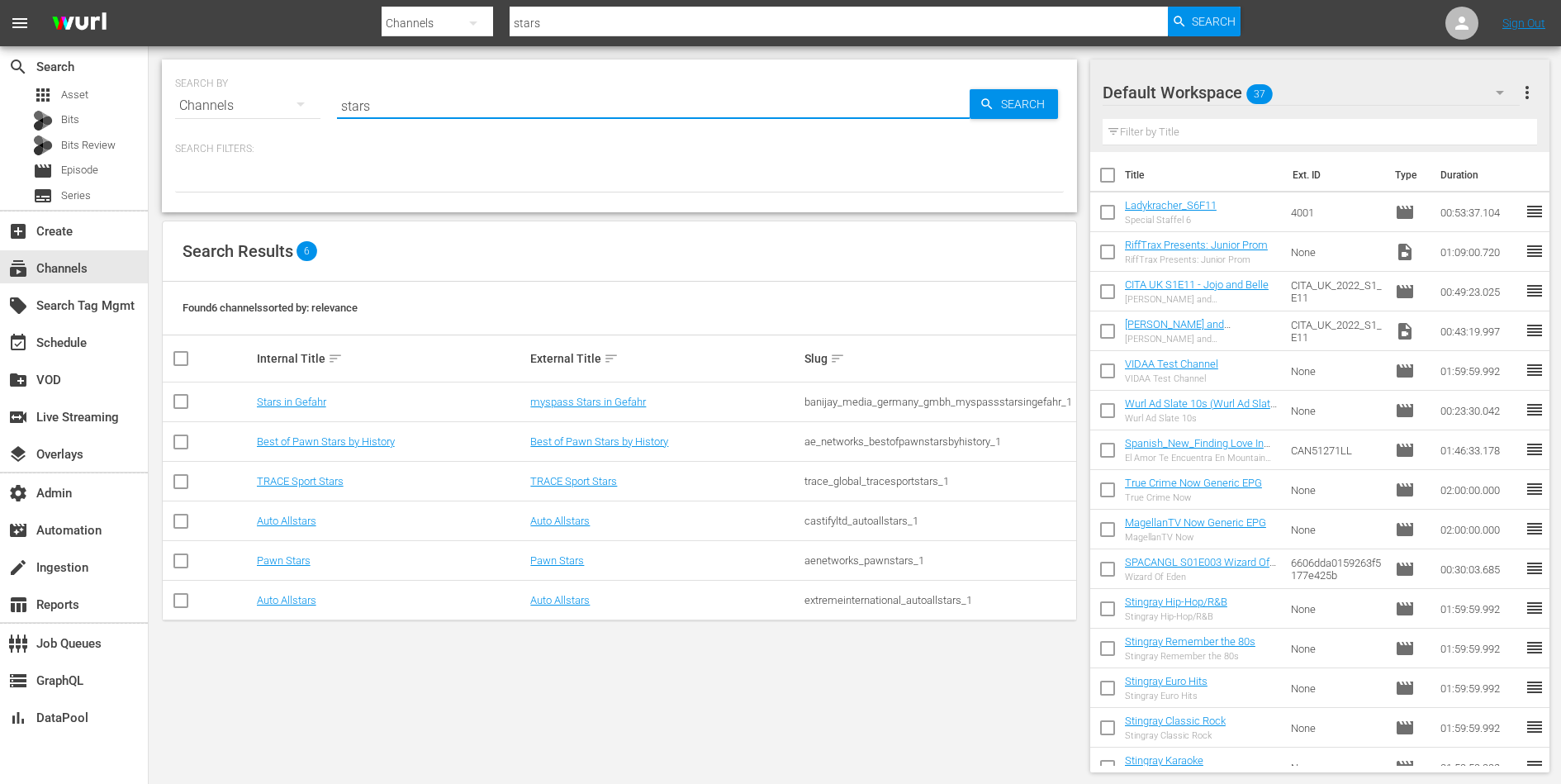
click at [412, 97] on input "stars" at bounding box center [653, 105] width 632 height 40
type input "comedy"
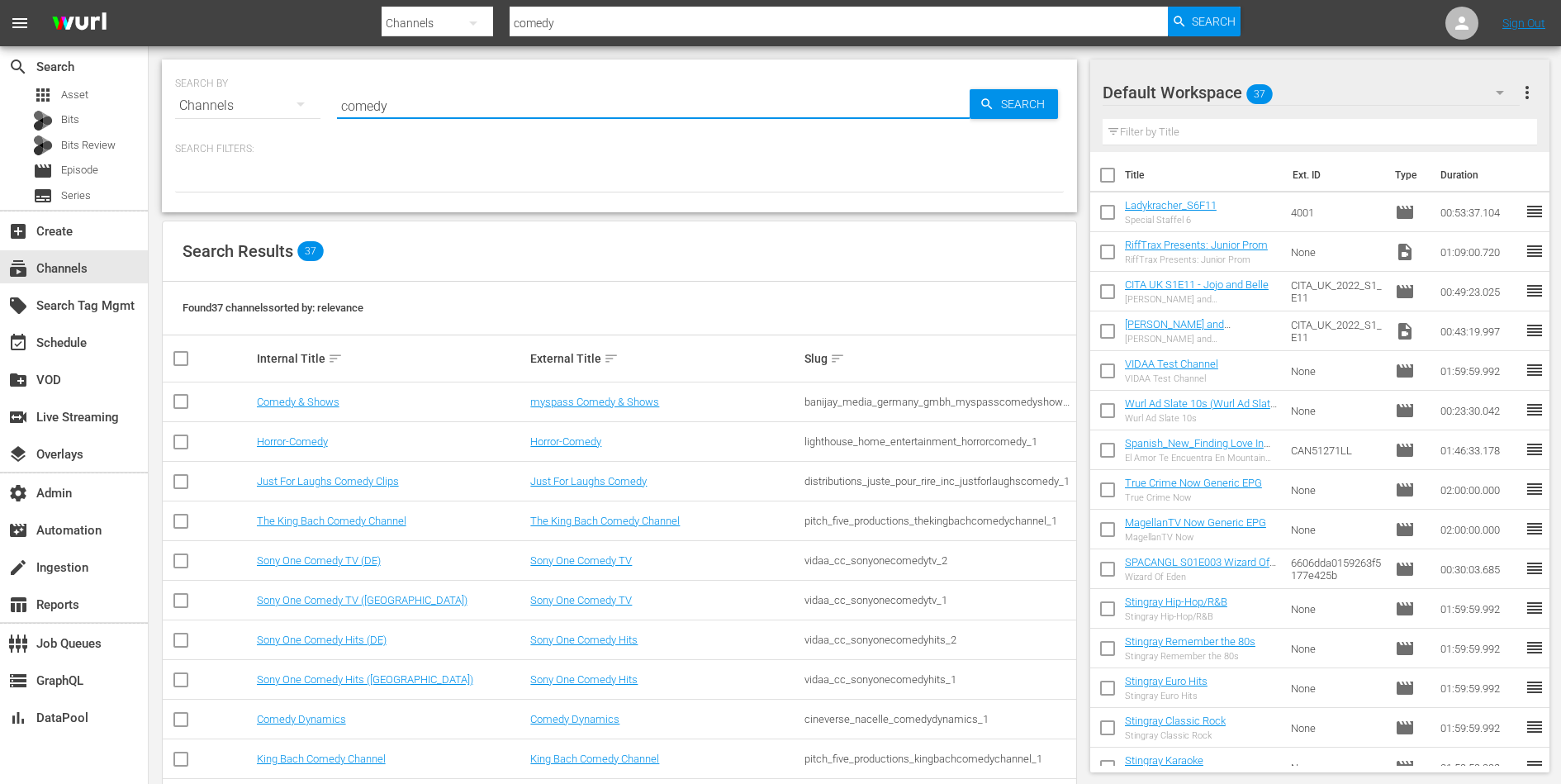
click at [846, 396] on div "banijay_media_germany_gmbh_myspasscomedyshows_1" at bounding box center [939, 402] width 269 height 13
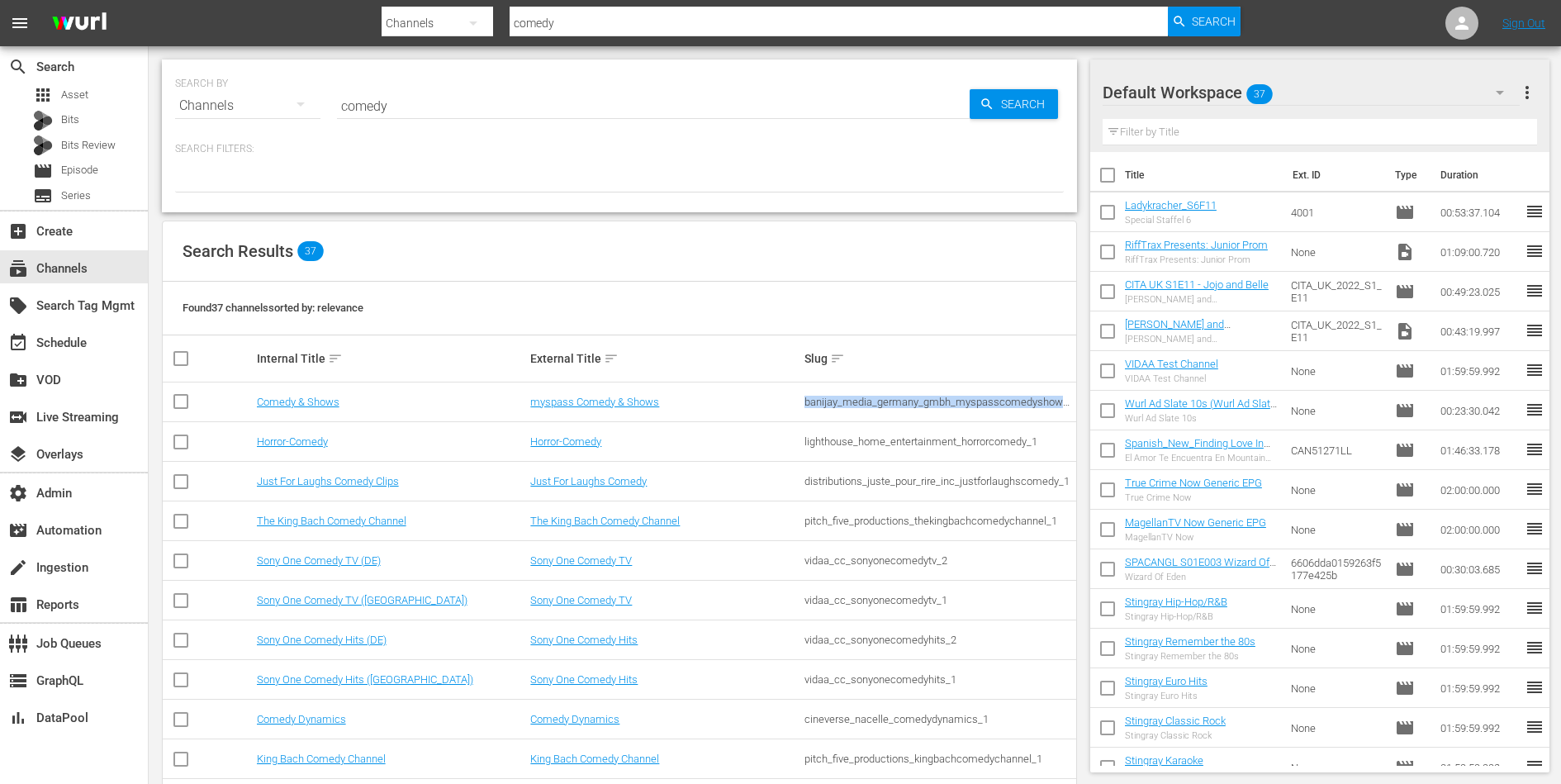
click at [846, 396] on div "banijay_media_germany_gmbh_myspasscomedyshows_1" at bounding box center [939, 402] width 269 height 13
copy div "banijay_media_germany_gmbh_myspasscomedyshows_1"
